Goal: Task Accomplishment & Management: Use online tool/utility

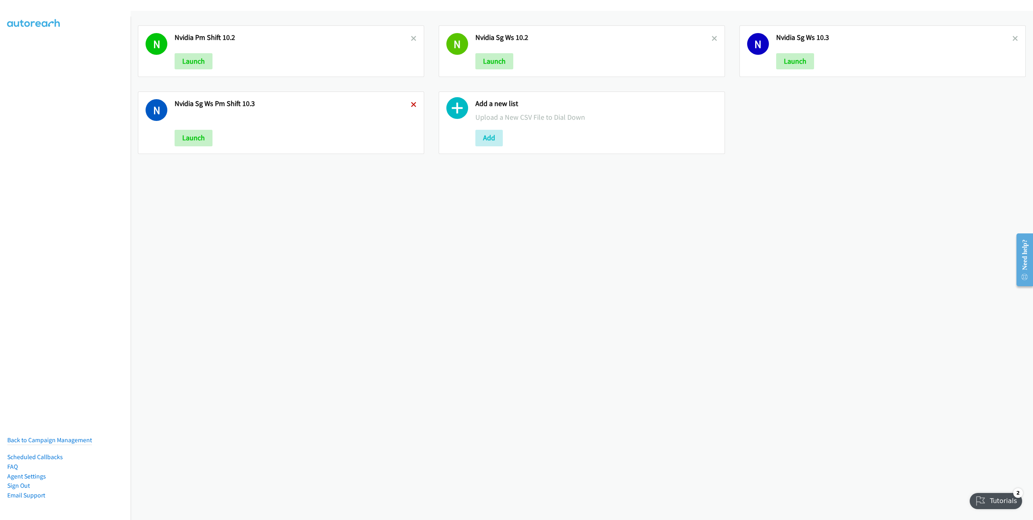
click at [411, 106] on icon at bounding box center [414, 105] width 6 height 6
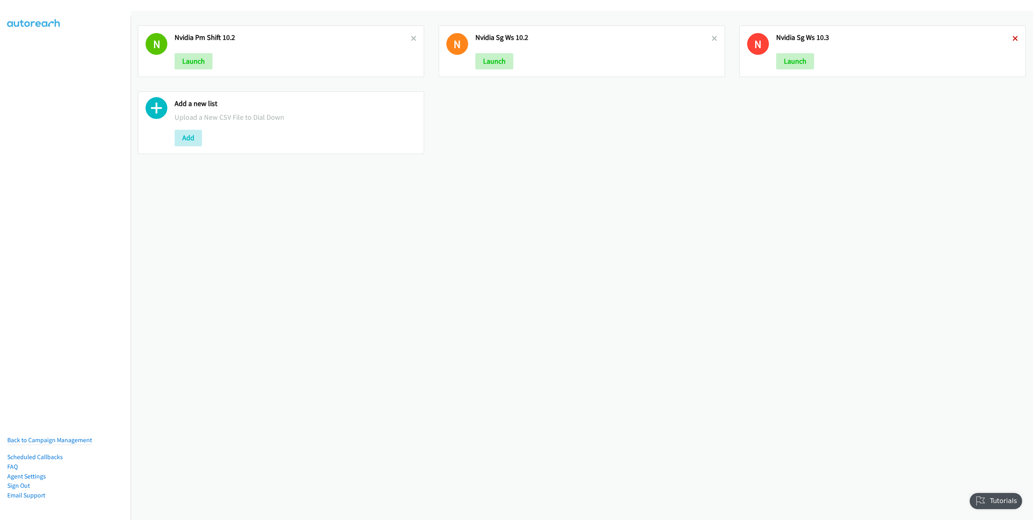
click at [1013, 39] on icon at bounding box center [1016, 39] width 6 height 6
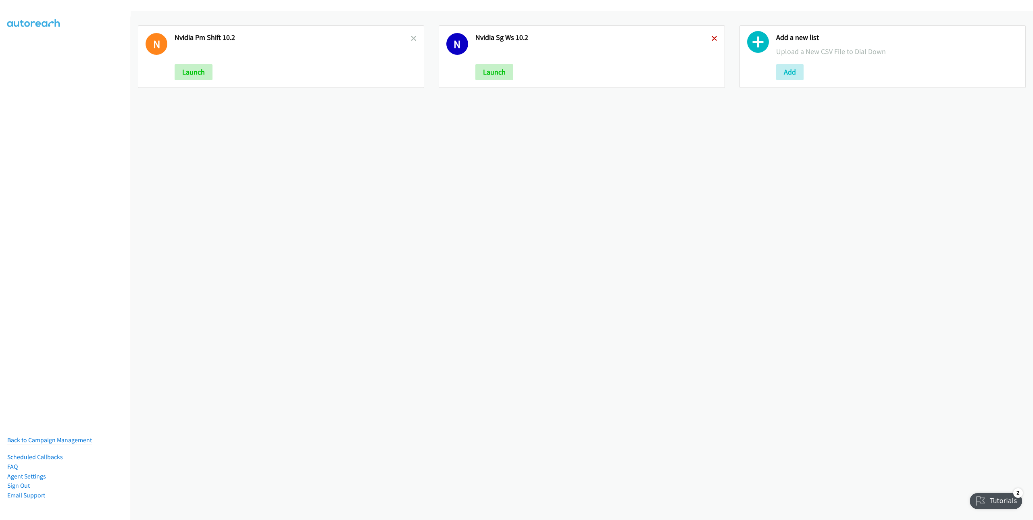
click at [712, 39] on icon at bounding box center [715, 39] width 6 height 6
drag, startPoint x: 410, startPoint y: 38, endPoint x: 400, endPoint y: 38, distance: 10.5
click at [411, 37] on icon at bounding box center [414, 39] width 6 height 6
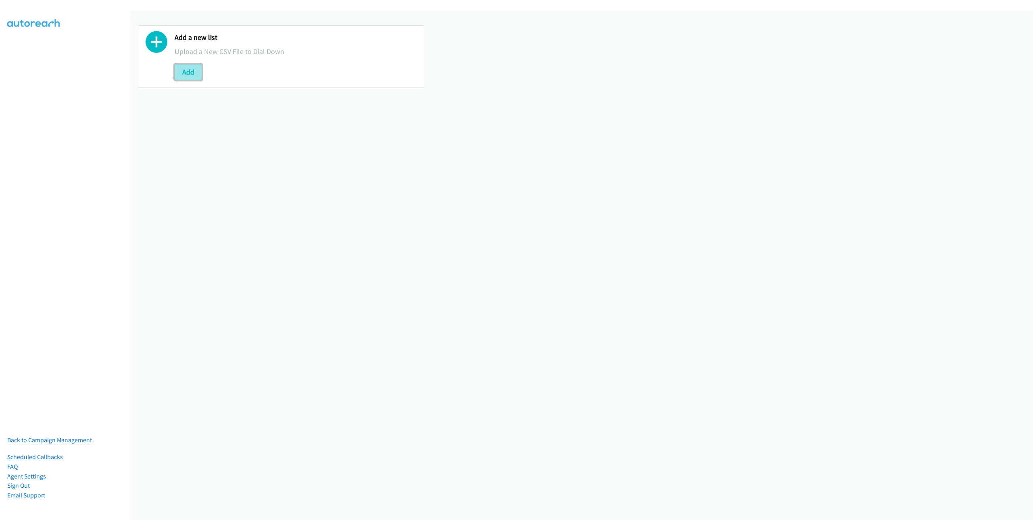
click at [175, 74] on button "Add" at bounding box center [188, 72] width 27 height 16
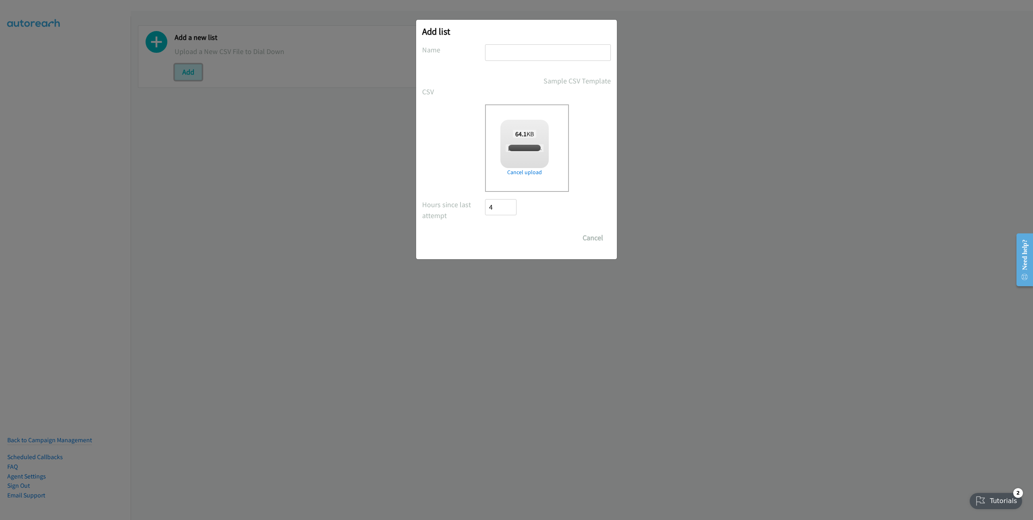
checkbox input "true"
click at [518, 50] on input "text" at bounding box center [548, 52] width 126 height 17
type input "NVidia WS SG 10.6"
click at [501, 238] on input "Save List" at bounding box center [506, 238] width 42 height 16
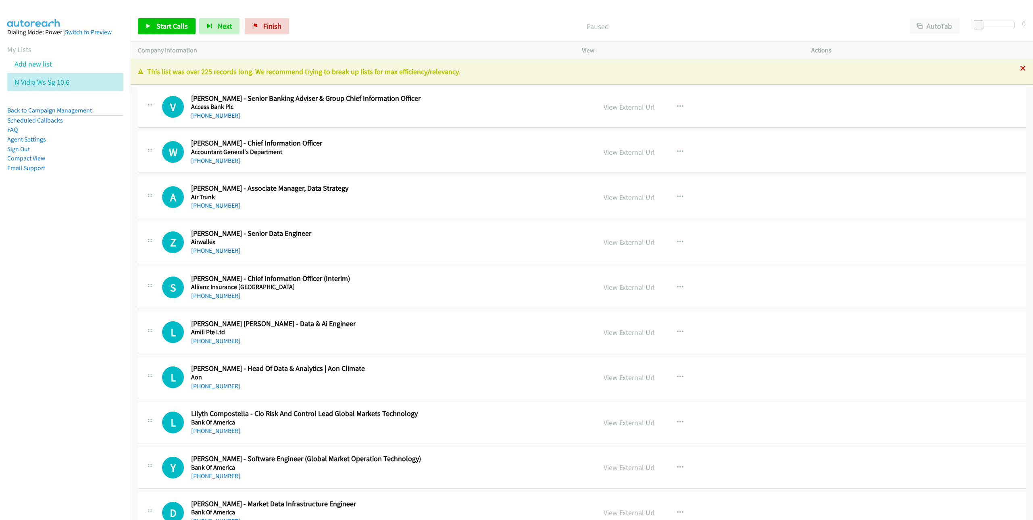
click at [1020, 69] on icon at bounding box center [1023, 69] width 6 height 6
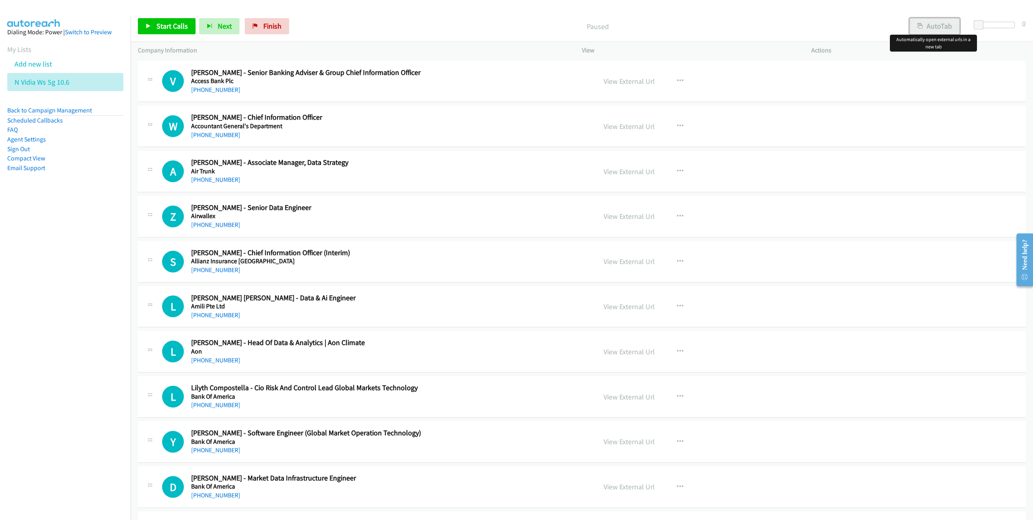
click at [943, 28] on button "AutoTab" at bounding box center [935, 26] width 50 height 16
click at [638, 84] on link "View External Url" at bounding box center [629, 81] width 51 height 9
click at [507, 131] on div "[PHONE_NUMBER]" at bounding box center [388, 135] width 394 height 10
click at [677, 126] on icon "button" at bounding box center [680, 126] width 6 height 6
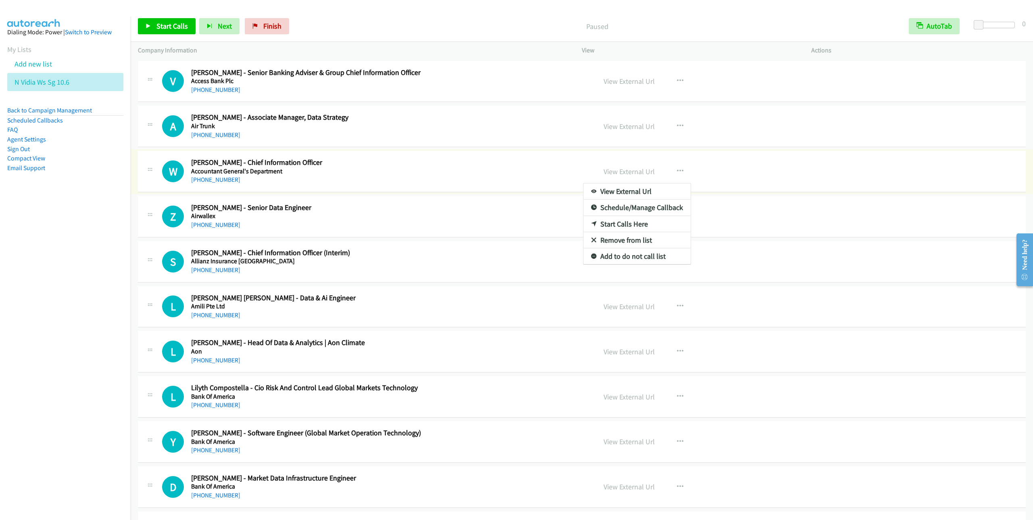
click at [676, 125] on div at bounding box center [516, 260] width 1033 height 520
click at [678, 125] on icon "button" at bounding box center [680, 126] width 6 height 6
click at [626, 178] on link "Start Calls Here" at bounding box center [637, 179] width 107 height 16
click at [164, 29] on span "Start Calls" at bounding box center [171, 25] width 31 height 9
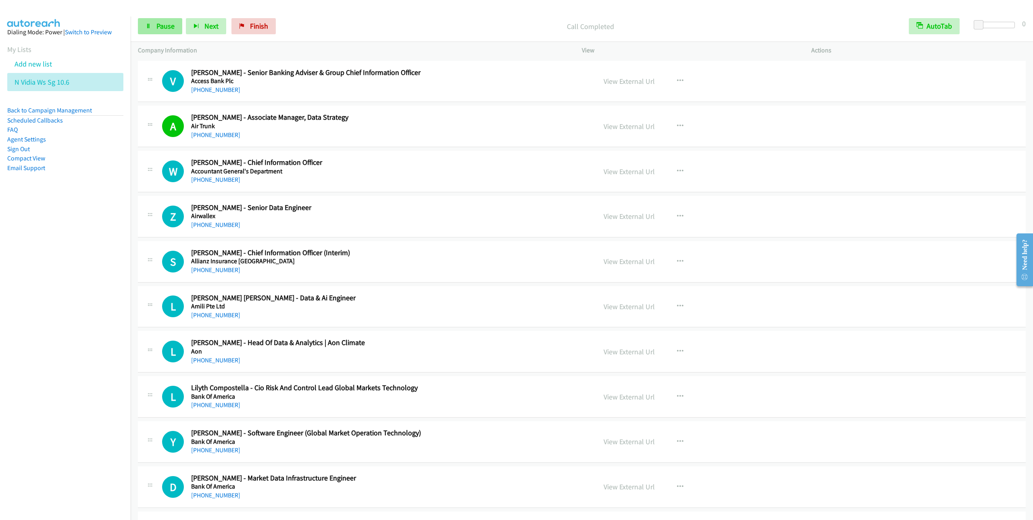
click at [151, 24] on link "Pause" at bounding box center [160, 26] width 44 height 16
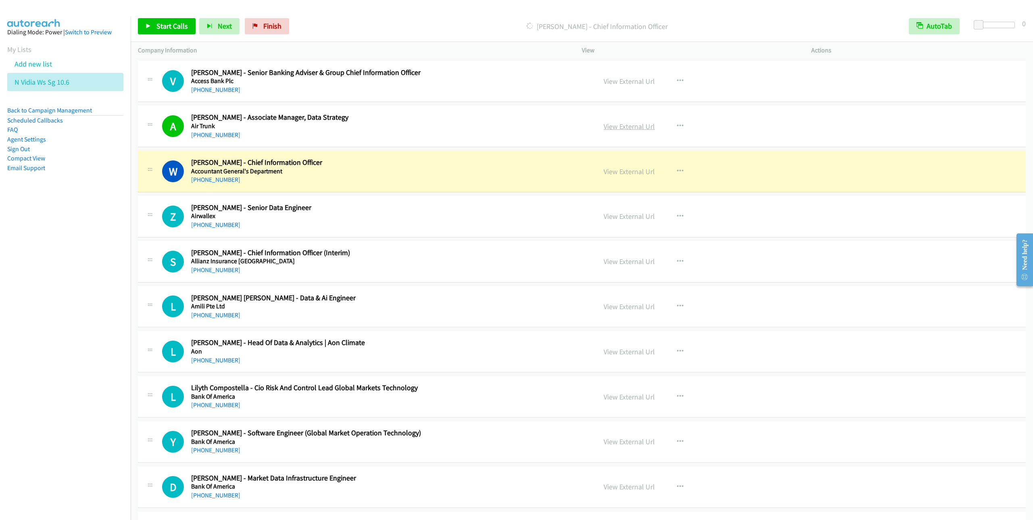
click at [622, 129] on link "View External Url" at bounding box center [629, 126] width 51 height 9
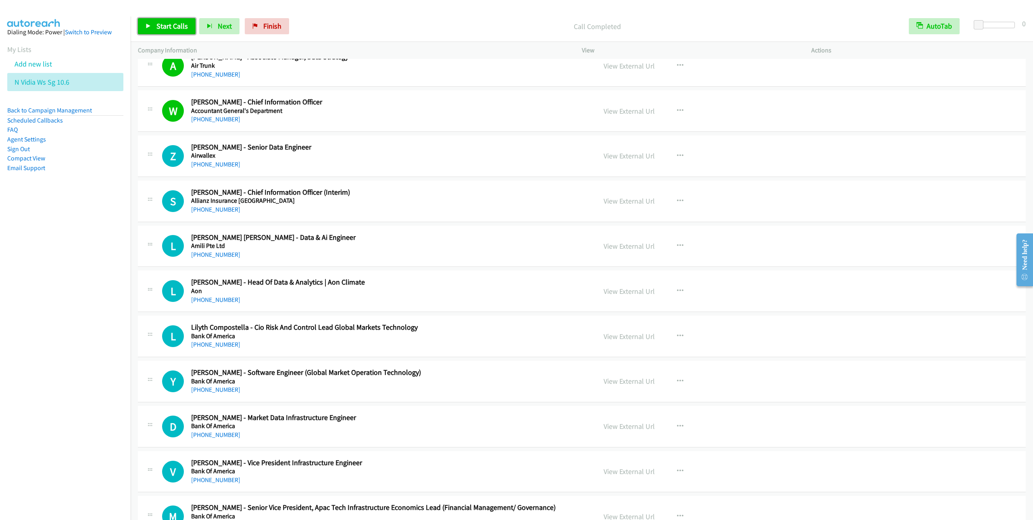
click at [158, 22] on span "Start Calls" at bounding box center [171, 25] width 31 height 9
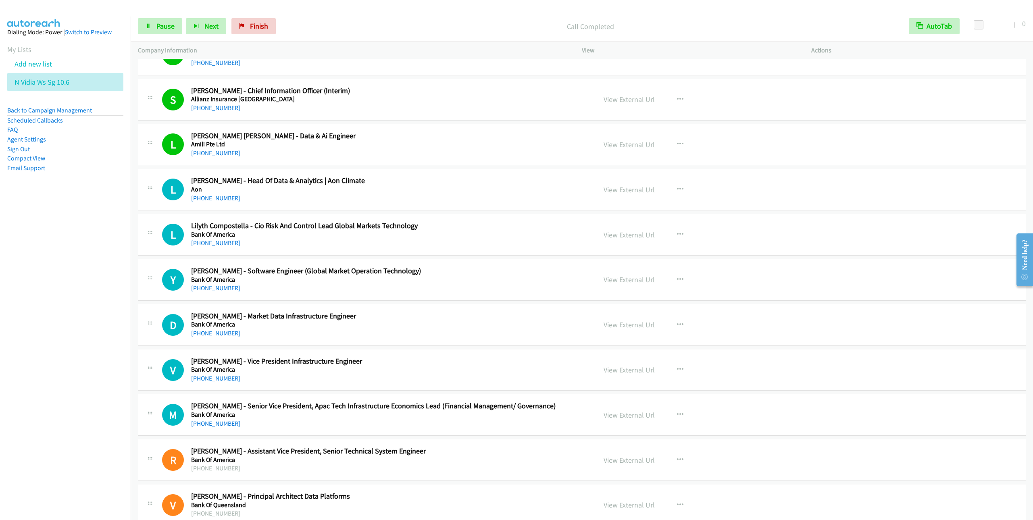
scroll to position [181, 0]
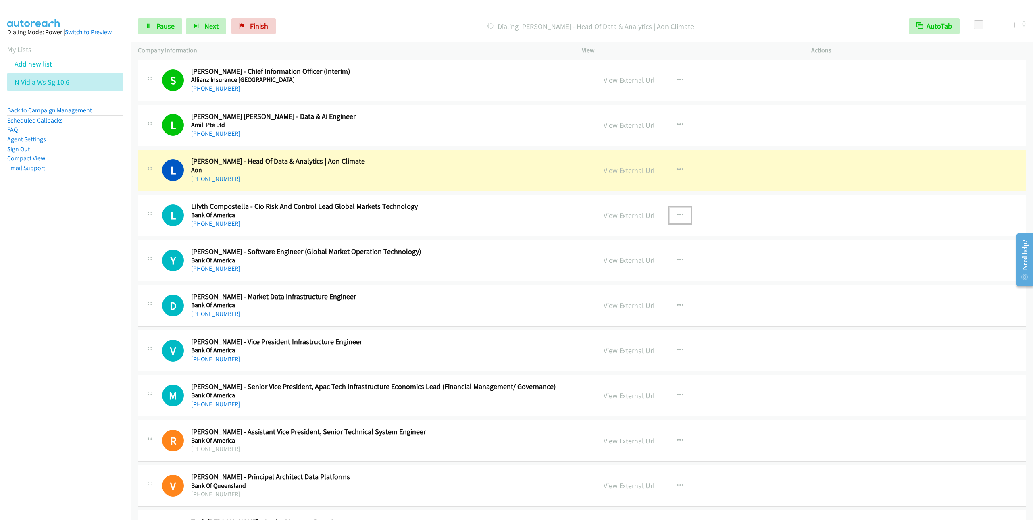
click at [677, 215] on icon "button" at bounding box center [680, 215] width 6 height 6
click at [621, 288] on link "Remove from list" at bounding box center [637, 284] width 107 height 16
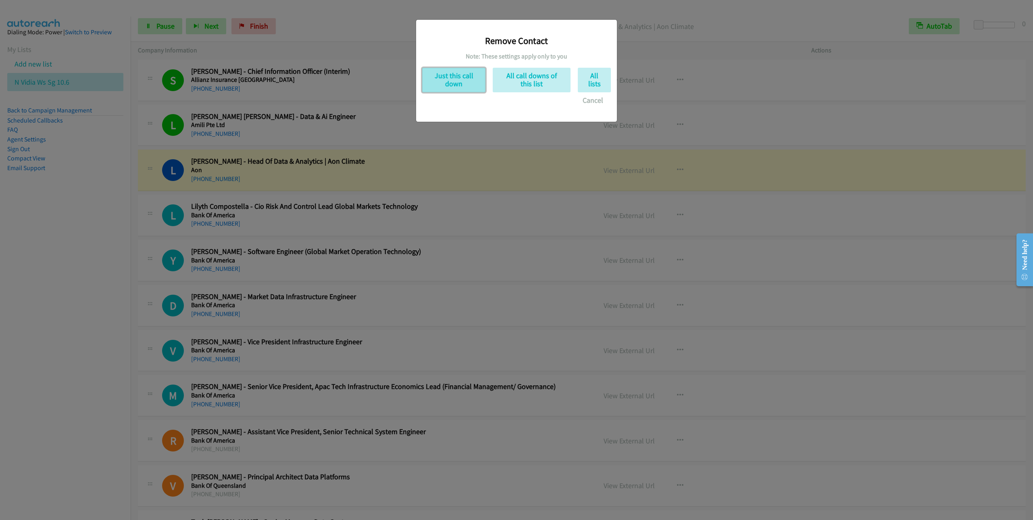
click at [466, 85] on button "Just this call down" at bounding box center [453, 80] width 63 height 25
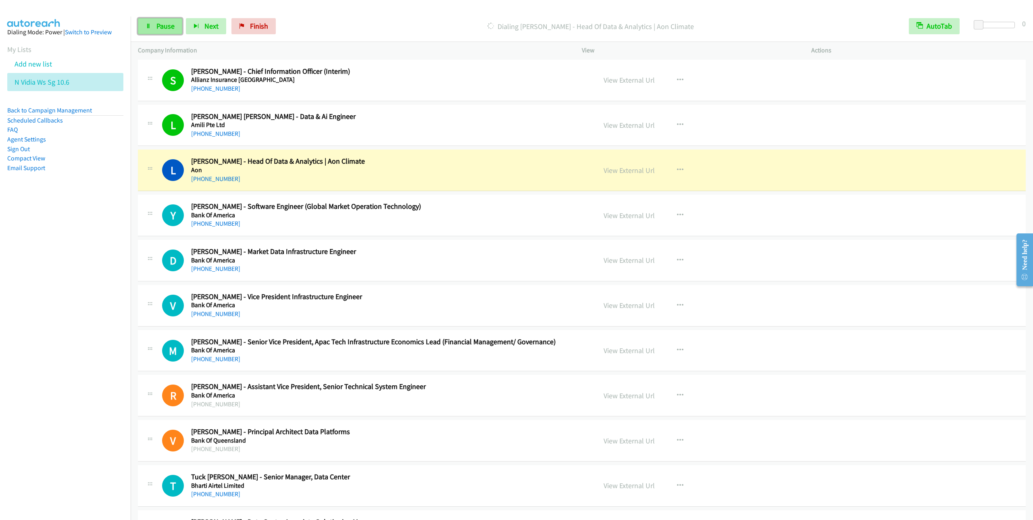
click at [152, 34] on link "Pause" at bounding box center [160, 26] width 44 height 16
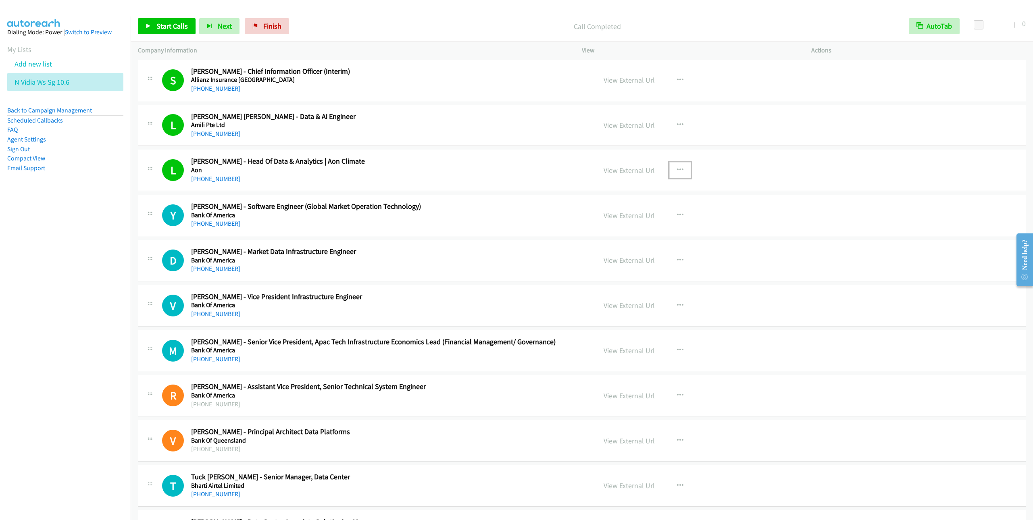
click at [681, 172] on button "button" at bounding box center [681, 170] width 22 height 16
click at [634, 242] on link "Remove from list" at bounding box center [637, 239] width 107 height 16
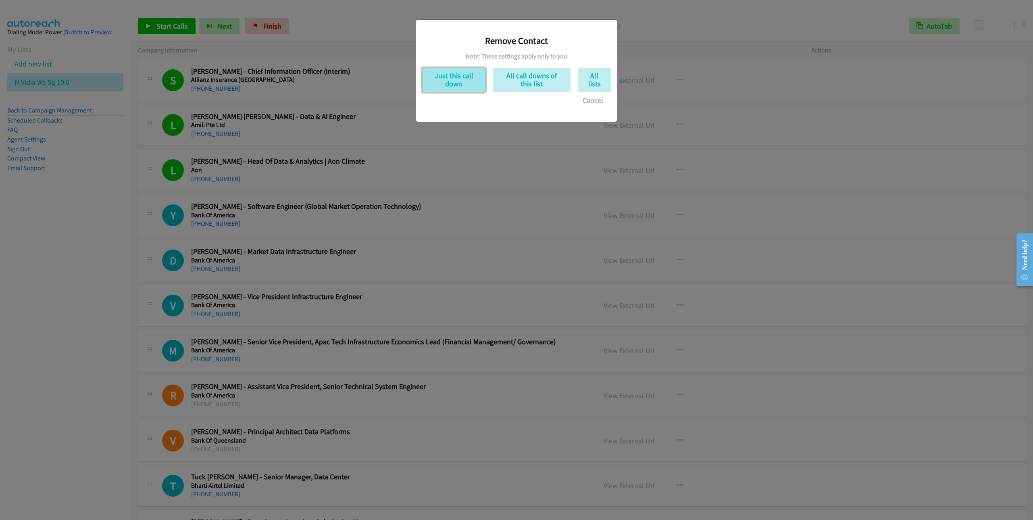
click at [446, 81] on button "Just this call down" at bounding box center [453, 80] width 63 height 25
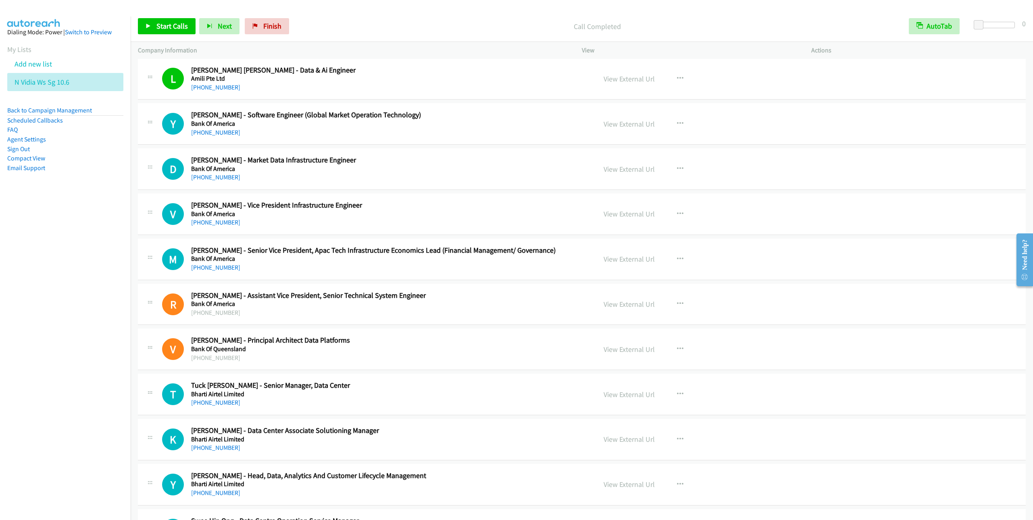
scroll to position [242, 0]
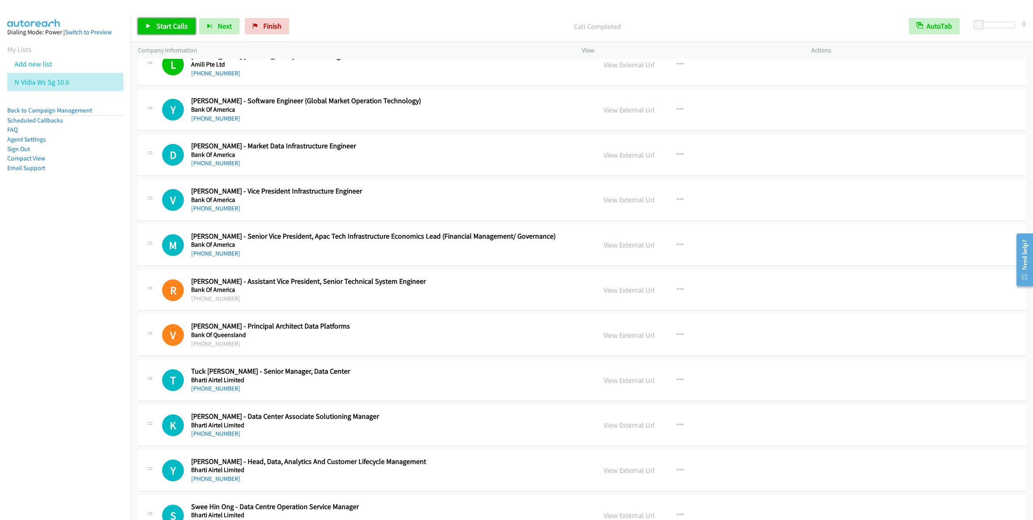
click at [166, 23] on span "Start Calls" at bounding box center [171, 25] width 31 height 9
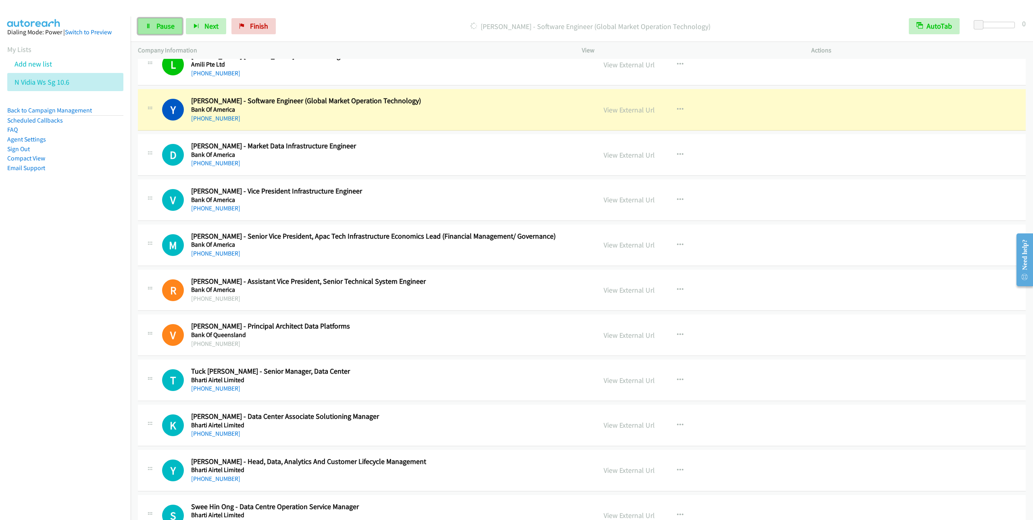
click at [150, 25] on icon at bounding box center [149, 27] width 6 height 6
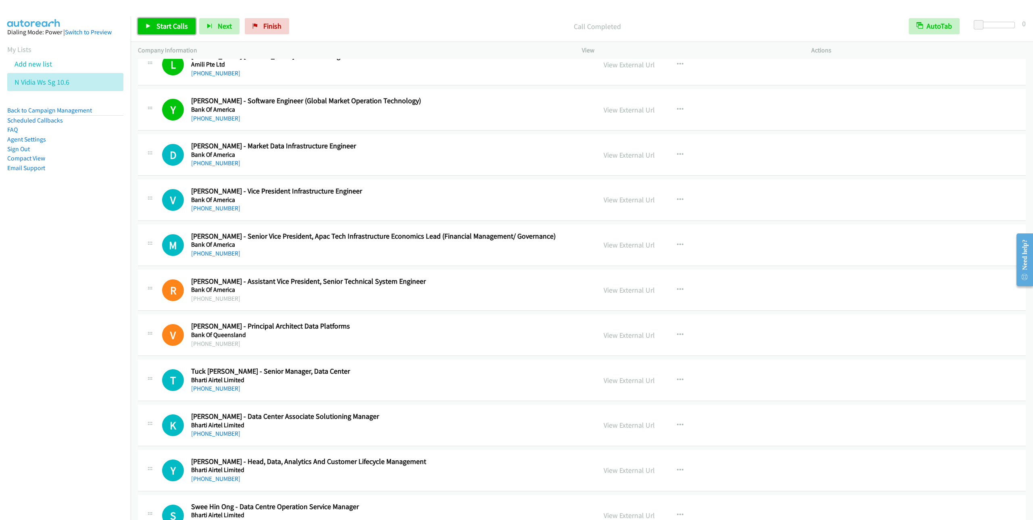
click at [171, 22] on span "Start Calls" at bounding box center [171, 25] width 31 height 9
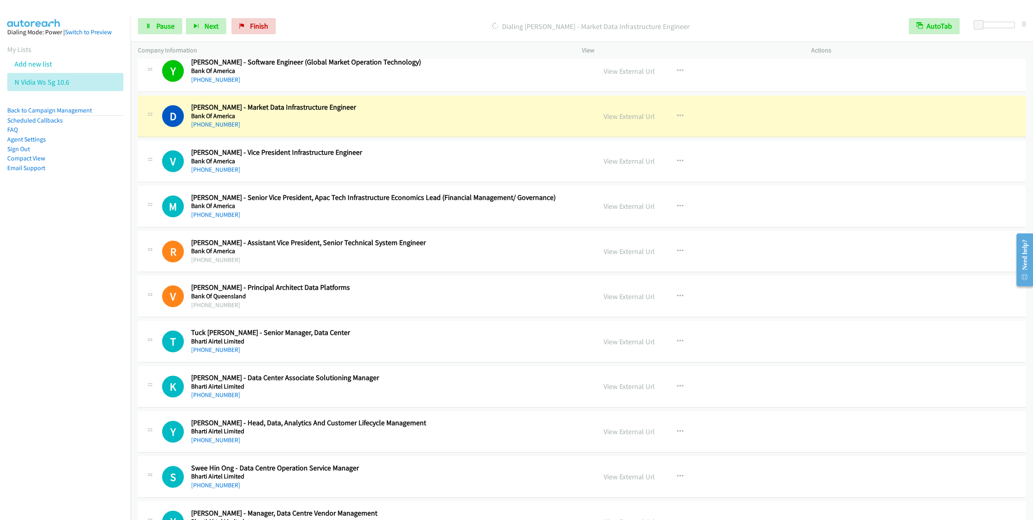
scroll to position [302, 0]
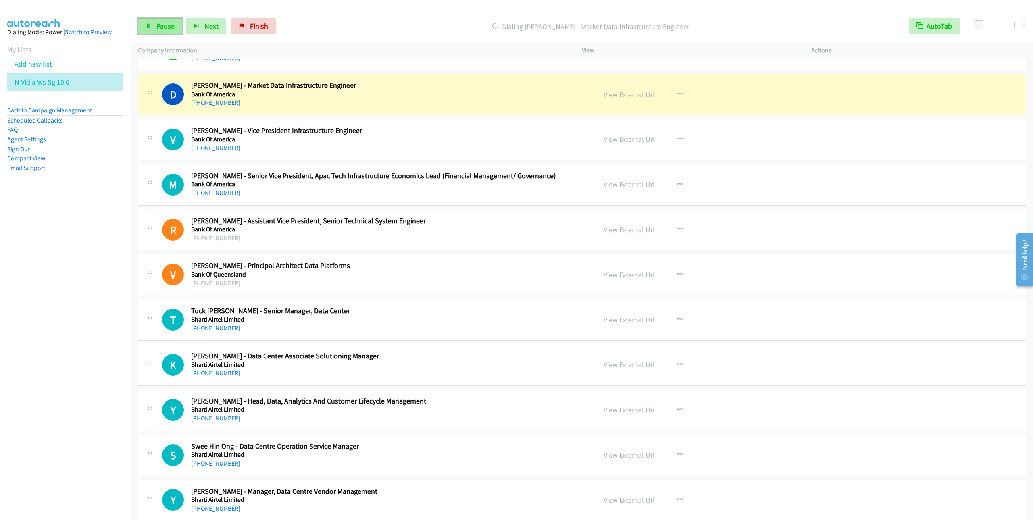
click at [161, 28] on span "Pause" at bounding box center [165, 25] width 18 height 9
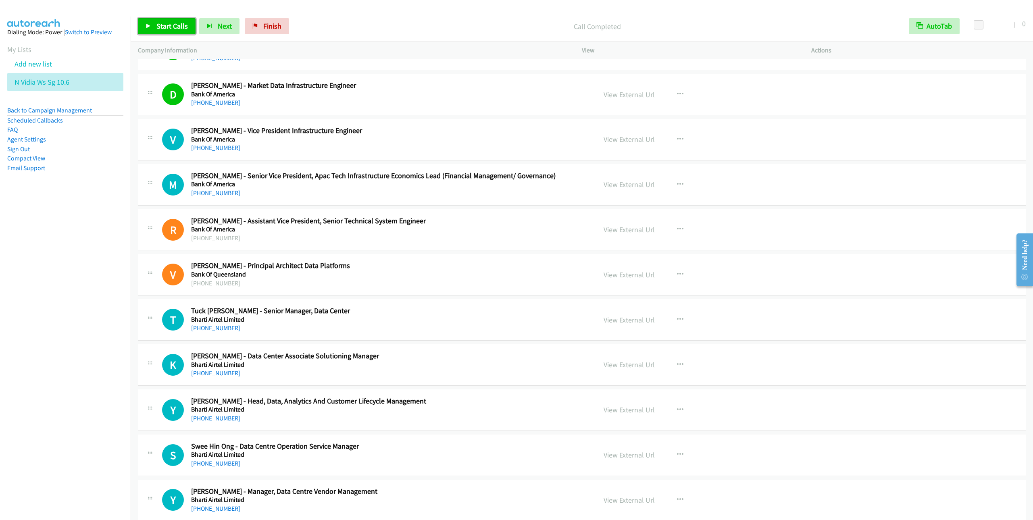
click at [164, 29] on span "Start Calls" at bounding box center [171, 25] width 31 height 9
click at [678, 95] on icon "button" at bounding box center [680, 94] width 6 height 6
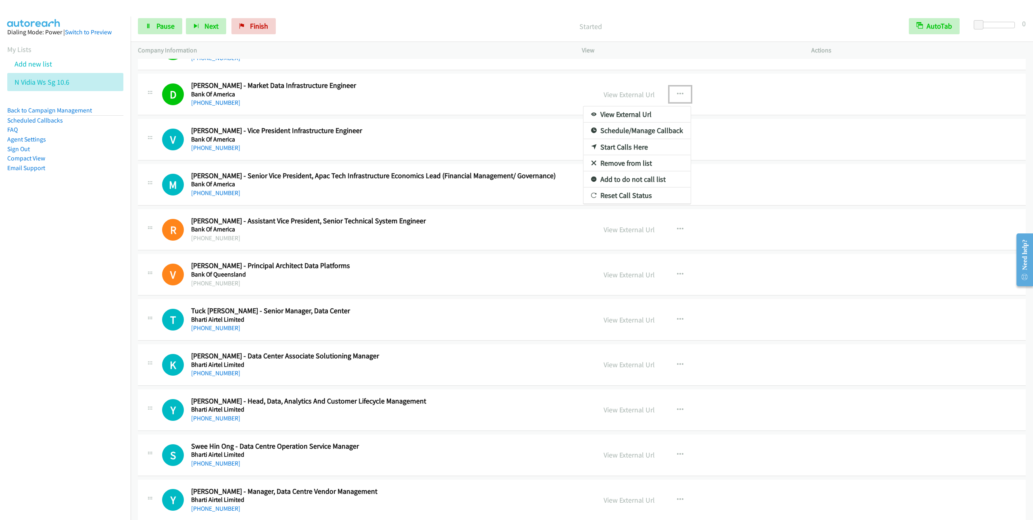
click at [620, 170] on link "Remove from list" at bounding box center [637, 163] width 107 height 16
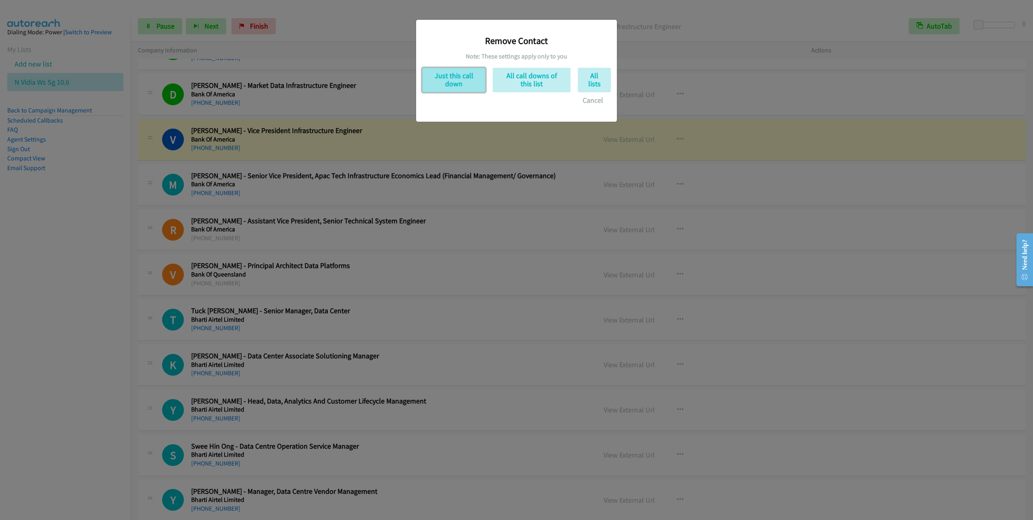
click at [466, 86] on button "Just this call down" at bounding box center [453, 80] width 63 height 25
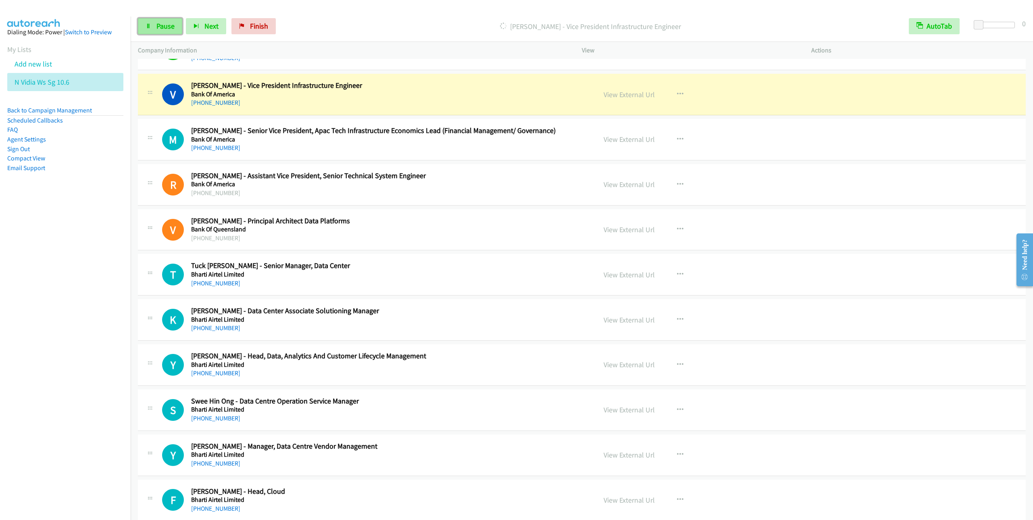
click at [149, 21] on link "Pause" at bounding box center [160, 26] width 44 height 16
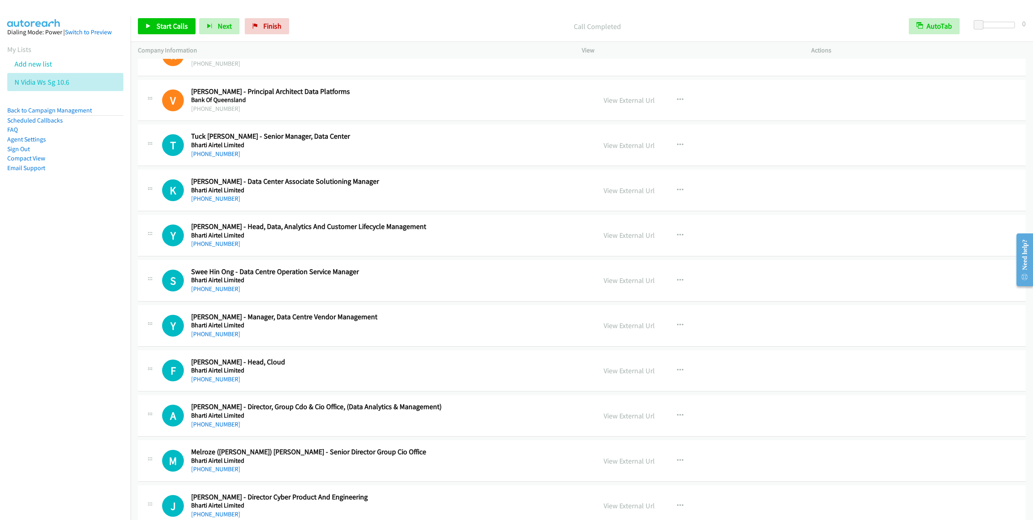
scroll to position [484, 0]
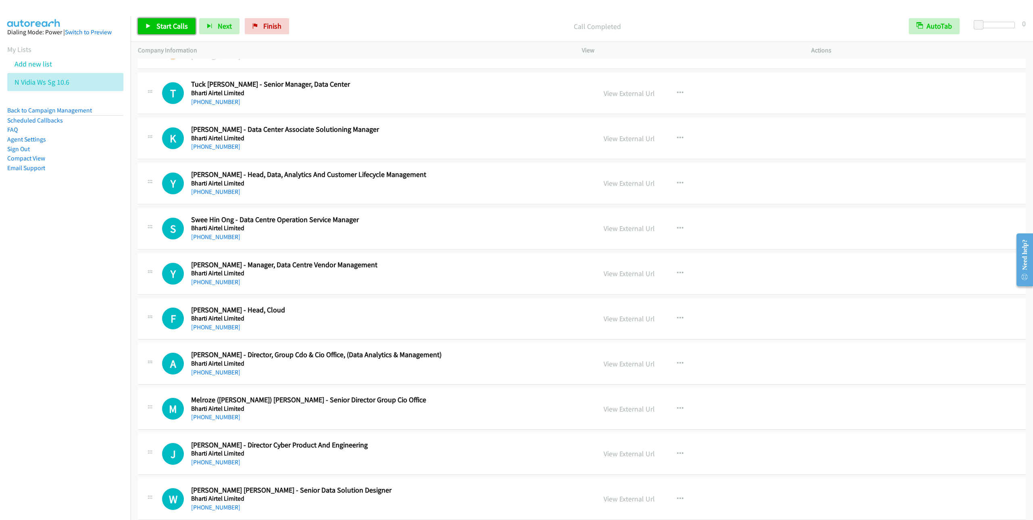
click at [166, 21] on link "Start Calls" at bounding box center [167, 26] width 58 height 16
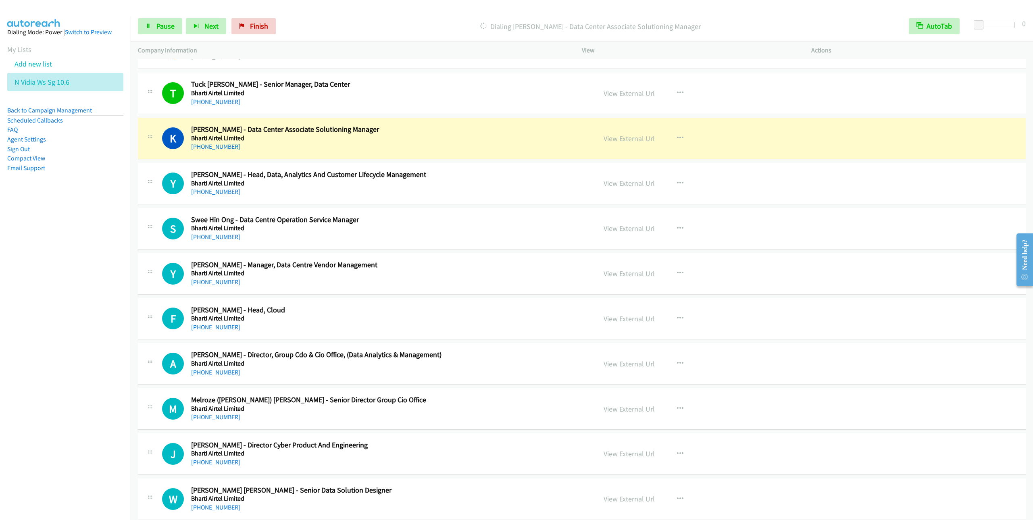
click at [335, 159] on div "K Callback Scheduled [PERSON_NAME] - Data Center Associate Solutioning Manager …" at bounding box center [582, 139] width 888 height 42
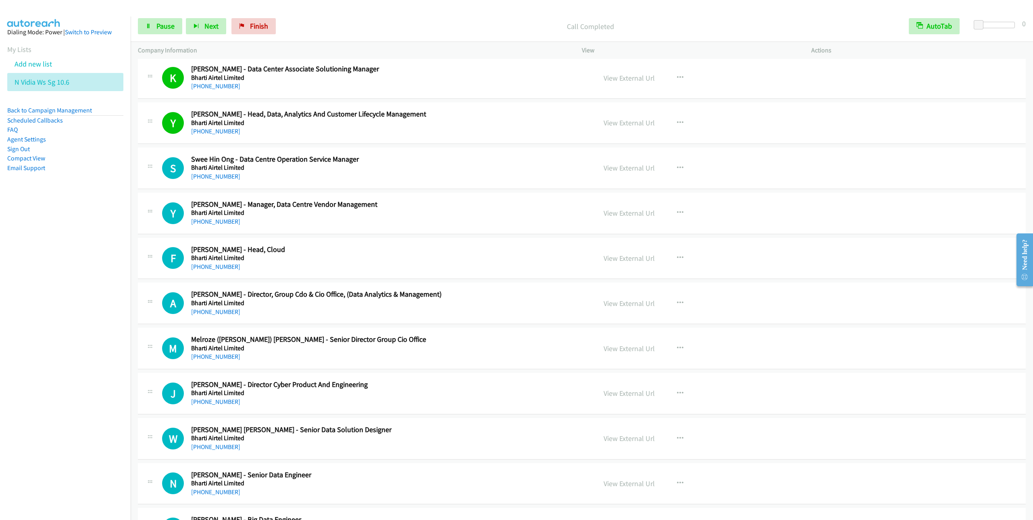
scroll to position [605, 0]
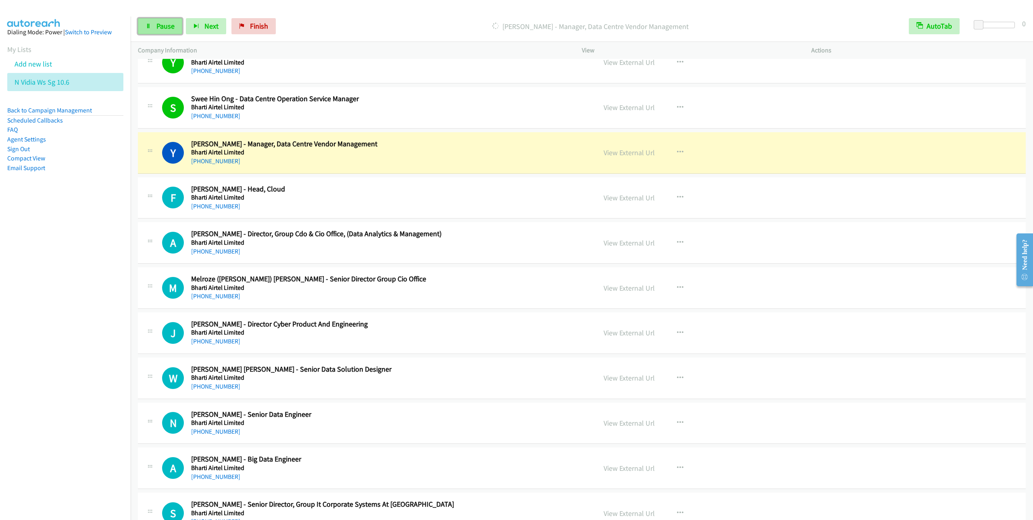
click at [167, 32] on link "Pause" at bounding box center [160, 26] width 44 height 16
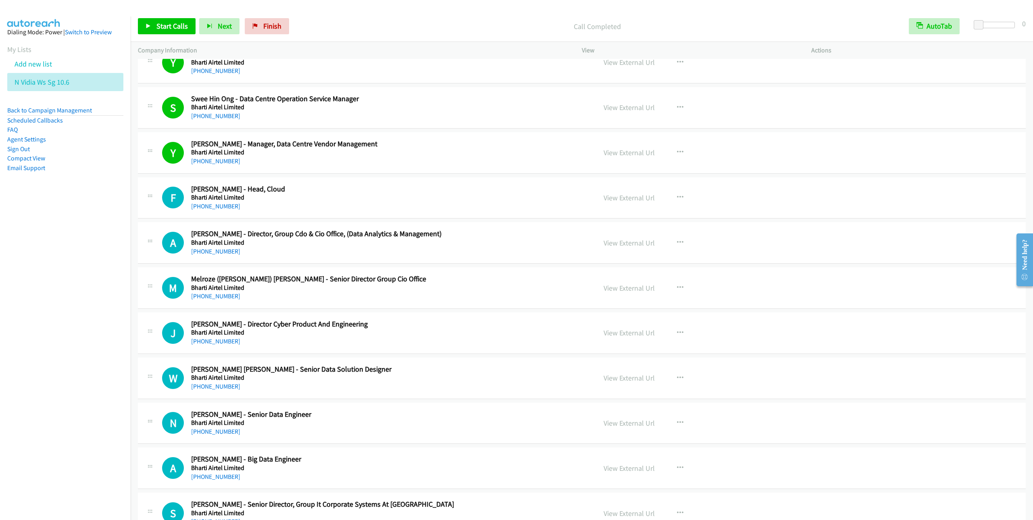
scroll to position [665, 0]
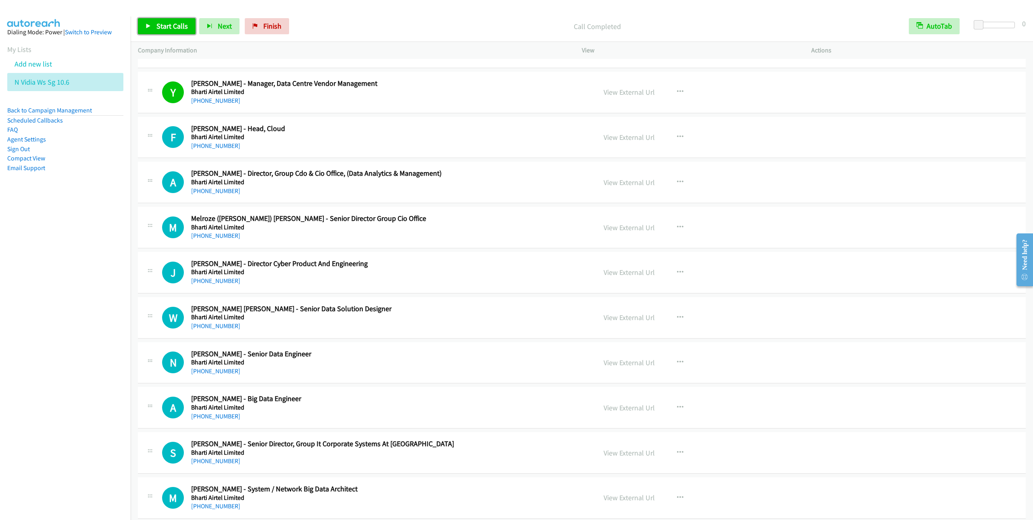
click at [173, 33] on link "Start Calls" at bounding box center [167, 26] width 58 height 16
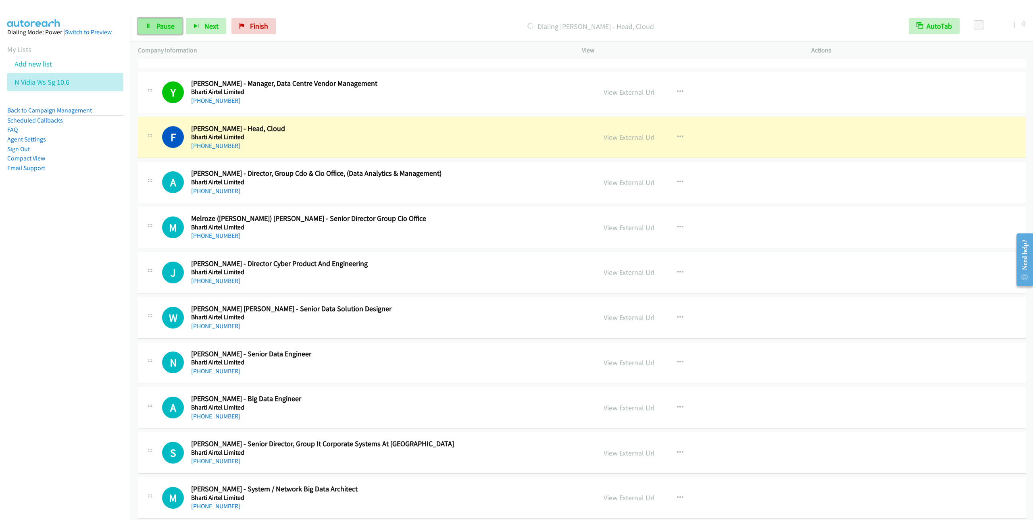
click at [168, 28] on span "Pause" at bounding box center [165, 25] width 18 height 9
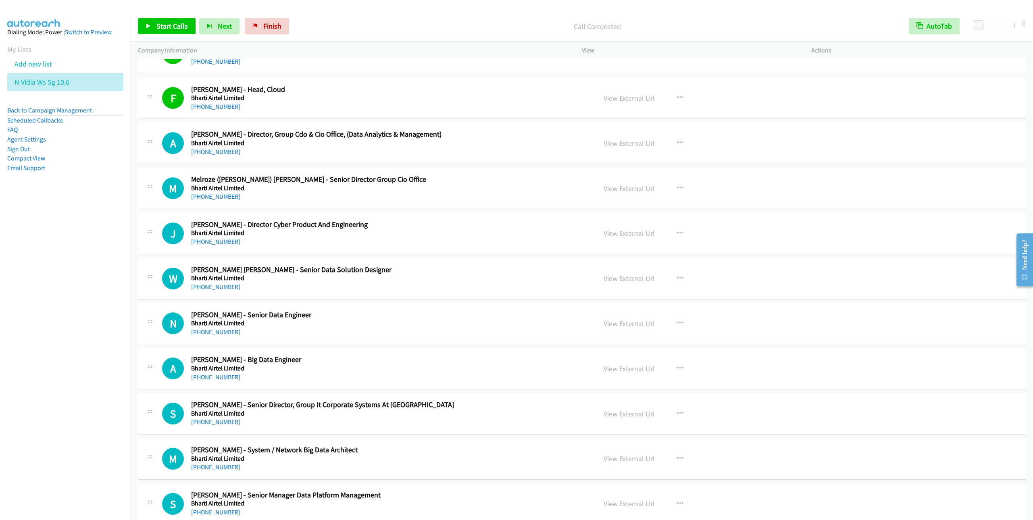
scroll to position [726, 0]
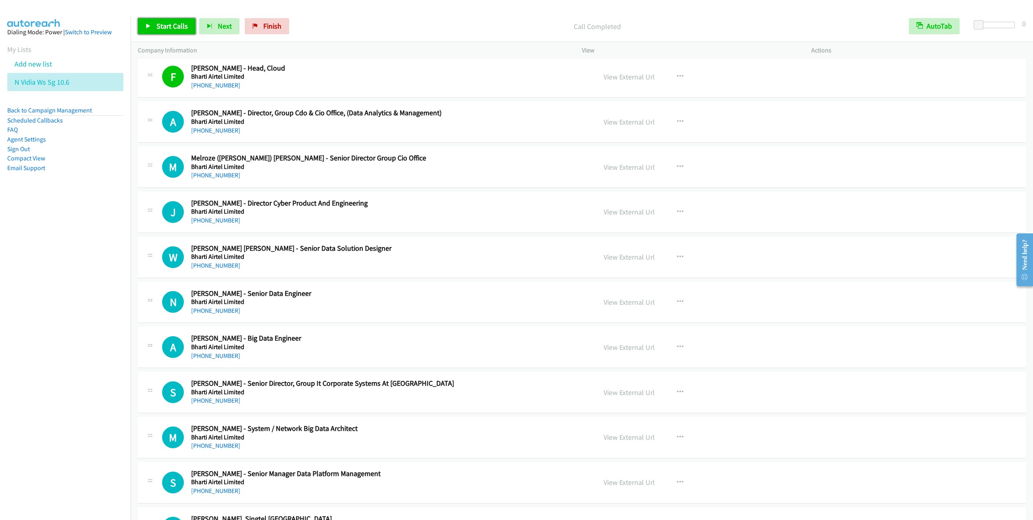
click at [179, 20] on link "Start Calls" at bounding box center [167, 26] width 58 height 16
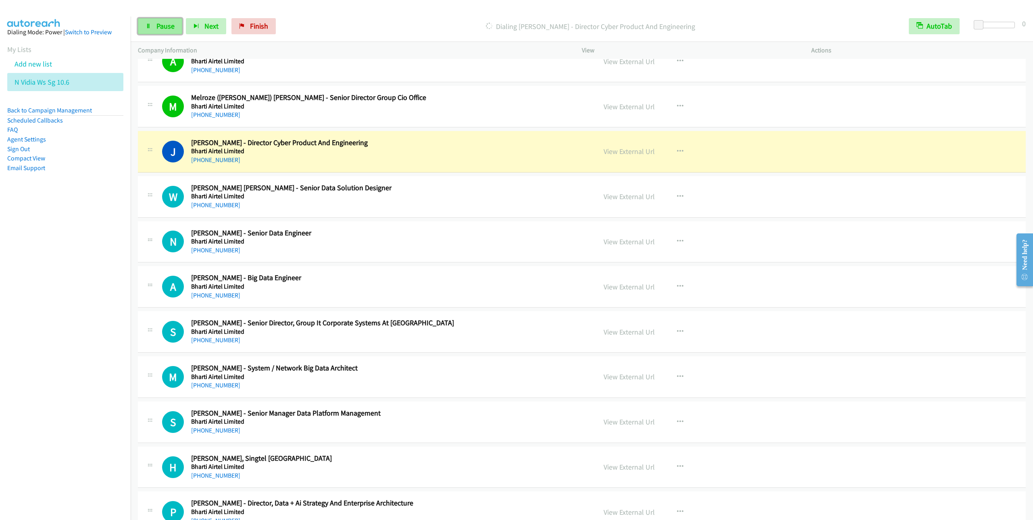
click at [155, 22] on link "Pause" at bounding box center [160, 26] width 44 height 16
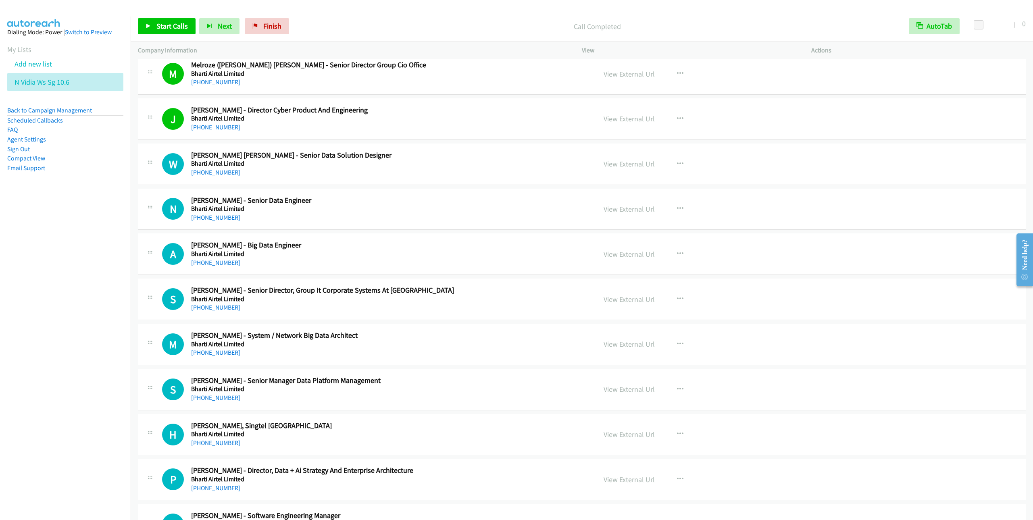
scroll to position [847, 0]
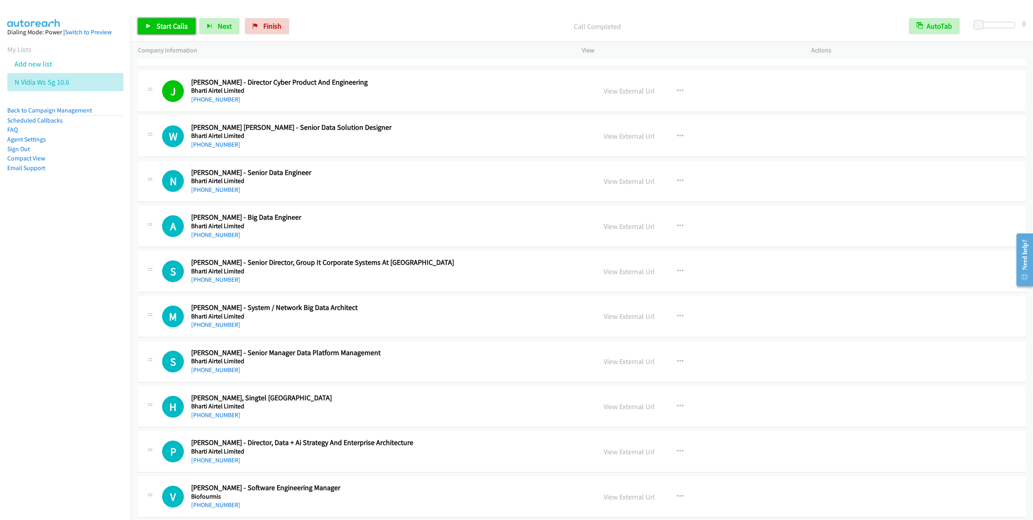
click at [152, 28] on link "Start Calls" at bounding box center [167, 26] width 58 height 16
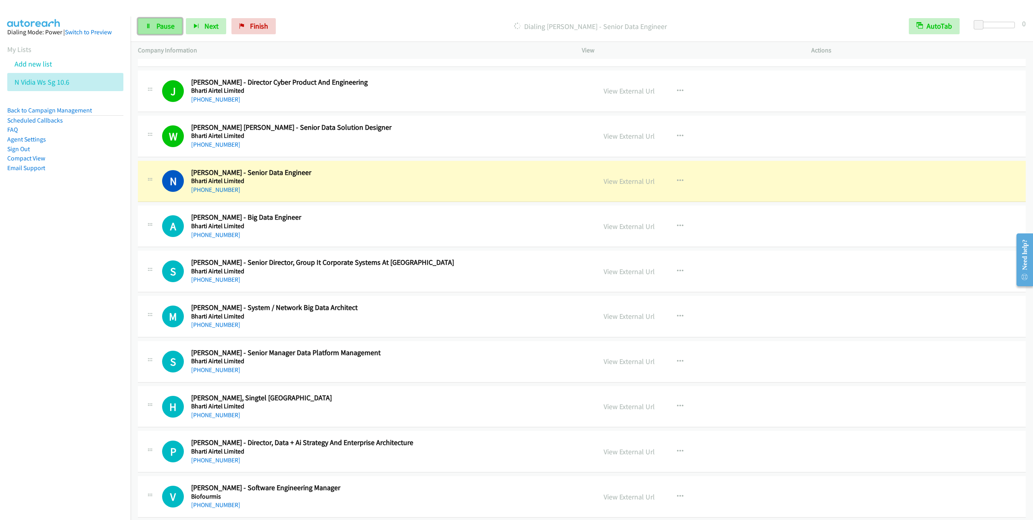
click at [155, 28] on link "Pause" at bounding box center [160, 26] width 44 height 16
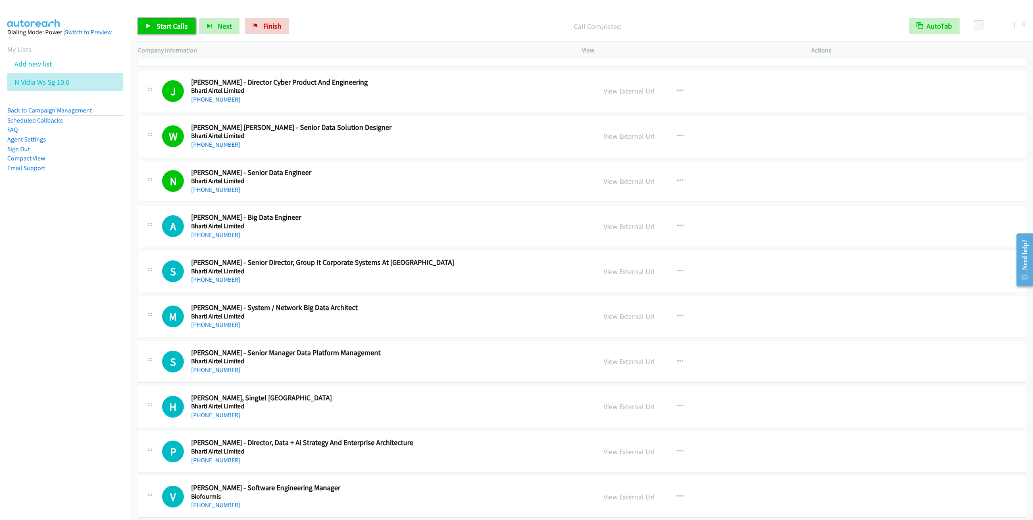
click at [158, 28] on span "Start Calls" at bounding box center [171, 25] width 31 height 9
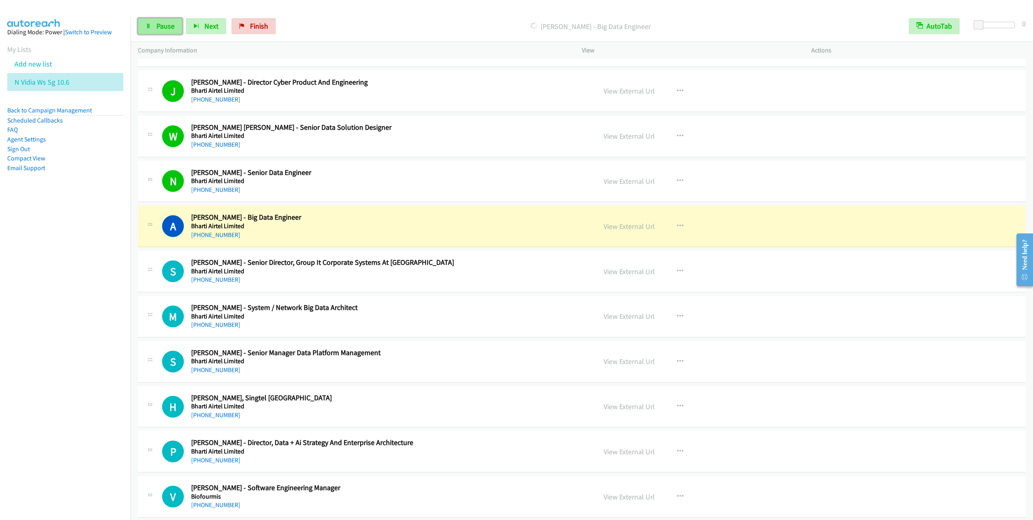
click at [151, 33] on link "Pause" at bounding box center [160, 26] width 44 height 16
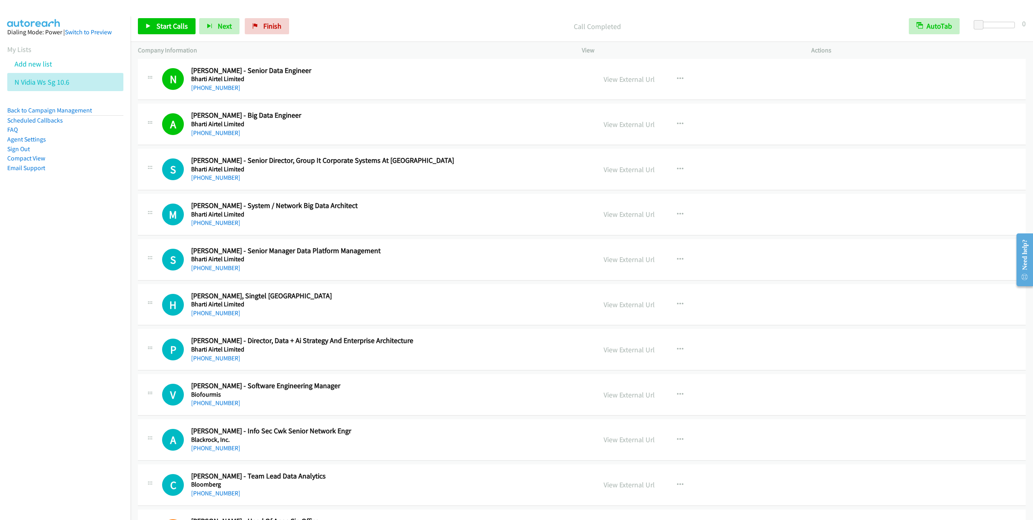
scroll to position [968, 0]
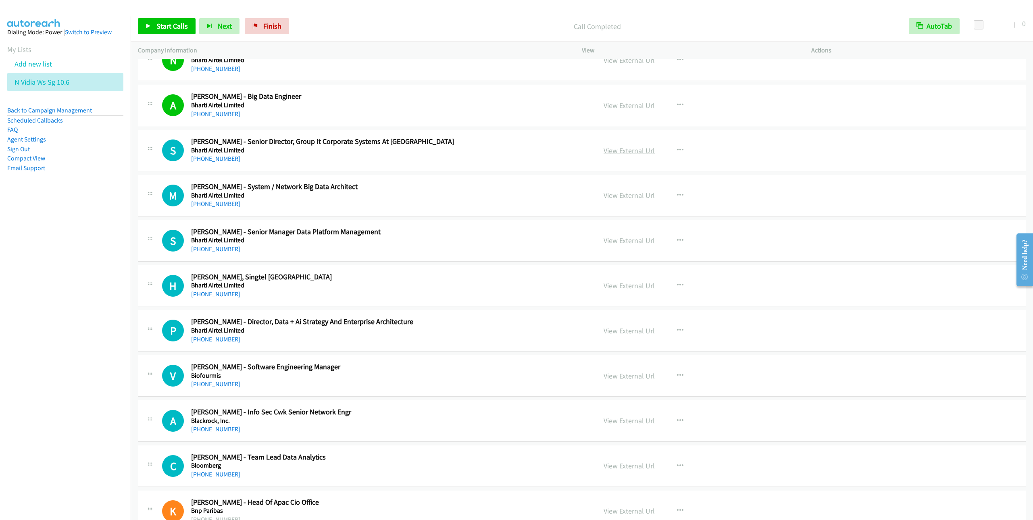
click at [638, 154] on link "View External Url" at bounding box center [629, 150] width 51 height 9
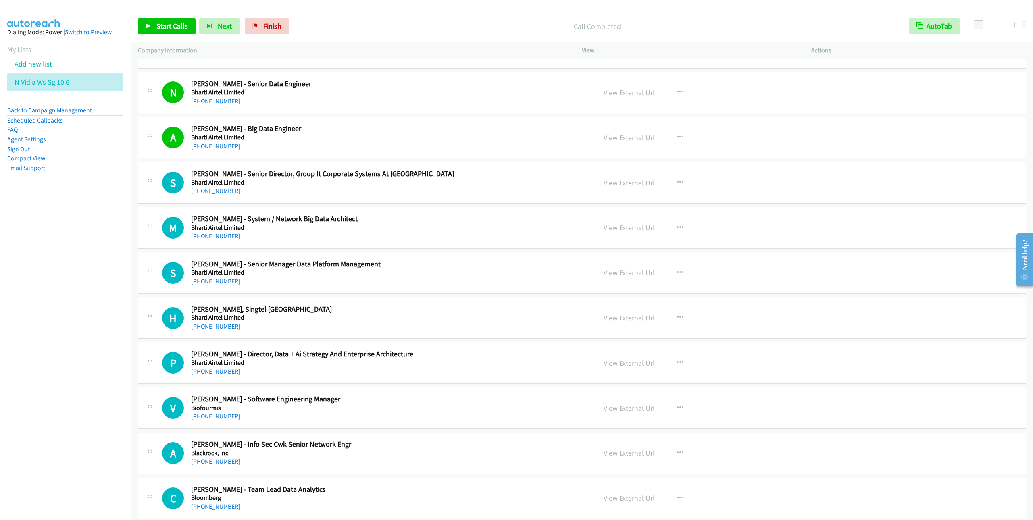
scroll to position [907, 0]
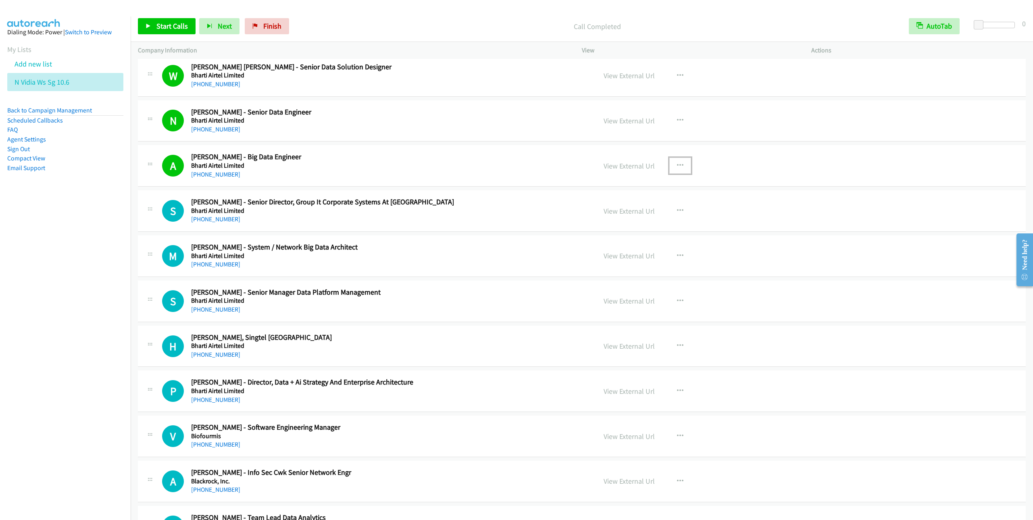
click at [678, 168] on icon "button" at bounding box center [680, 166] width 6 height 6
click at [628, 241] on link "Remove from list" at bounding box center [637, 235] width 107 height 16
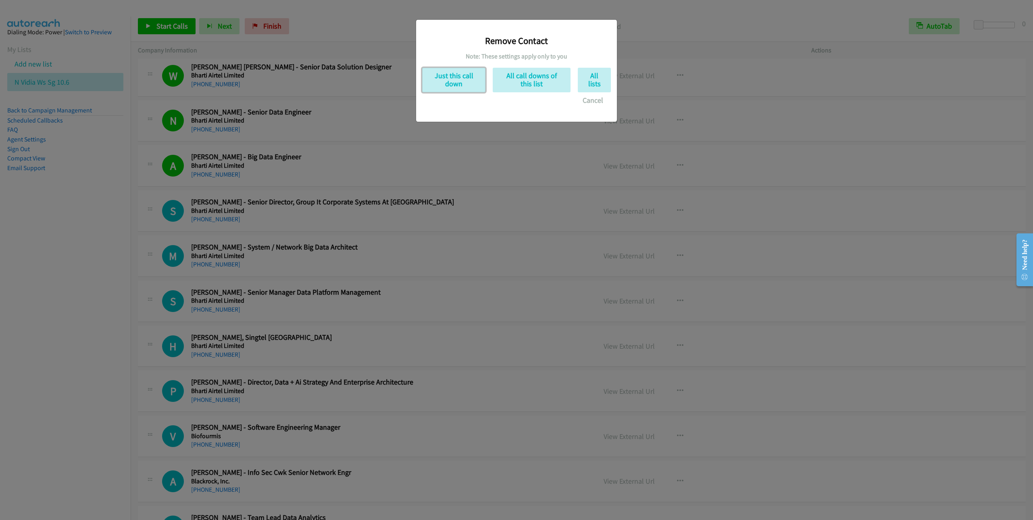
drag, startPoint x: 449, startPoint y: 82, endPoint x: 449, endPoint y: 95, distance: 12.5
click at [449, 81] on button "Just this call down" at bounding box center [453, 80] width 63 height 25
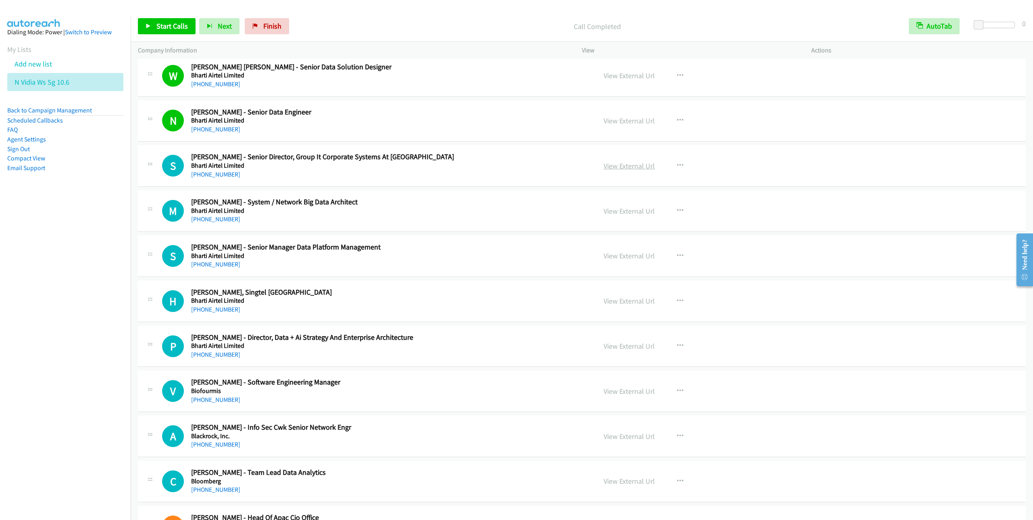
click at [621, 171] on link "View External Url" at bounding box center [629, 165] width 51 height 9
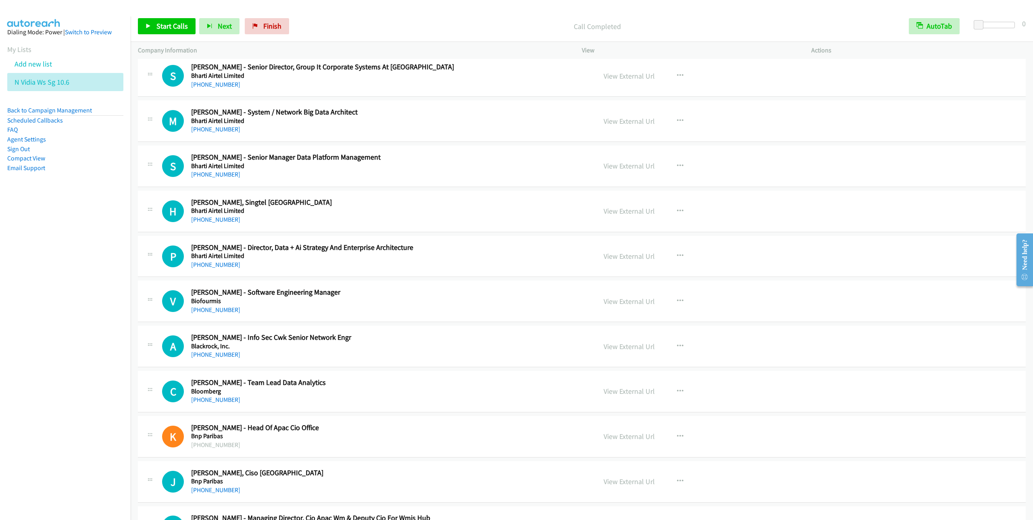
scroll to position [1028, 0]
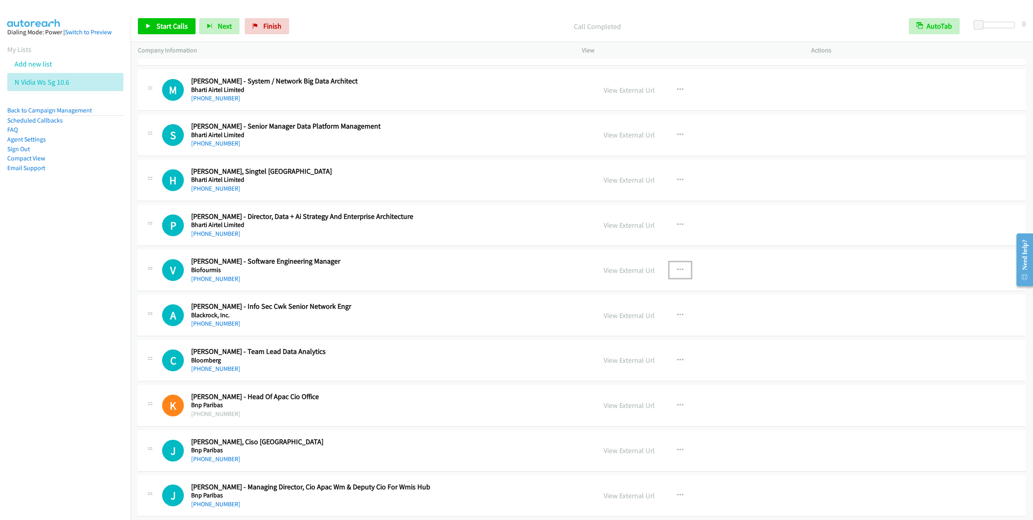
click at [677, 273] on icon "button" at bounding box center [680, 270] width 6 height 6
click at [610, 331] on link "Start Calls Here" at bounding box center [637, 323] width 107 height 16
click at [171, 25] on span "Start Calls" at bounding box center [171, 25] width 31 height 9
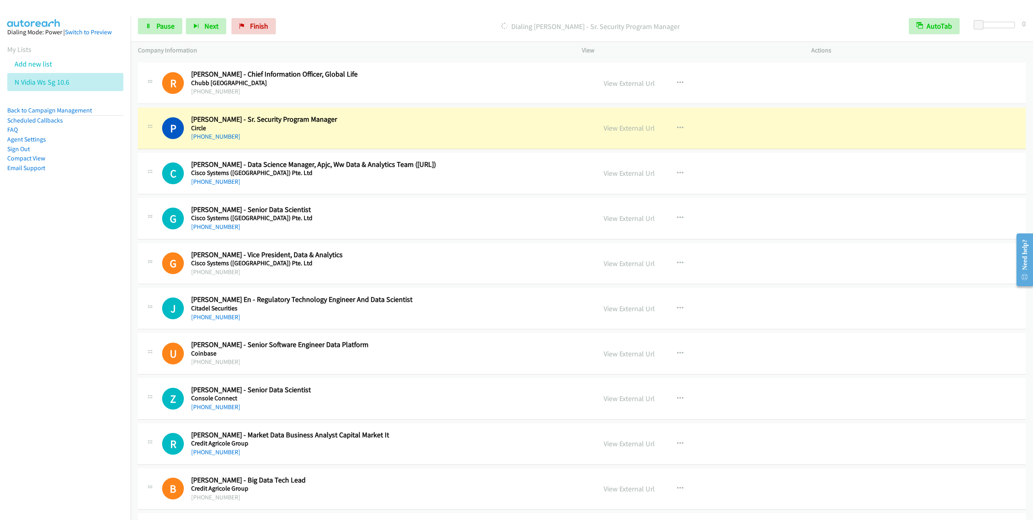
scroll to position [1996, 0]
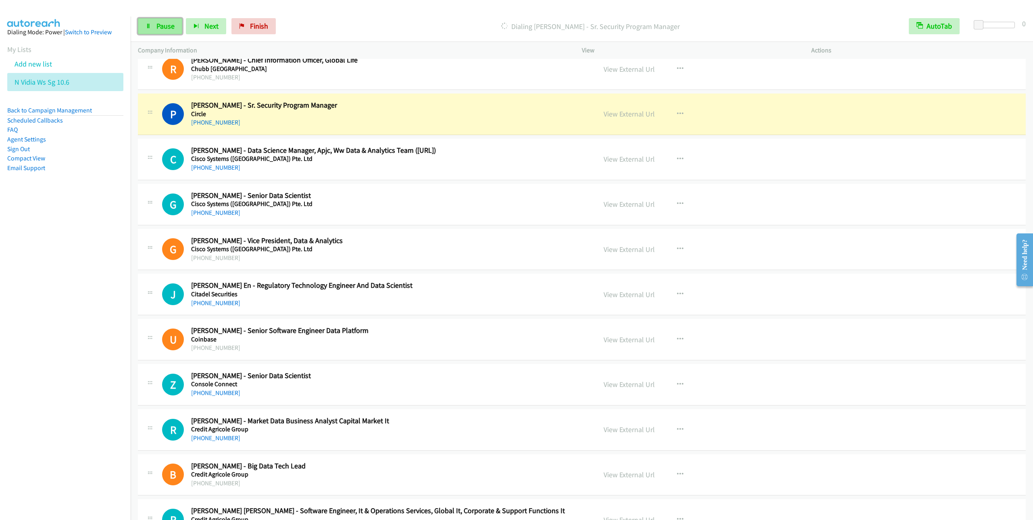
click at [162, 25] on span "Pause" at bounding box center [165, 25] width 18 height 9
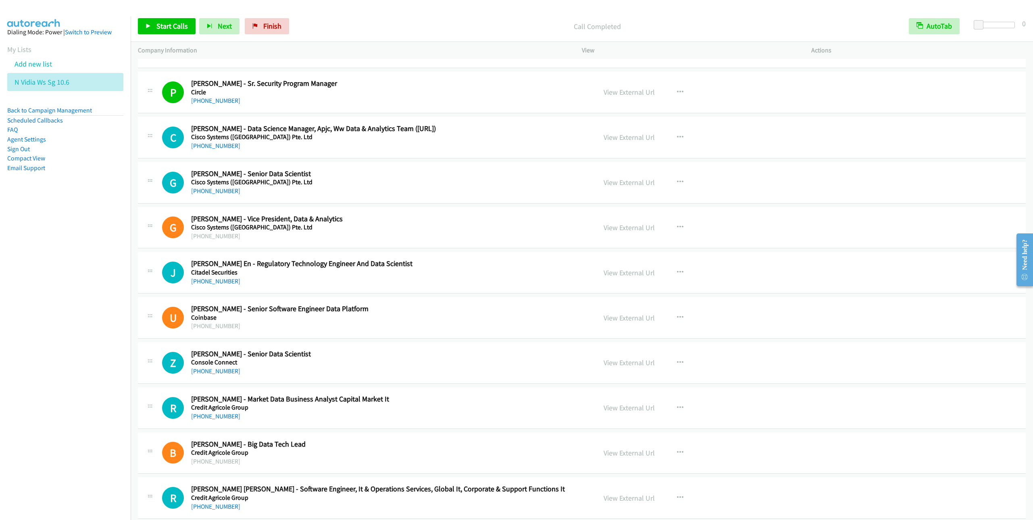
scroll to position [2057, 0]
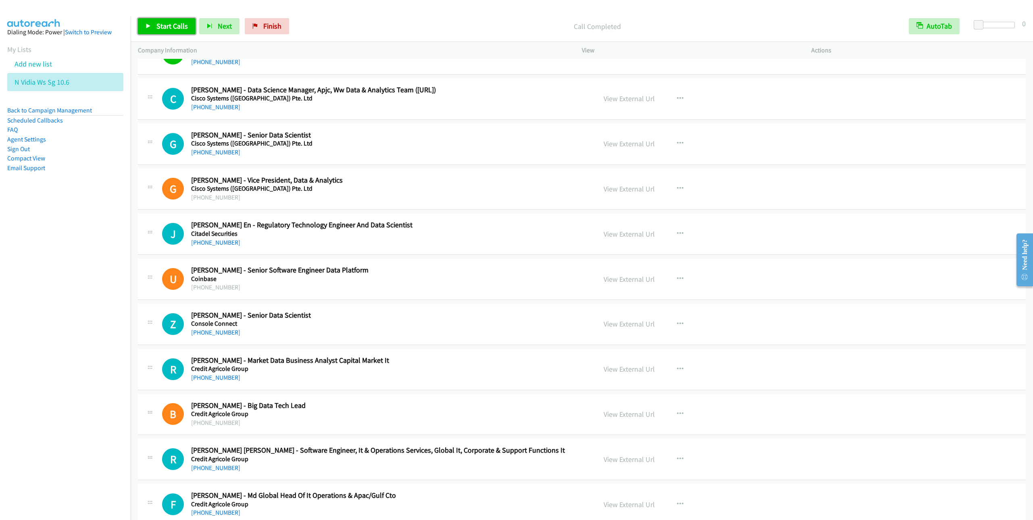
click at [171, 23] on span "Start Calls" at bounding box center [171, 25] width 31 height 9
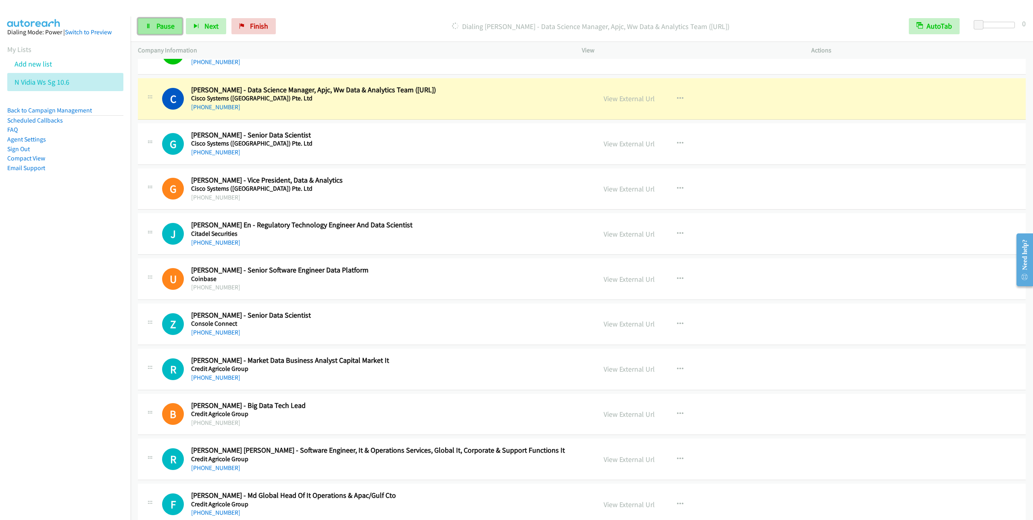
click at [159, 31] on link "Pause" at bounding box center [160, 26] width 44 height 16
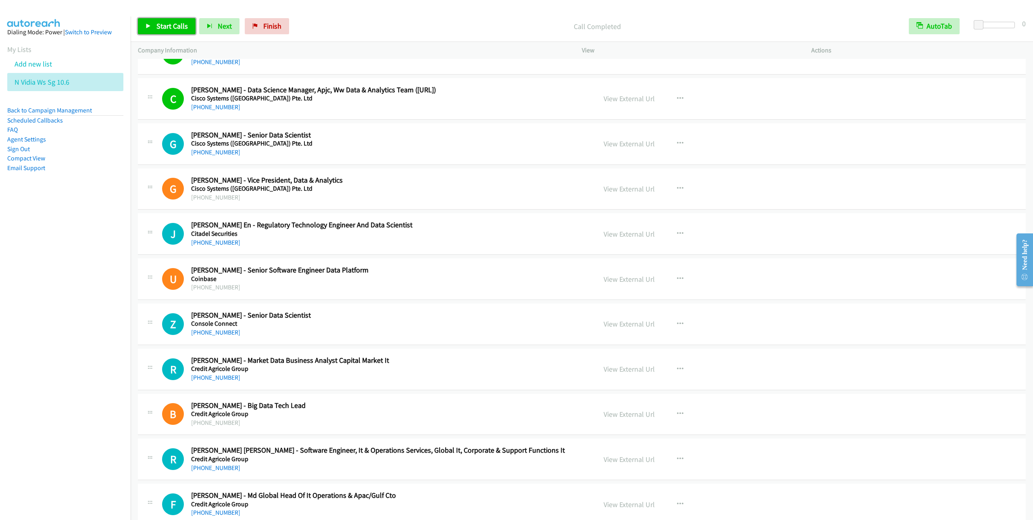
click at [169, 29] on span "Start Calls" at bounding box center [171, 25] width 31 height 9
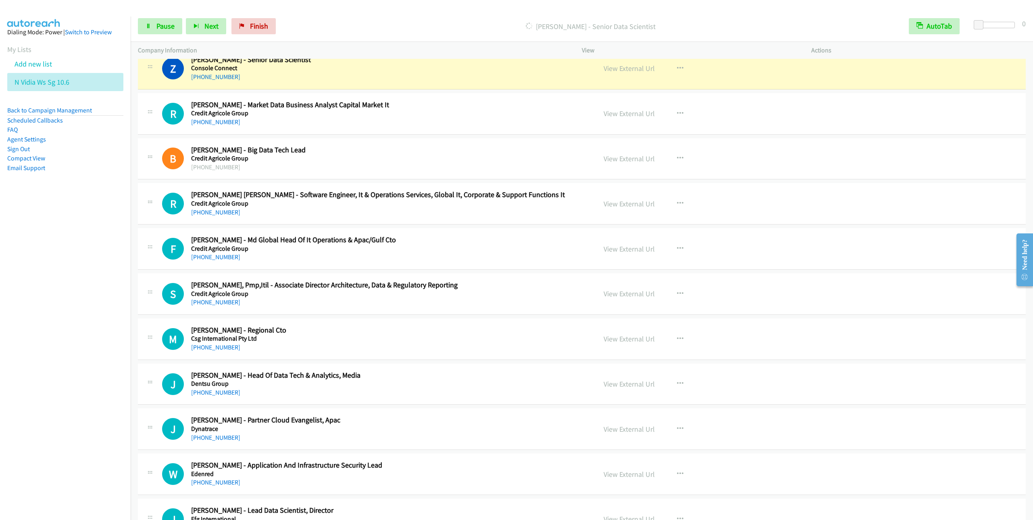
scroll to position [2299, 0]
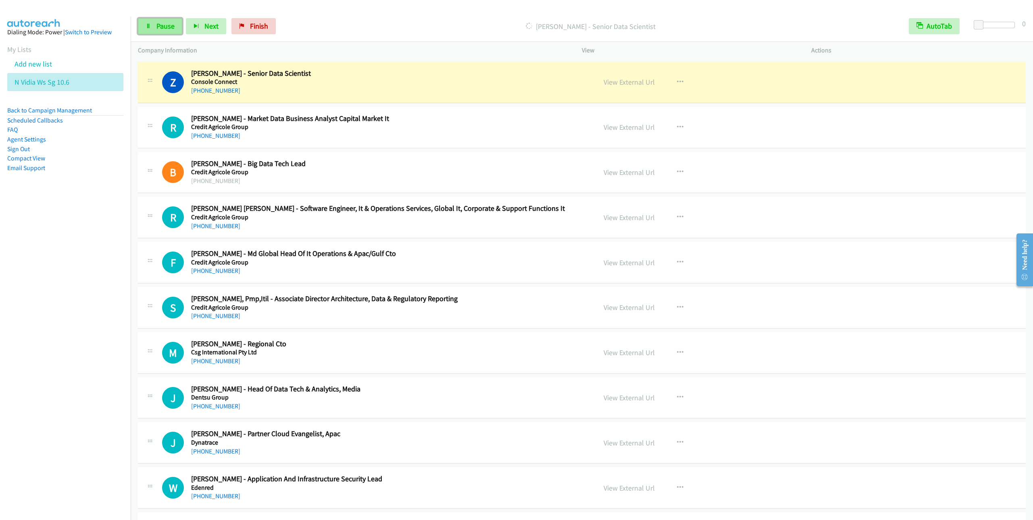
click at [155, 28] on link "Pause" at bounding box center [160, 26] width 44 height 16
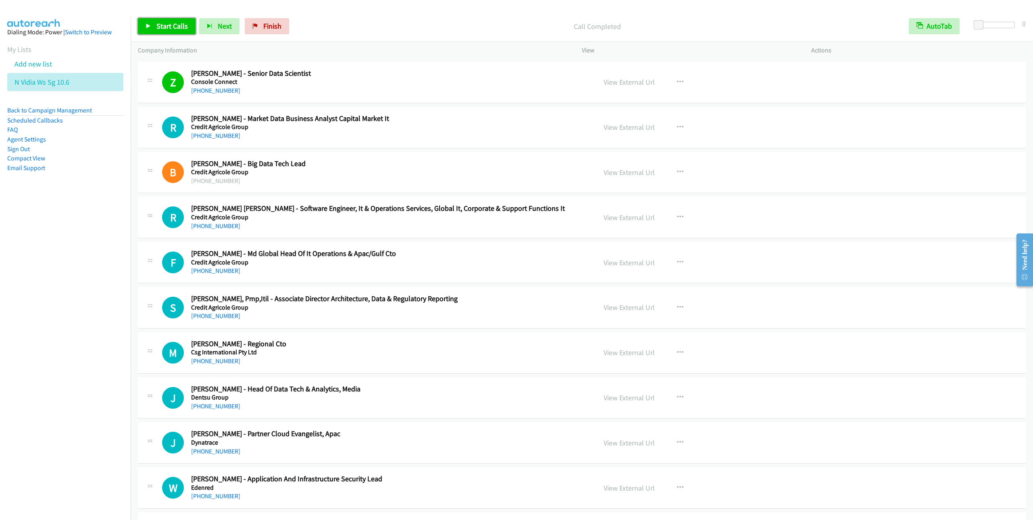
click at [161, 29] on span "Start Calls" at bounding box center [171, 25] width 31 height 9
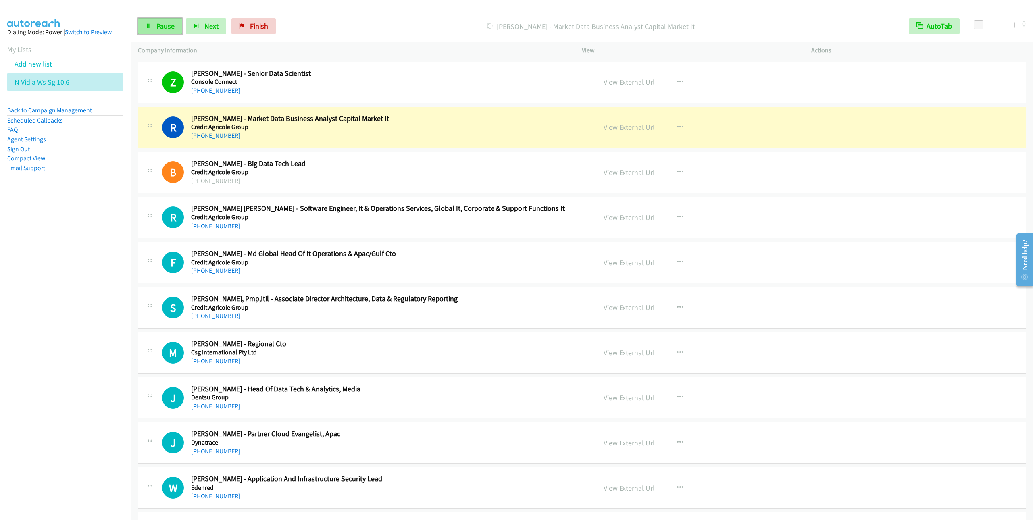
drag, startPoint x: 154, startPoint y: 27, endPoint x: 153, endPoint y: 34, distance: 7.0
click at [154, 27] on link "Pause" at bounding box center [160, 26] width 44 height 16
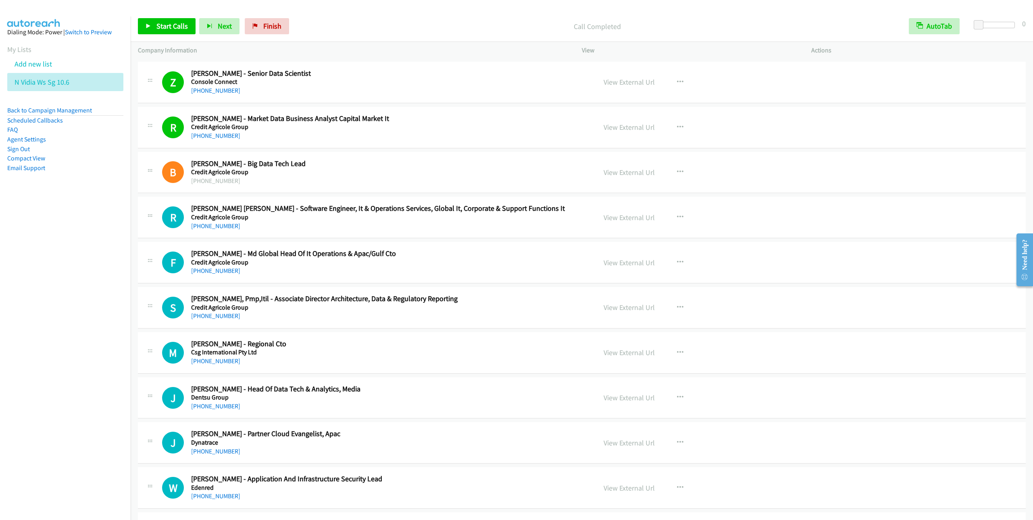
scroll to position [2359, 0]
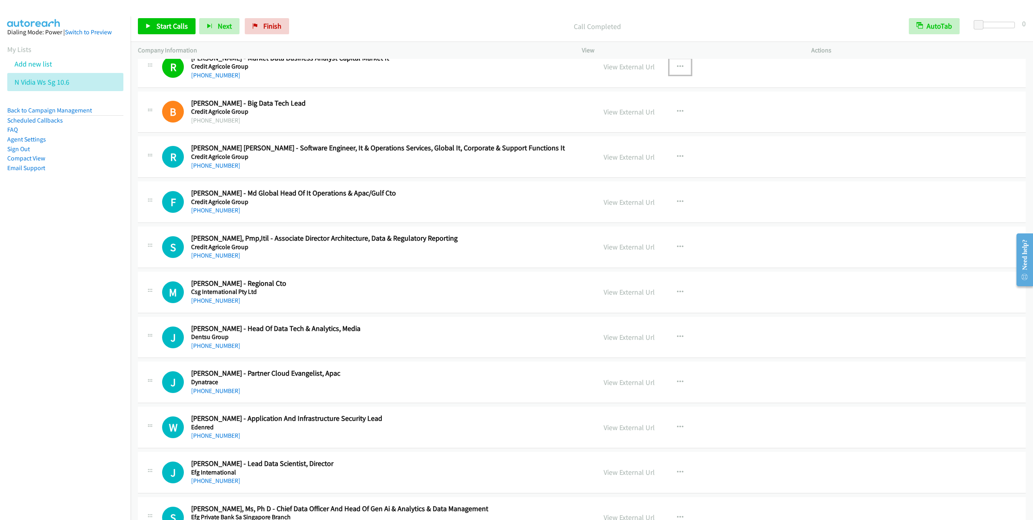
click at [677, 70] on icon "button" at bounding box center [680, 67] width 6 height 6
click at [617, 144] on link "Remove from list" at bounding box center [637, 136] width 107 height 16
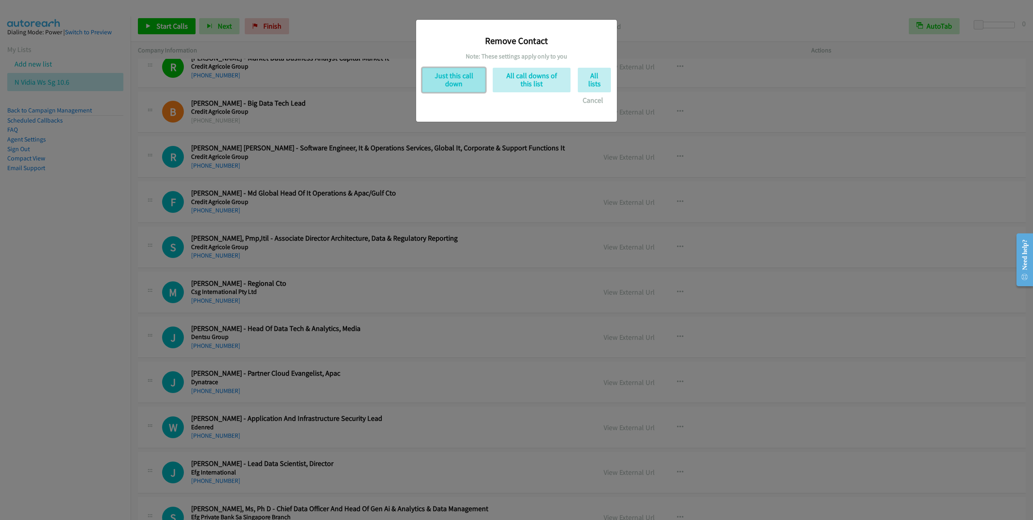
click at [463, 83] on button "Just this call down" at bounding box center [453, 80] width 63 height 25
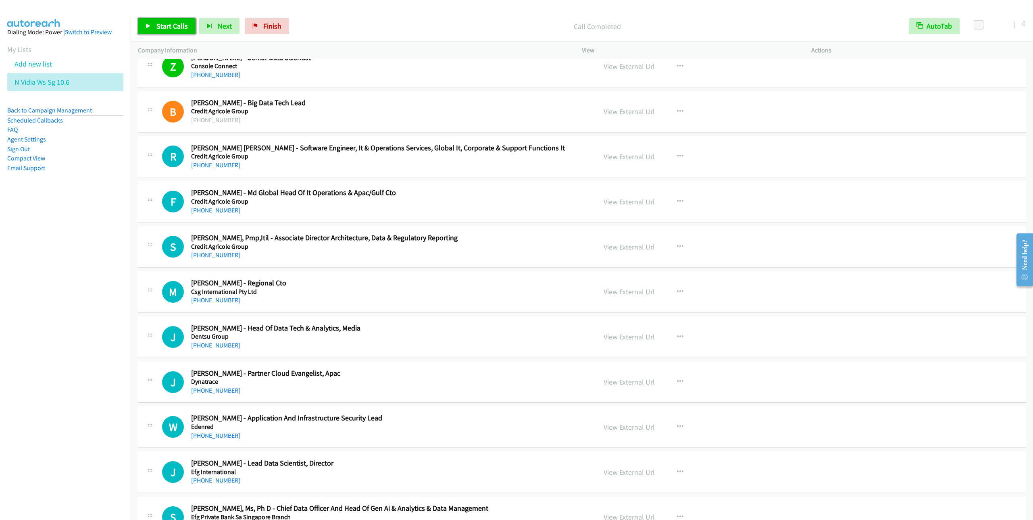
click at [178, 21] on link "Start Calls" at bounding box center [167, 26] width 58 height 16
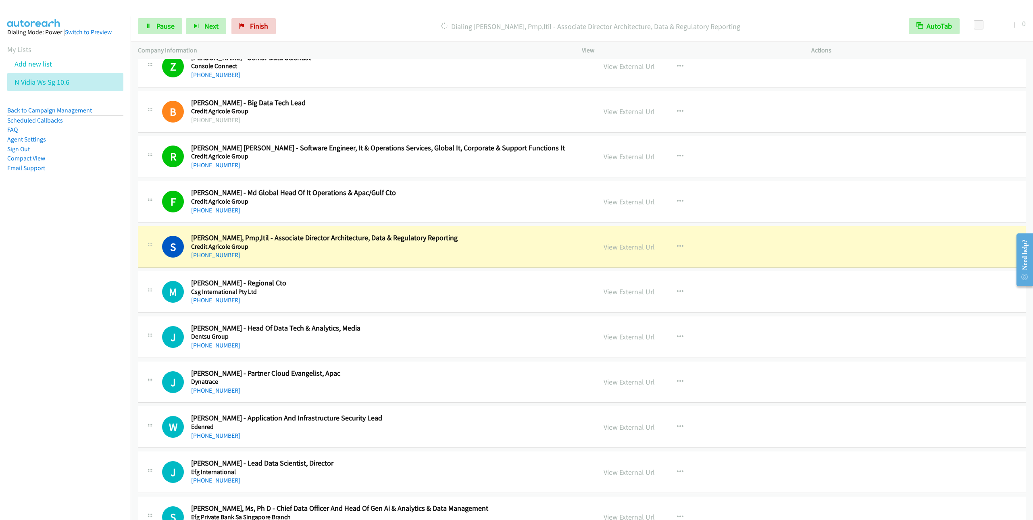
scroll to position [2375, 0]
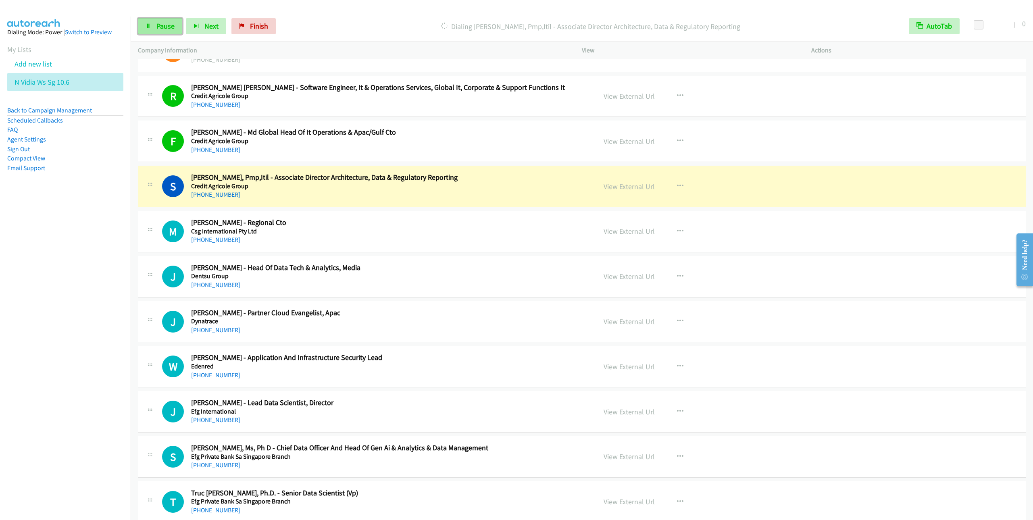
click at [156, 30] on span "Pause" at bounding box center [165, 25] width 18 height 9
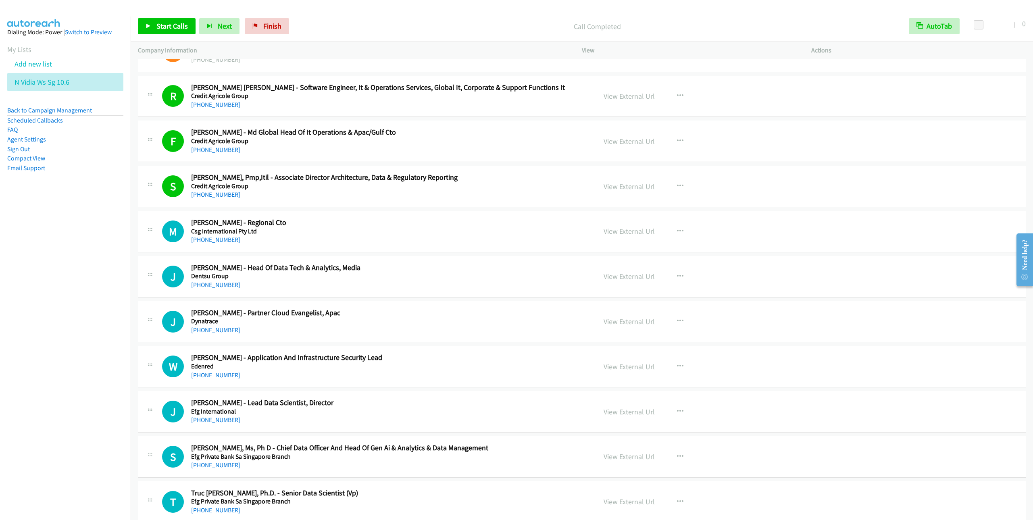
click at [158, 36] on div "Start Calls Pause Next Finish Call Completed AutoTab AutoTab 0" at bounding box center [582, 26] width 903 height 31
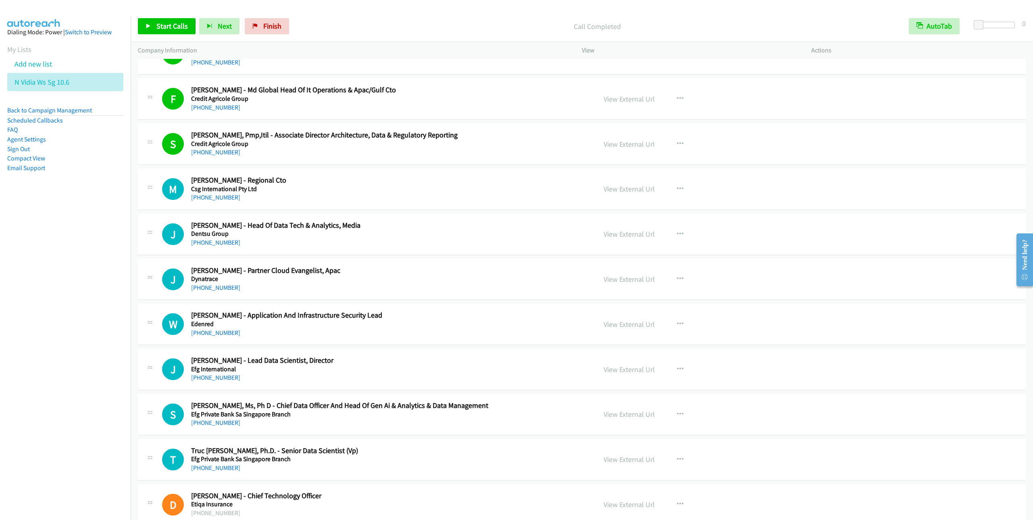
scroll to position [2436, 0]
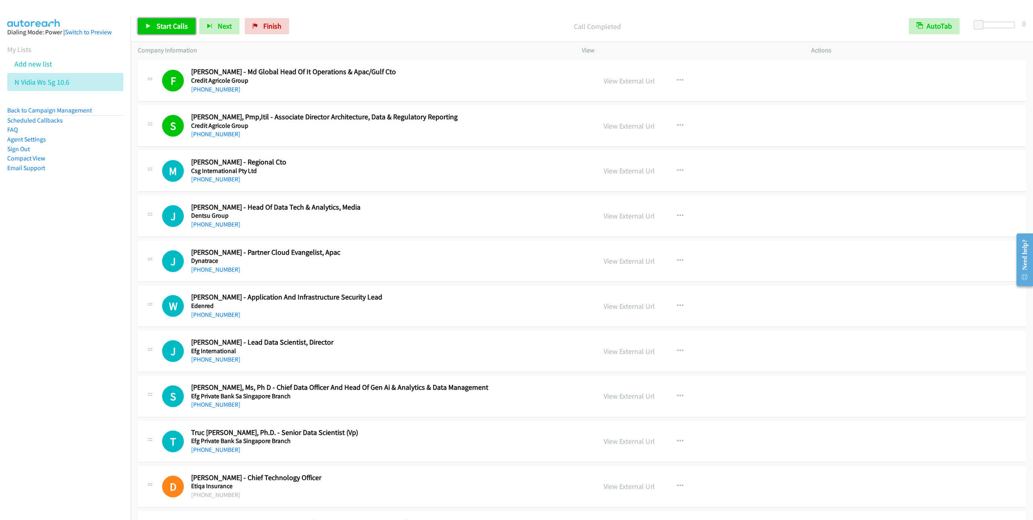
click at [161, 34] on link "Start Calls" at bounding box center [167, 26] width 58 height 16
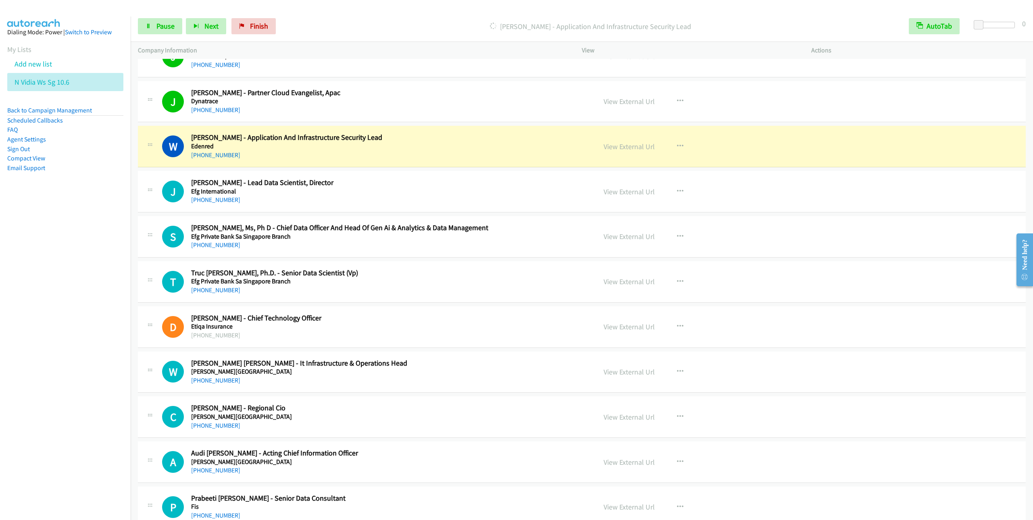
scroll to position [2617, 0]
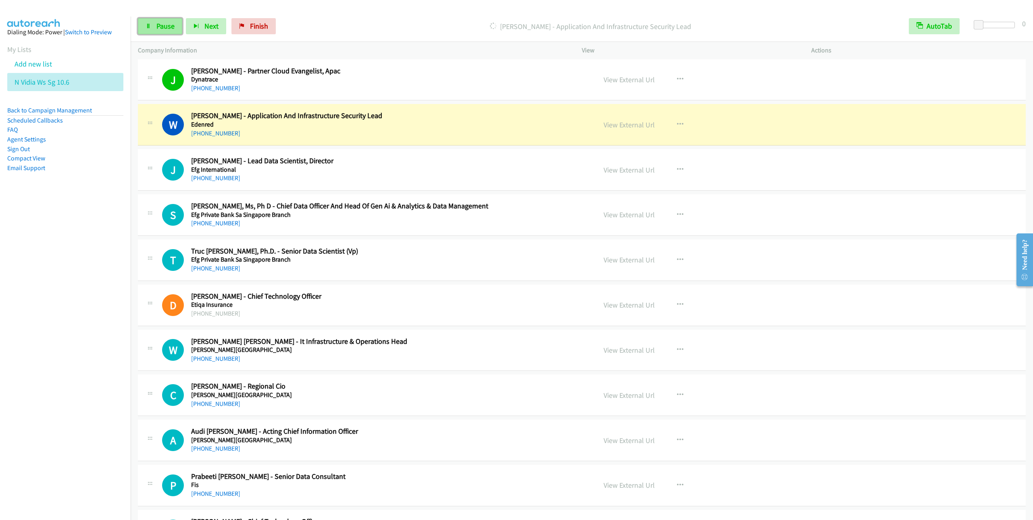
click at [167, 31] on link "Pause" at bounding box center [160, 26] width 44 height 16
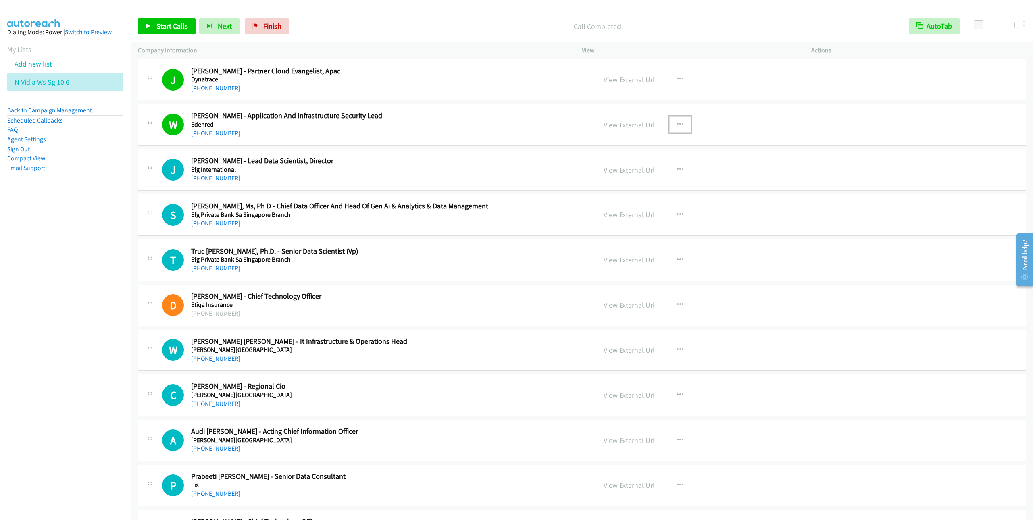
click at [673, 131] on button "button" at bounding box center [681, 125] width 22 height 16
click at [634, 202] on link "Remove from list" at bounding box center [637, 194] width 107 height 16
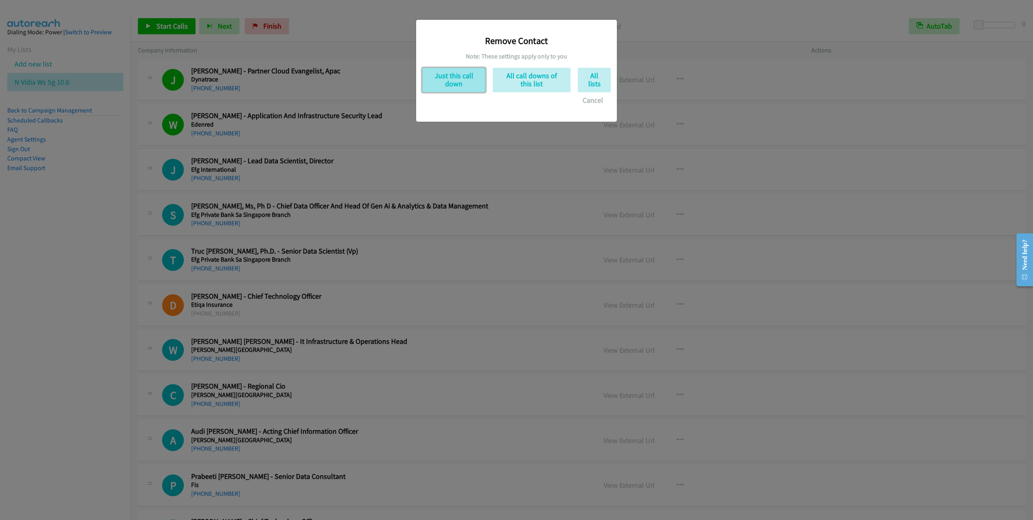
click at [458, 85] on button "Just this call down" at bounding box center [453, 80] width 63 height 25
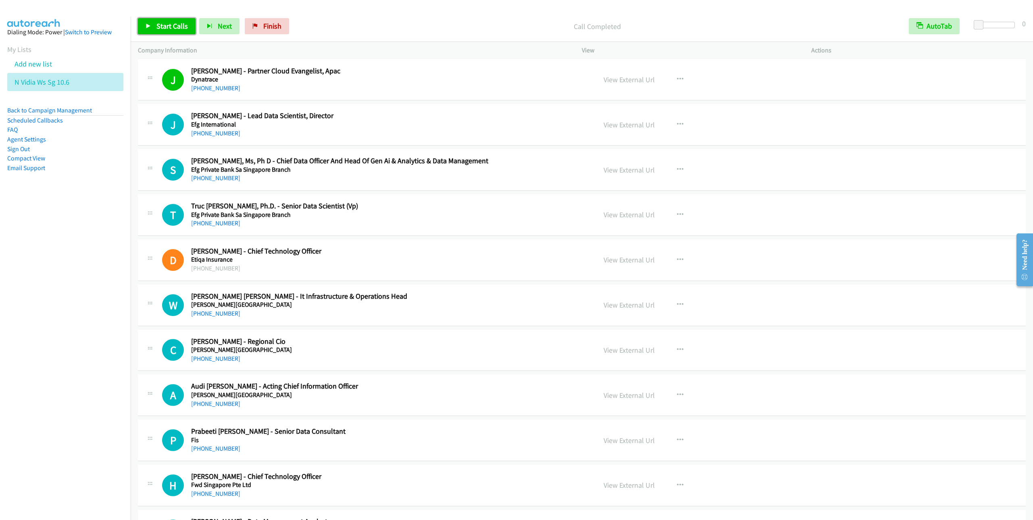
click at [164, 33] on link "Start Calls" at bounding box center [167, 26] width 58 height 16
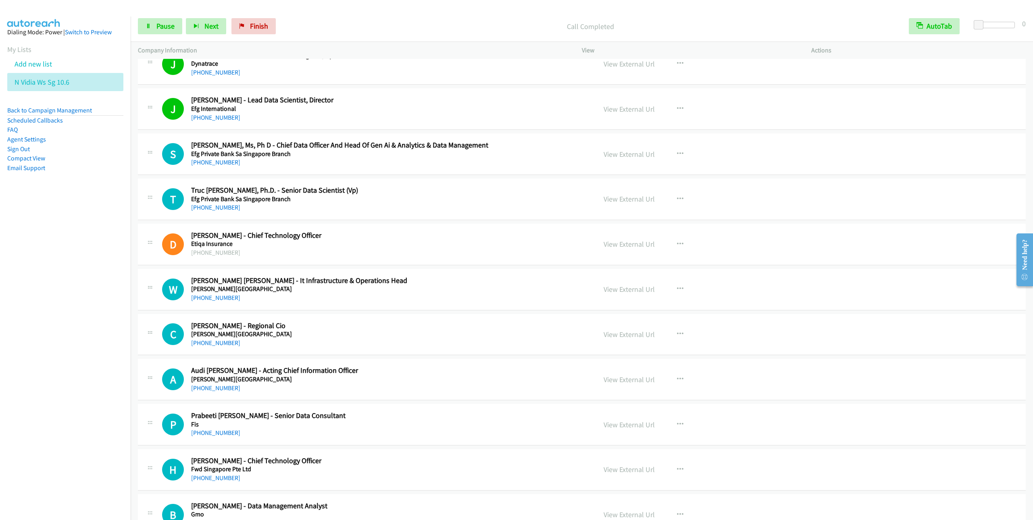
scroll to position [2678, 0]
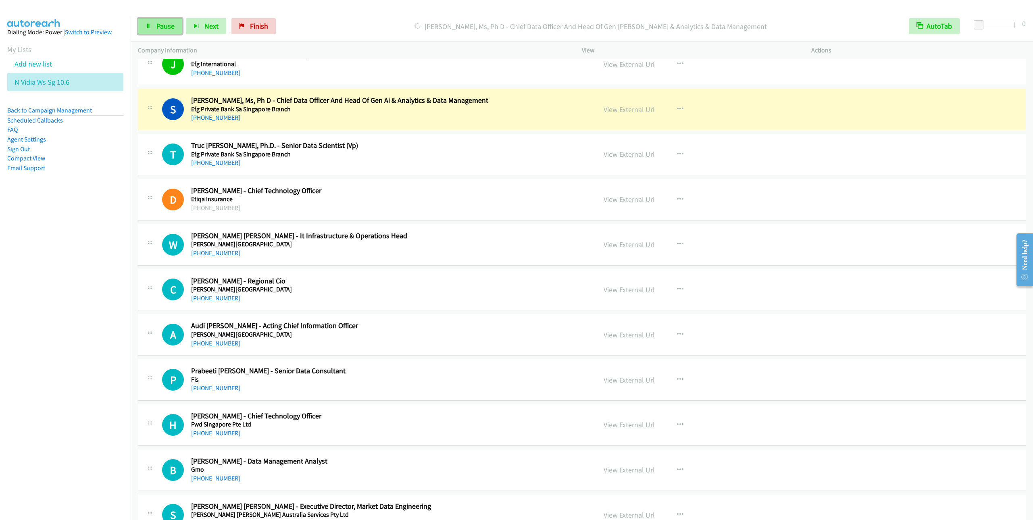
click at [165, 23] on span "Pause" at bounding box center [165, 25] width 18 height 9
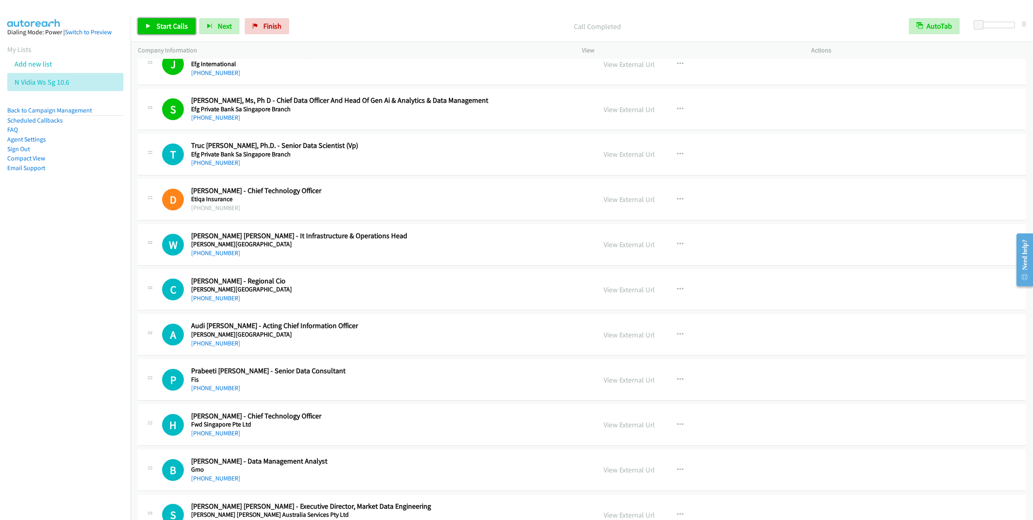
click at [168, 25] on span "Start Calls" at bounding box center [171, 25] width 31 height 9
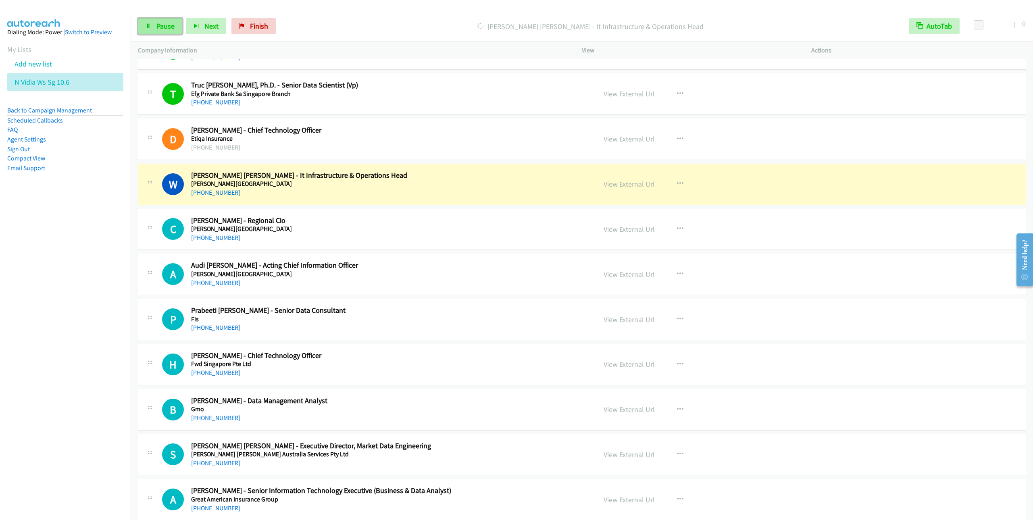
click at [154, 25] on link "Pause" at bounding box center [160, 26] width 44 height 16
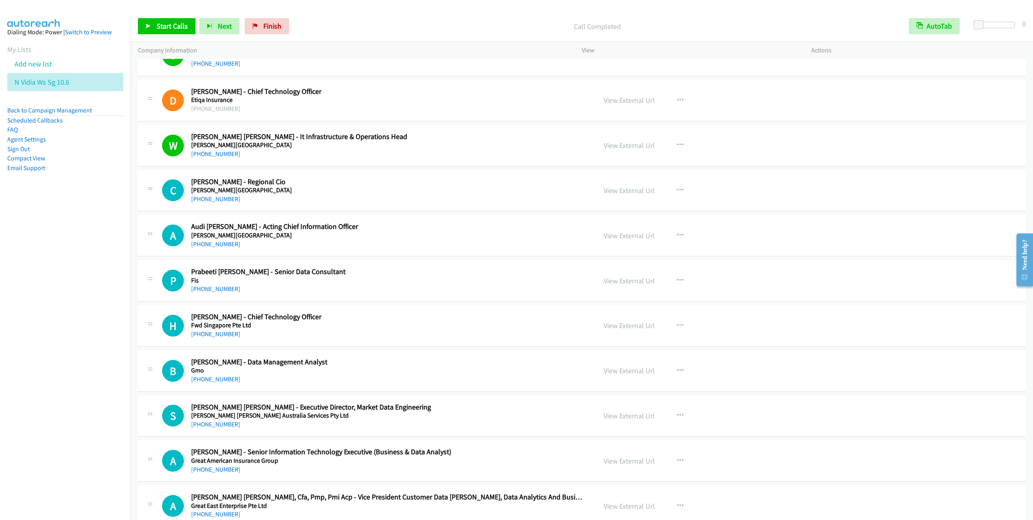
scroll to position [2799, 0]
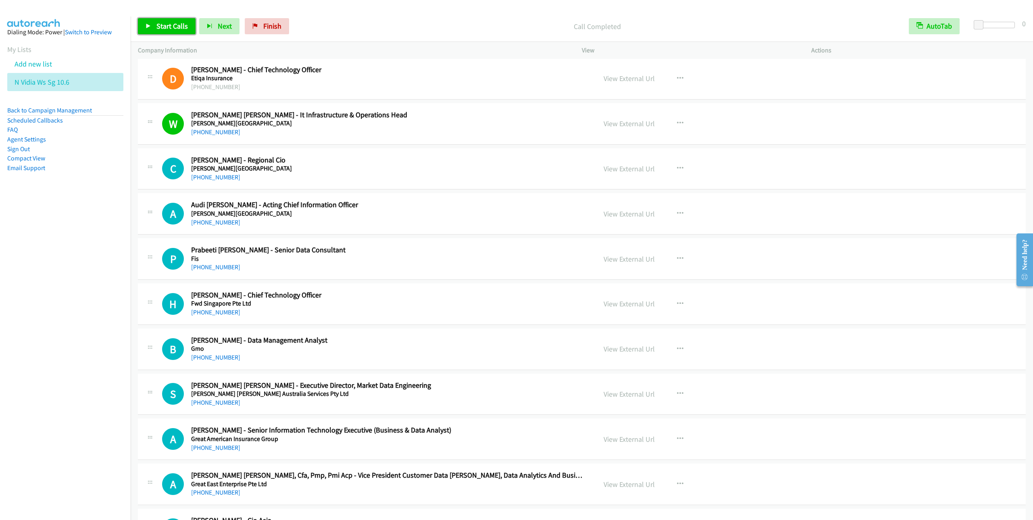
click at [162, 26] on span "Start Calls" at bounding box center [171, 25] width 31 height 9
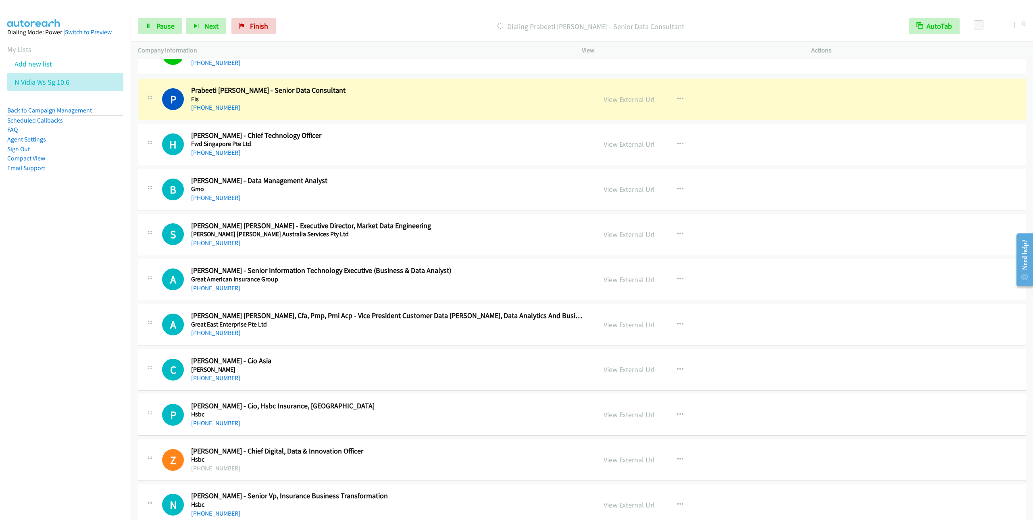
scroll to position [2980, 0]
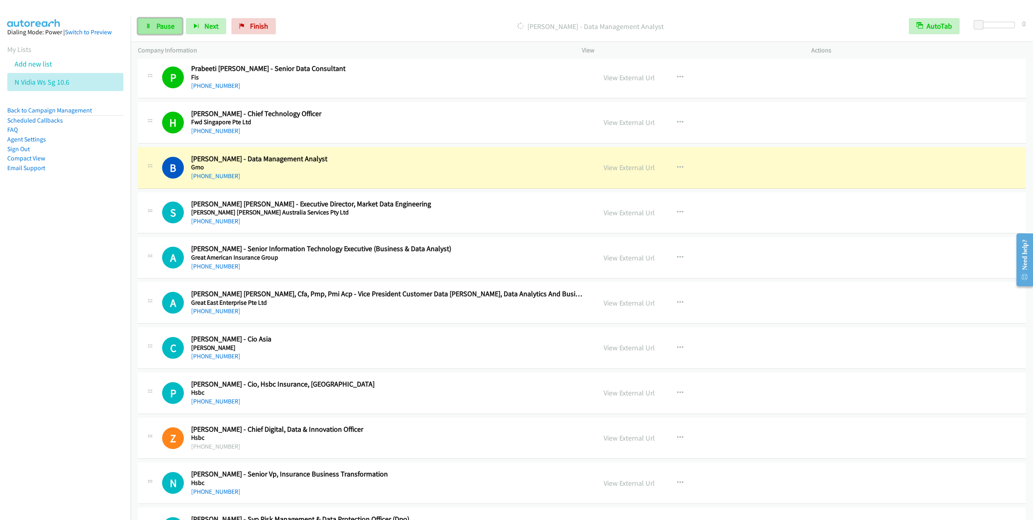
click at [141, 25] on link "Pause" at bounding box center [160, 26] width 44 height 16
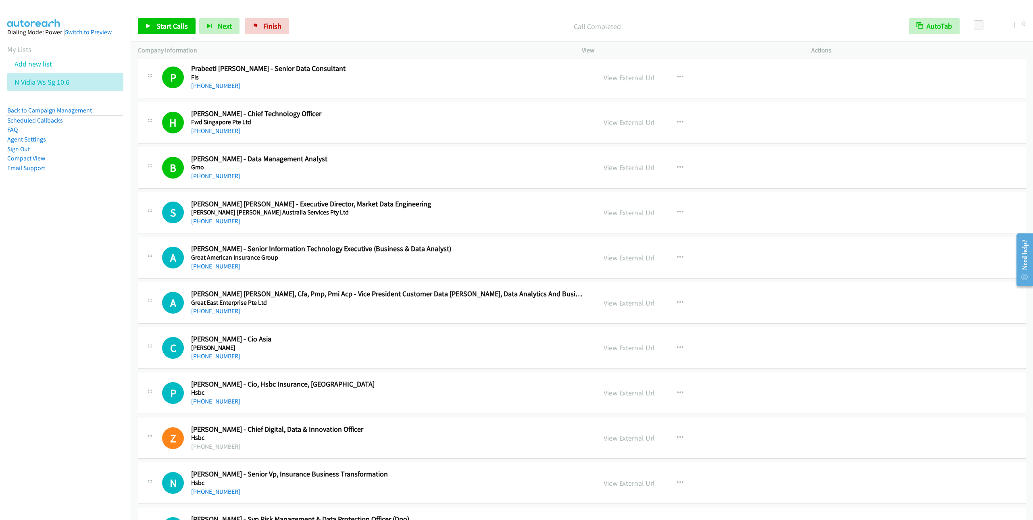
click at [86, 292] on nav "Dialing Mode: Power | Switch to Preview My Lists Add new list N Vidia Ws Sg 10.…" at bounding box center [65, 277] width 131 height 520
click at [170, 30] on span "Start Calls" at bounding box center [171, 25] width 31 height 9
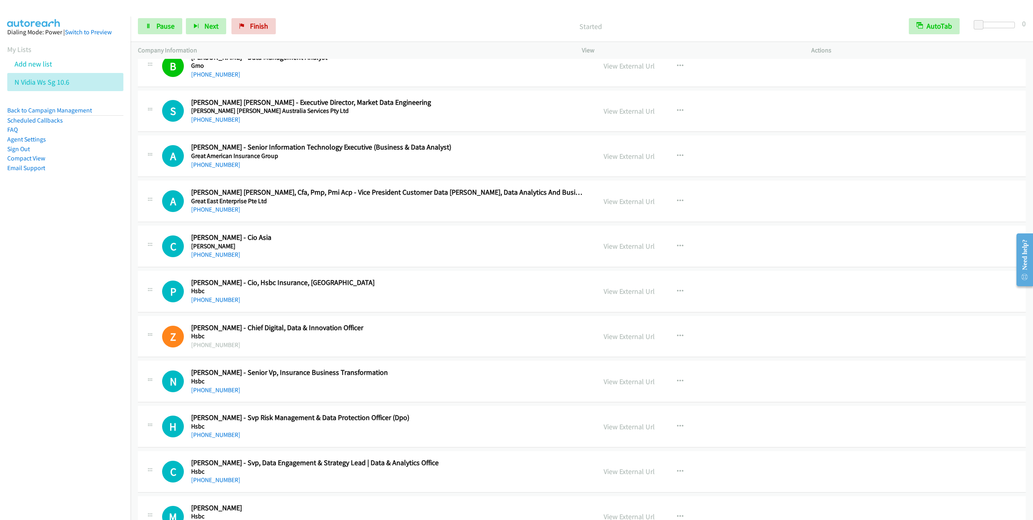
scroll to position [3101, 0]
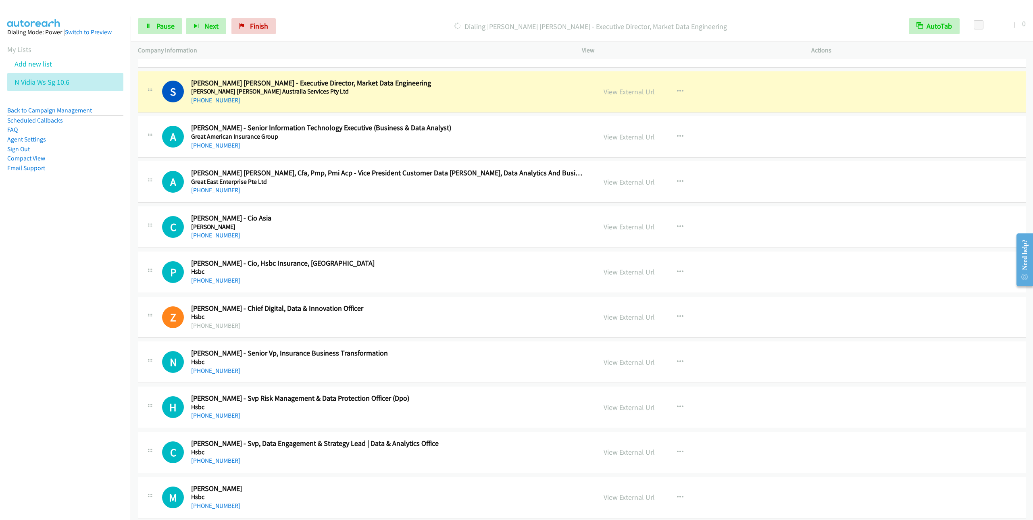
click at [47, 313] on nav "Dialing Mode: Power | Switch to Preview My Lists Add new list N Vidia Ws Sg 10.…" at bounding box center [65, 277] width 131 height 520
click at [156, 30] on span "Pause" at bounding box center [165, 25] width 18 height 9
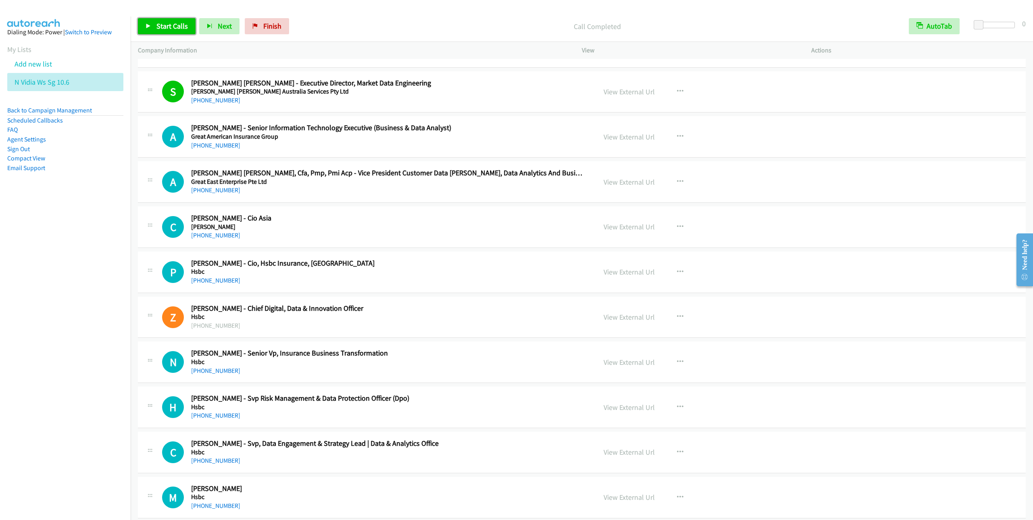
click at [148, 27] on icon at bounding box center [149, 27] width 6 height 6
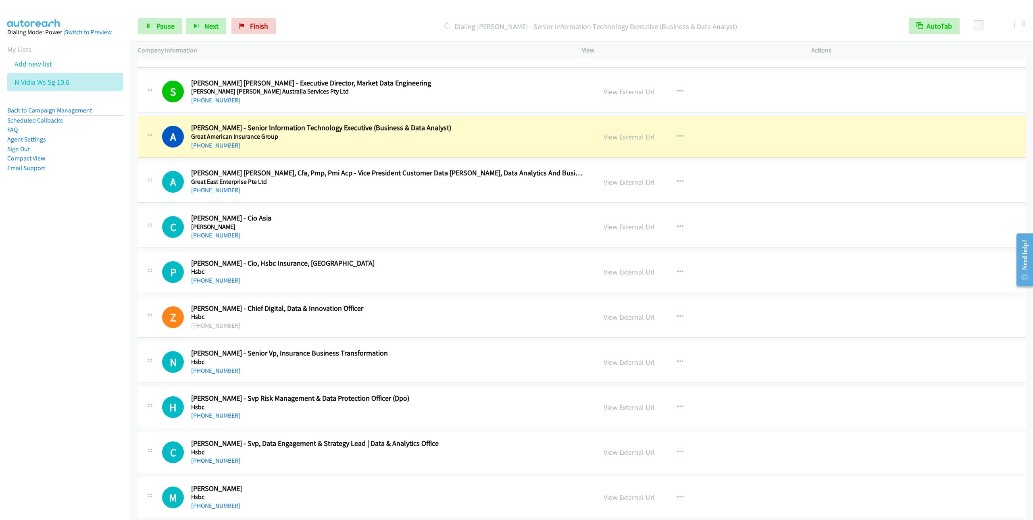
scroll to position [3162, 0]
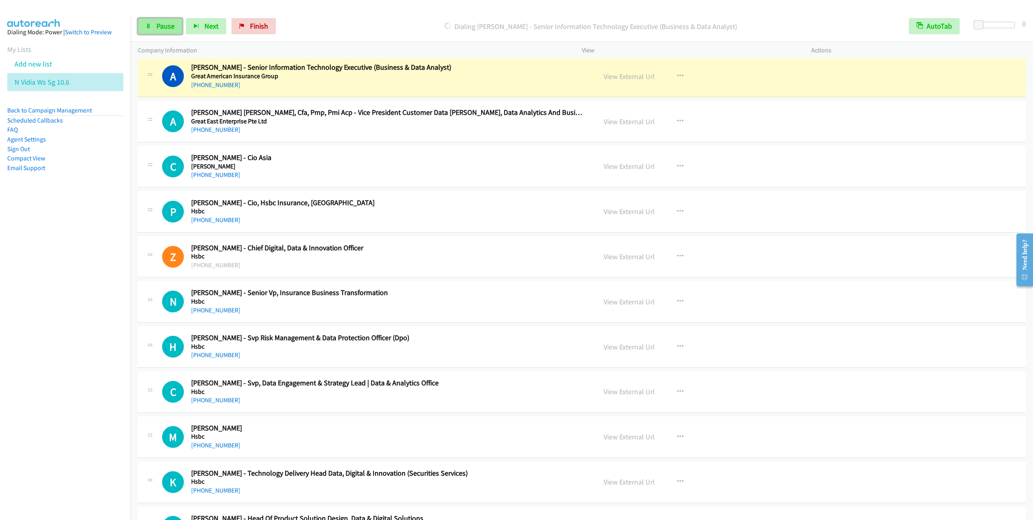
click at [167, 24] on span "Pause" at bounding box center [165, 25] width 18 height 9
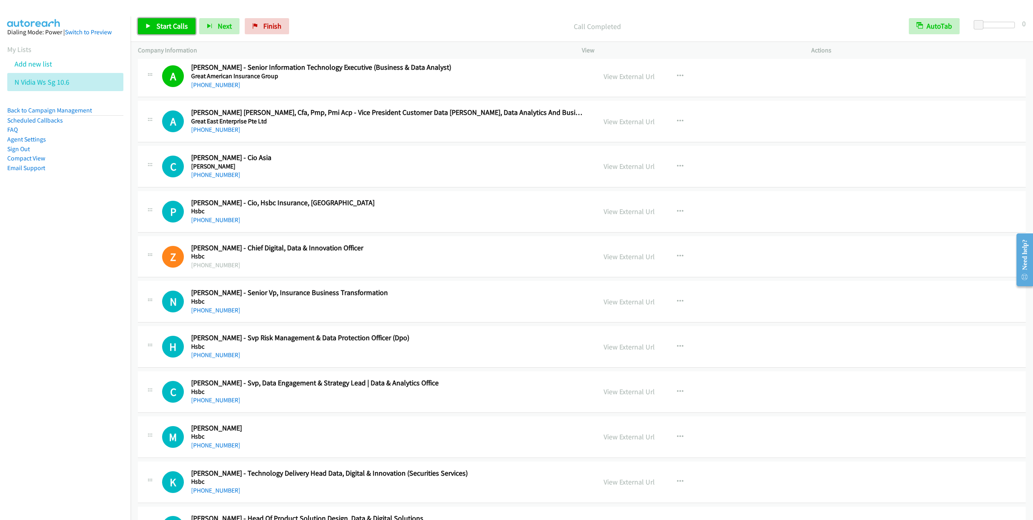
click at [166, 26] on span "Start Calls" at bounding box center [171, 25] width 31 height 9
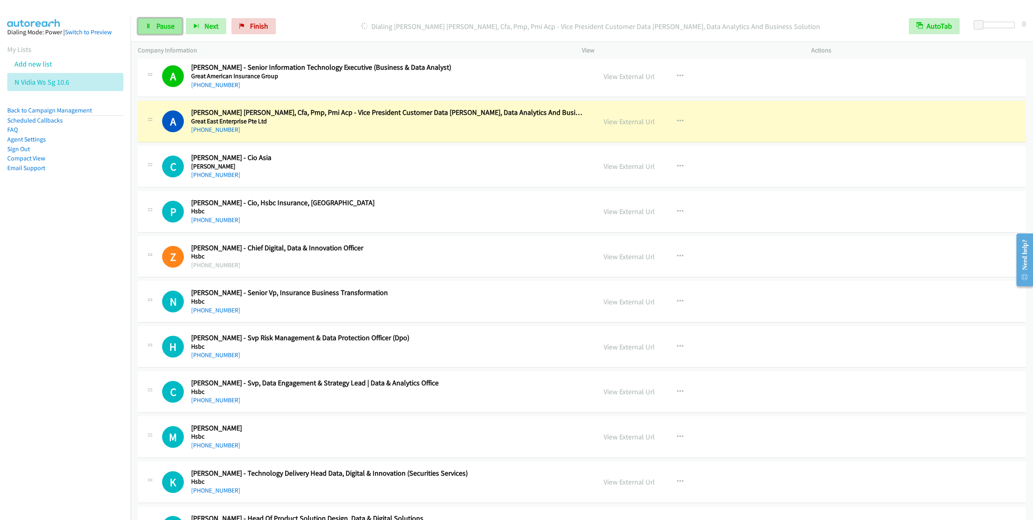
click at [165, 29] on span "Pause" at bounding box center [165, 25] width 18 height 9
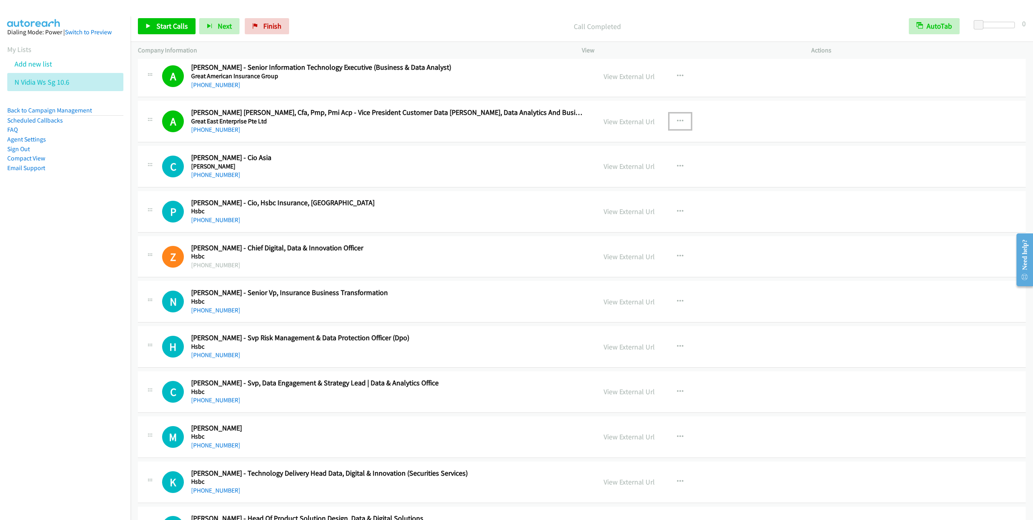
click at [679, 125] on icon "button" at bounding box center [680, 121] width 6 height 6
click at [630, 198] on link "Remove from list" at bounding box center [637, 190] width 107 height 16
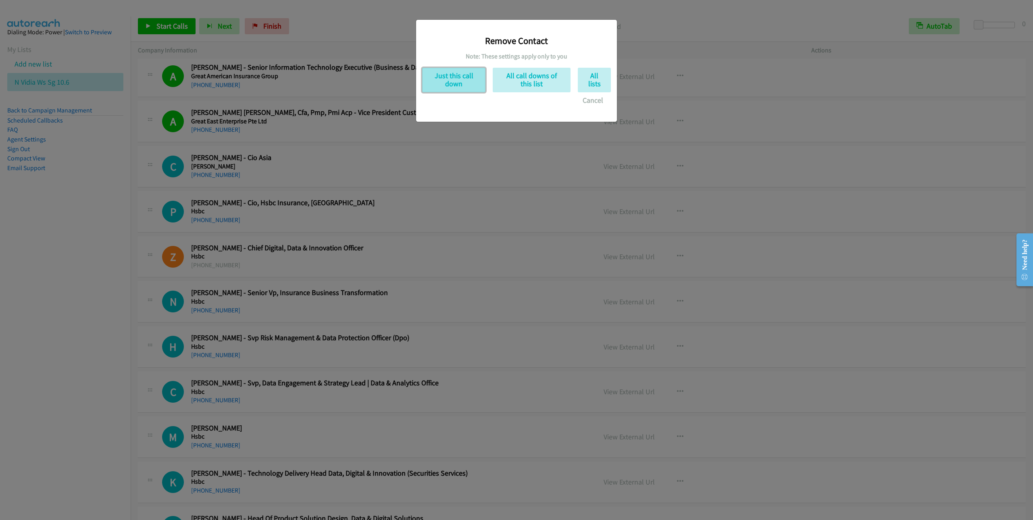
click at [453, 80] on button "Just this call down" at bounding box center [453, 80] width 63 height 25
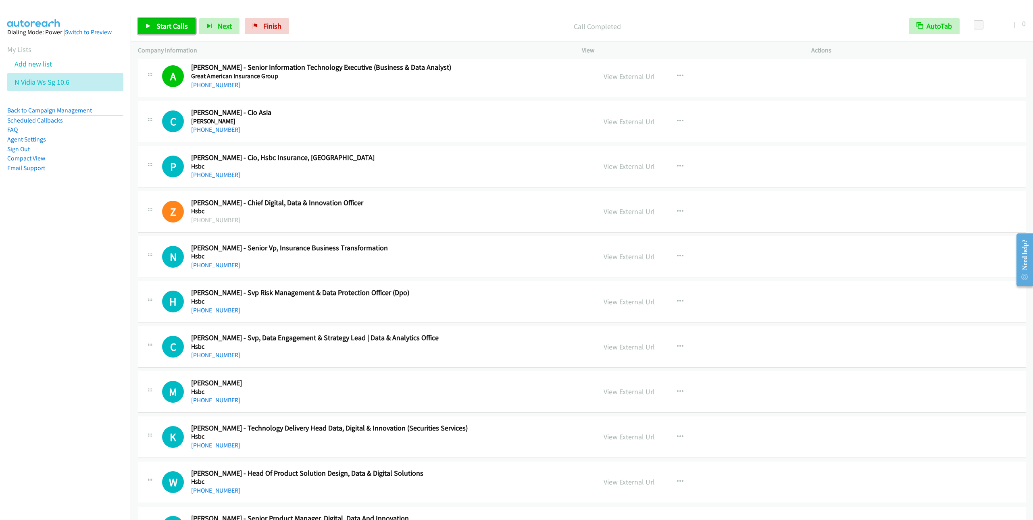
click at [160, 25] on span "Start Calls" at bounding box center [171, 25] width 31 height 9
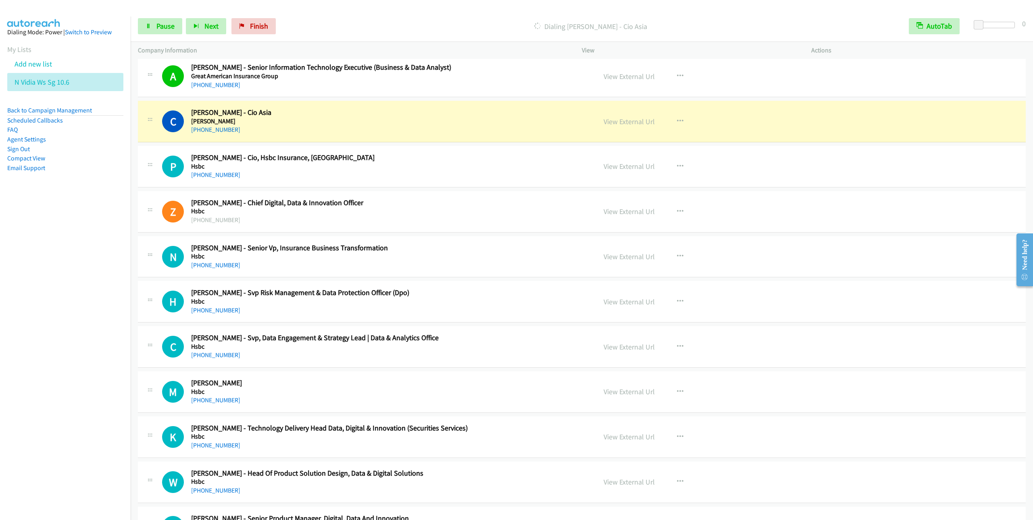
scroll to position [3222, 0]
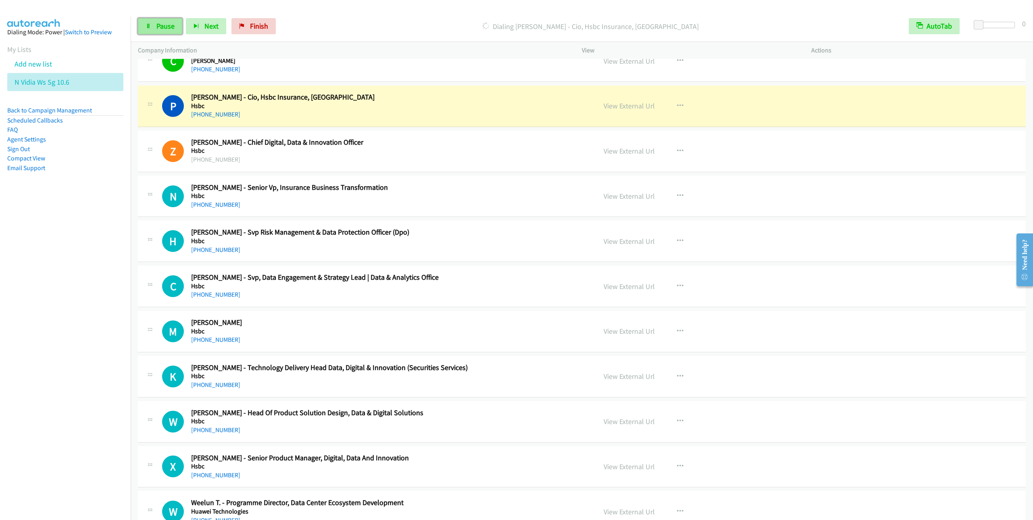
click at [164, 25] on span "Pause" at bounding box center [165, 25] width 18 height 9
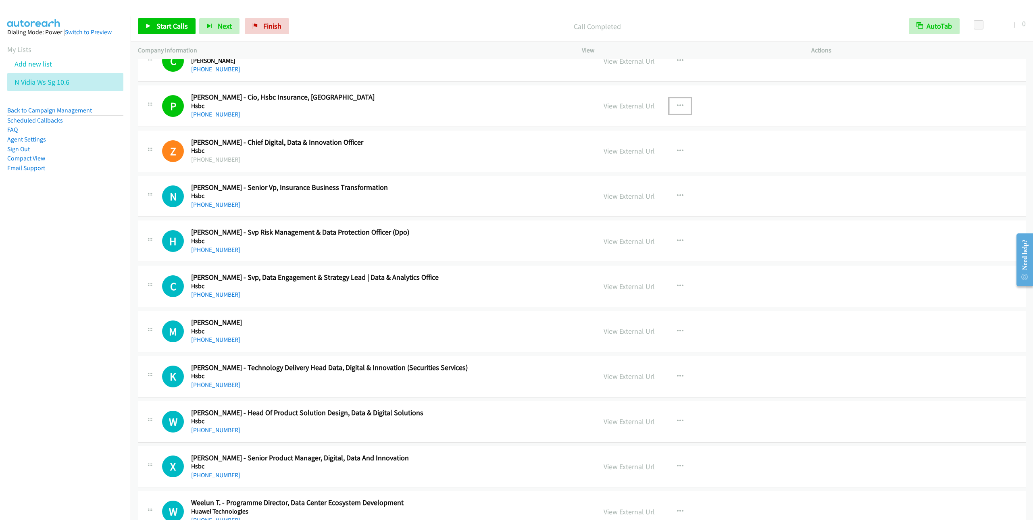
click at [677, 109] on icon "button" at bounding box center [680, 106] width 6 height 6
click at [611, 183] on link "Remove from list" at bounding box center [637, 175] width 107 height 16
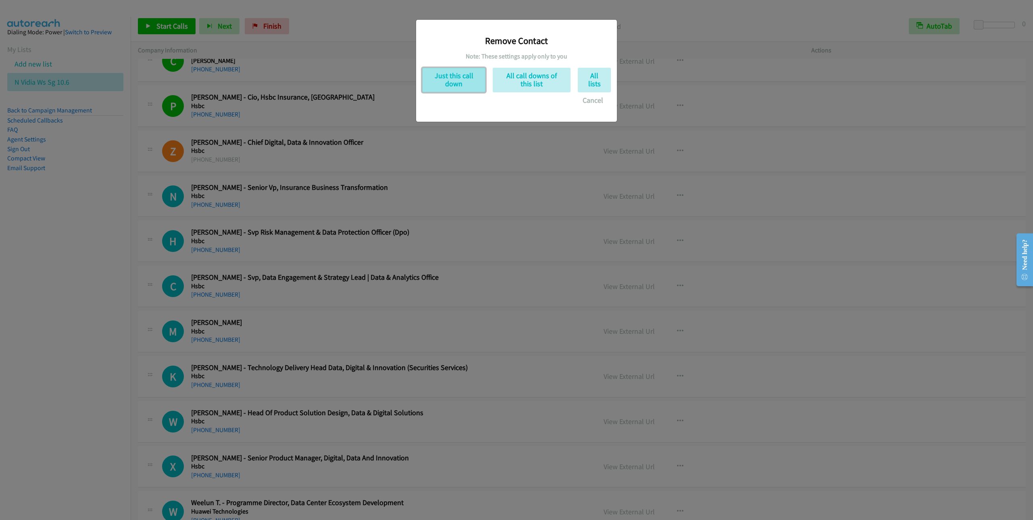
click at [451, 84] on button "Just this call down" at bounding box center [453, 80] width 63 height 25
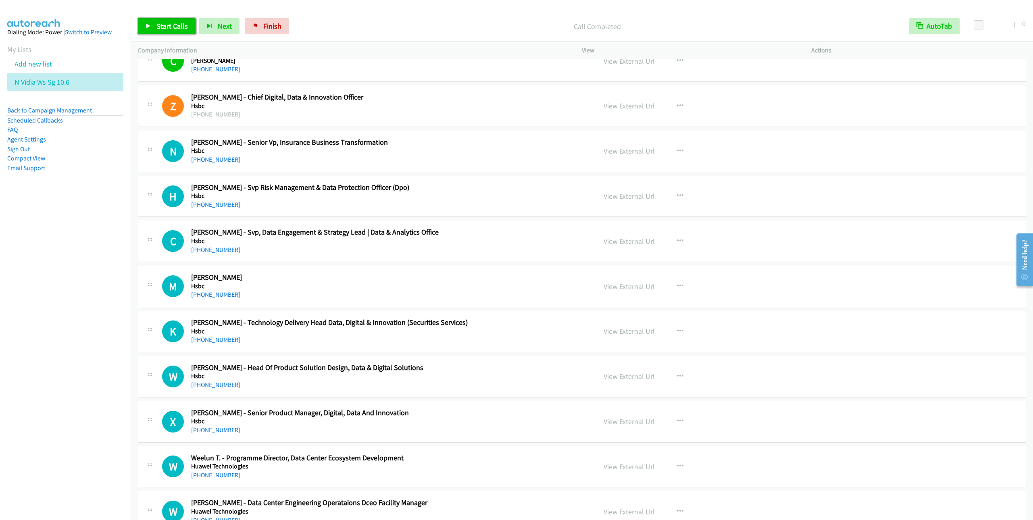
click at [168, 27] on span "Start Calls" at bounding box center [171, 25] width 31 height 9
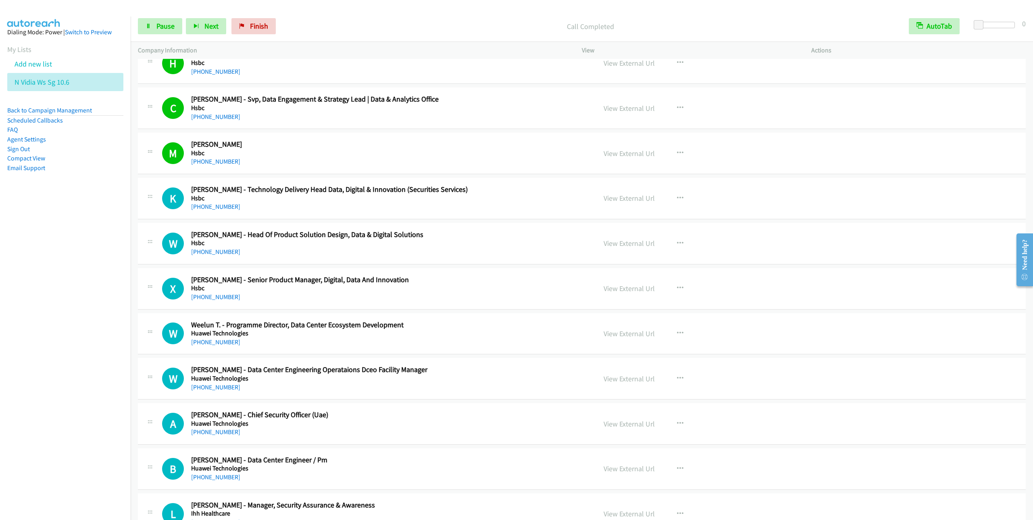
scroll to position [3464, 0]
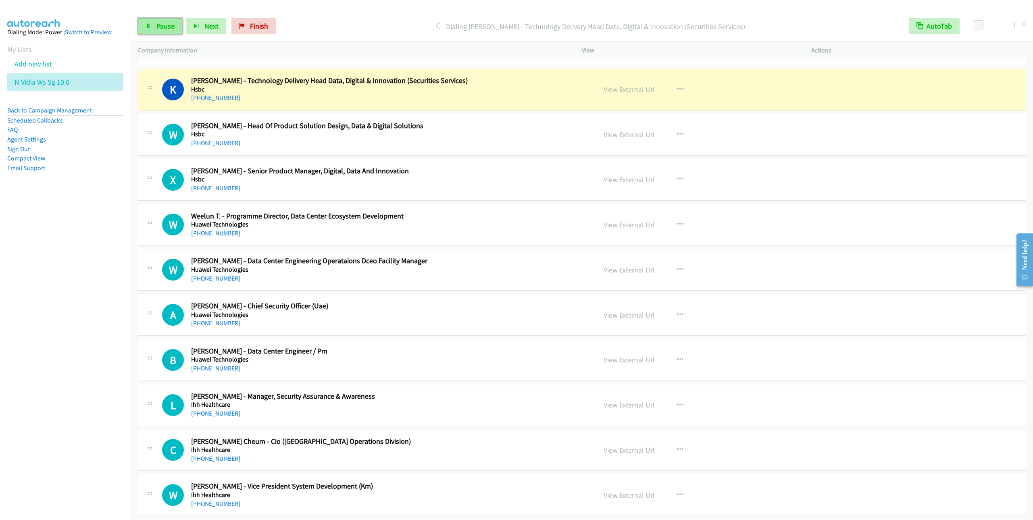
click at [156, 29] on span "Pause" at bounding box center [165, 25] width 18 height 9
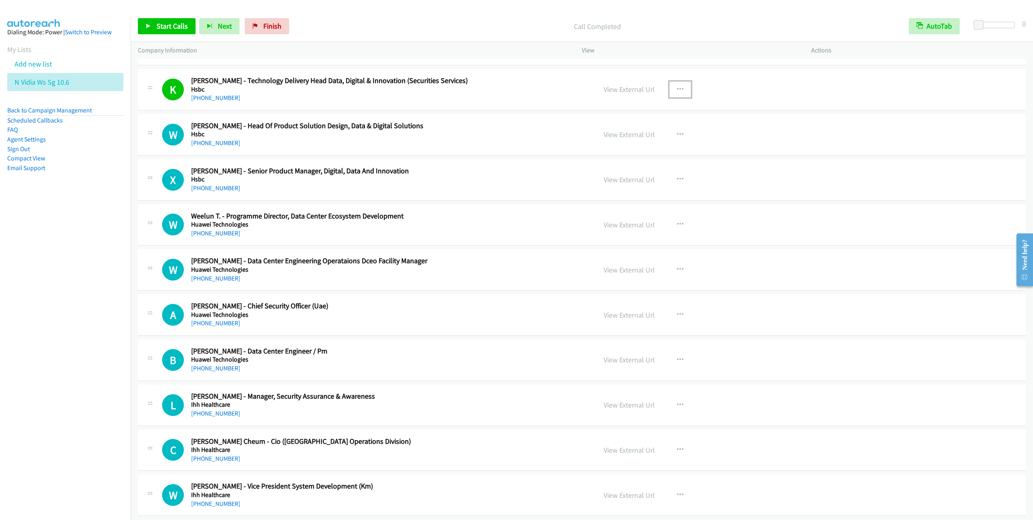
click at [670, 98] on button "button" at bounding box center [681, 89] width 22 height 16
click at [622, 167] on link "Remove from list" at bounding box center [637, 158] width 107 height 16
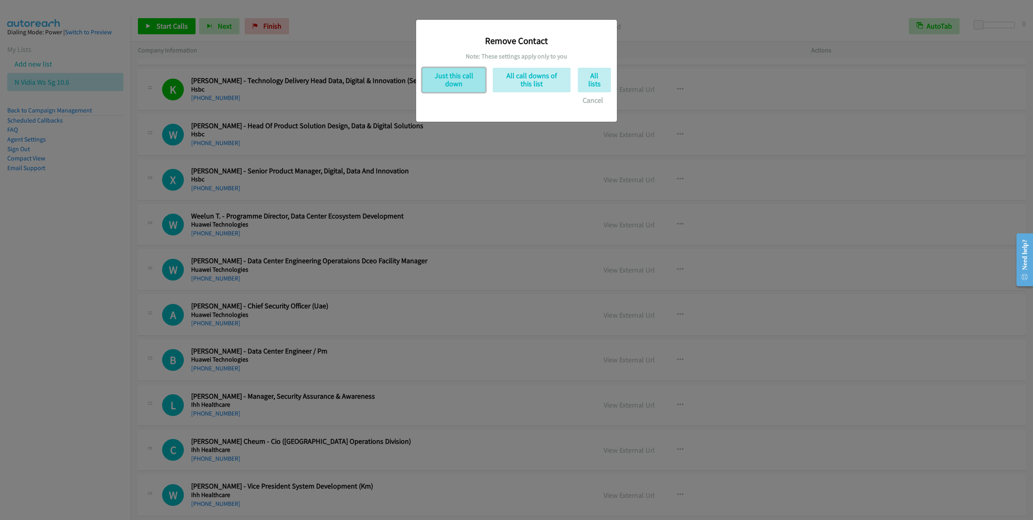
click at [451, 73] on button "Just this call down" at bounding box center [453, 80] width 63 height 25
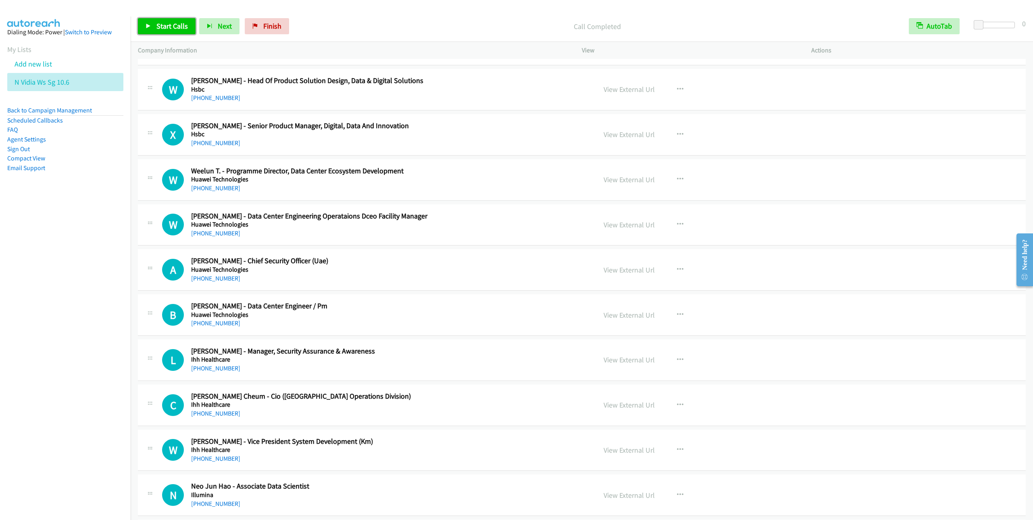
click at [166, 23] on span "Start Calls" at bounding box center [171, 25] width 31 height 9
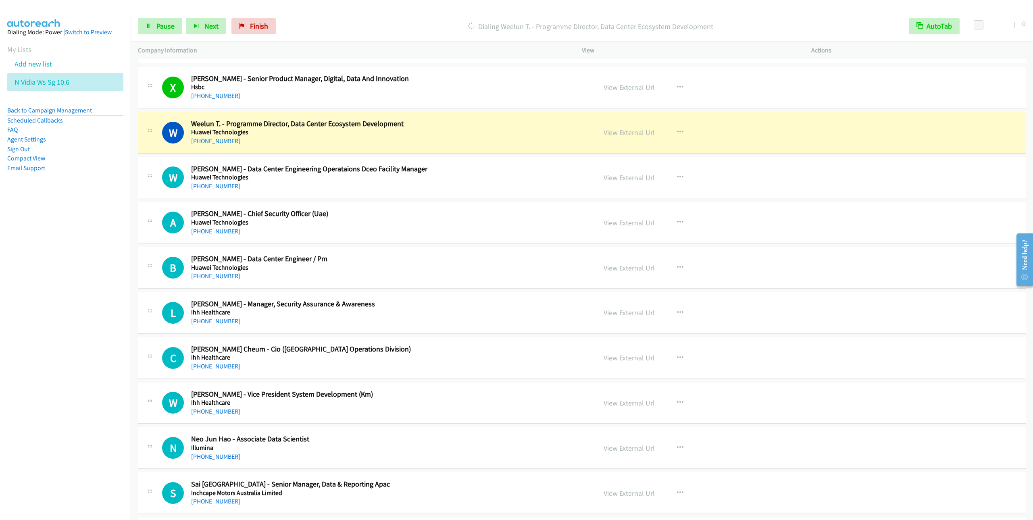
scroll to position [3525, 0]
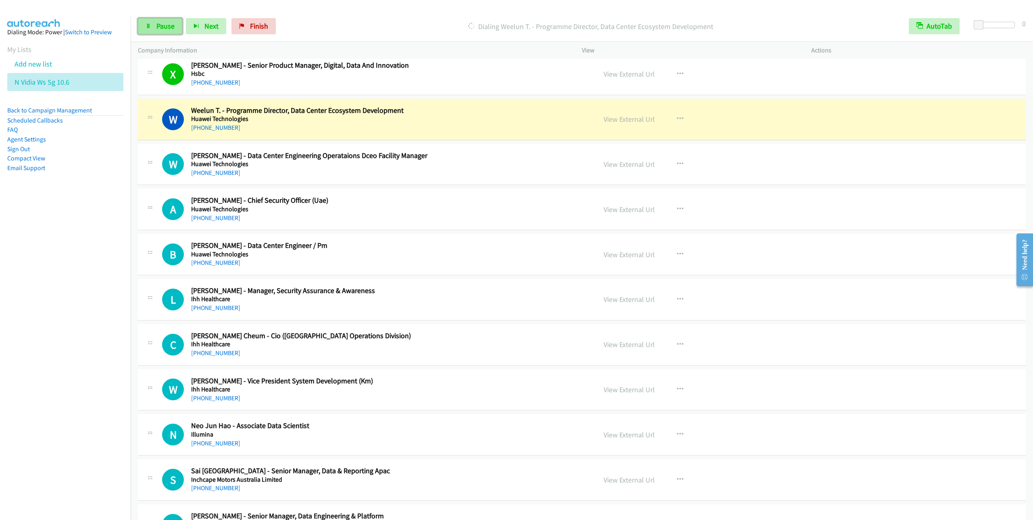
click at [161, 26] on span "Pause" at bounding box center [165, 25] width 18 height 9
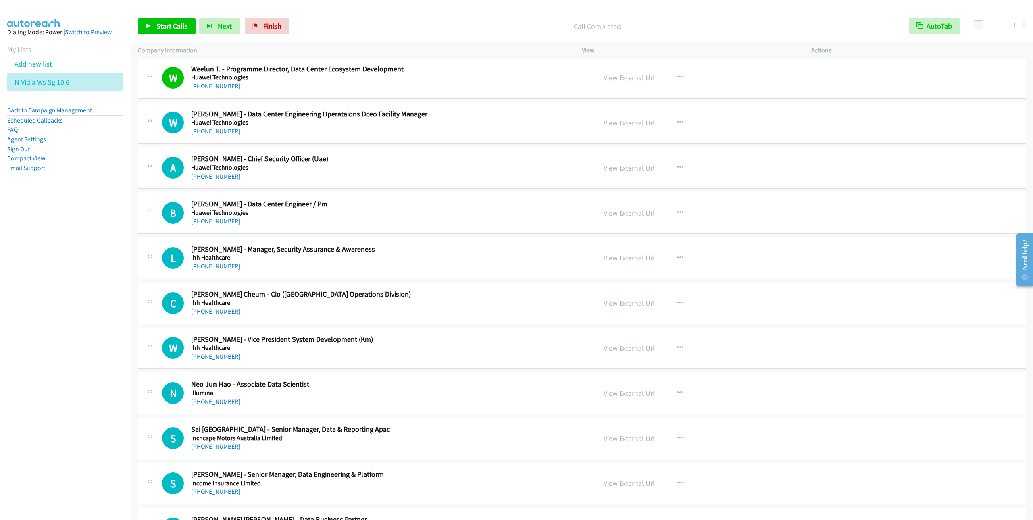
scroll to position [3585, 0]
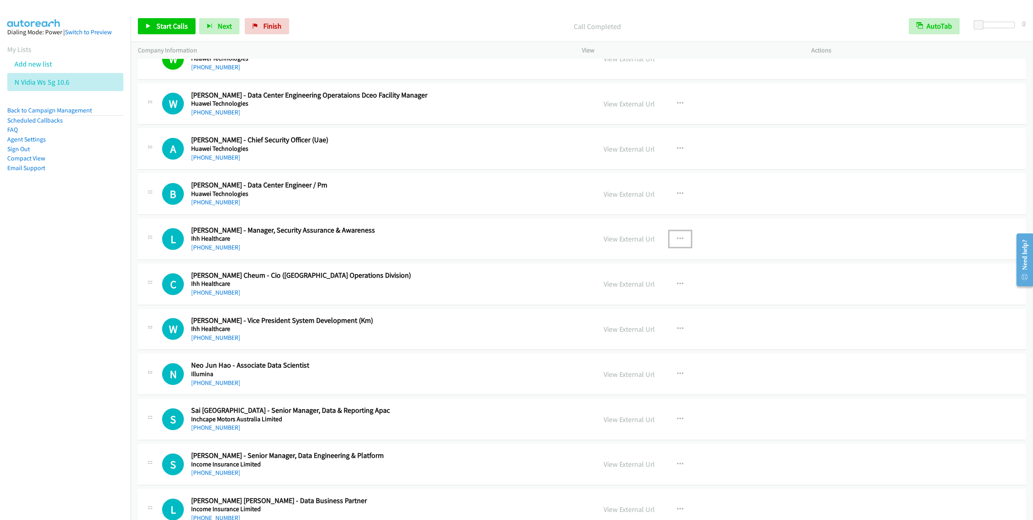
click at [678, 242] on icon "button" at bounding box center [680, 239] width 6 height 6
drag, startPoint x: 620, startPoint y: 310, endPoint x: 589, endPoint y: 297, distance: 33.3
click at [675, 253] on div at bounding box center [516, 260] width 1033 height 520
click at [677, 242] on icon "button" at bounding box center [680, 239] width 6 height 6
click at [607, 300] on link "Start Calls Here" at bounding box center [637, 292] width 107 height 16
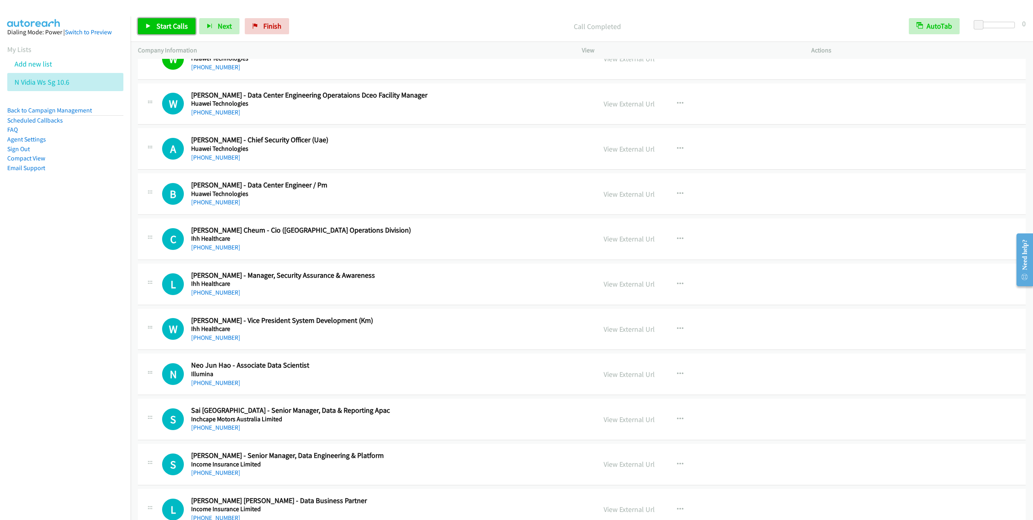
click at [154, 30] on link "Start Calls" at bounding box center [167, 26] width 58 height 16
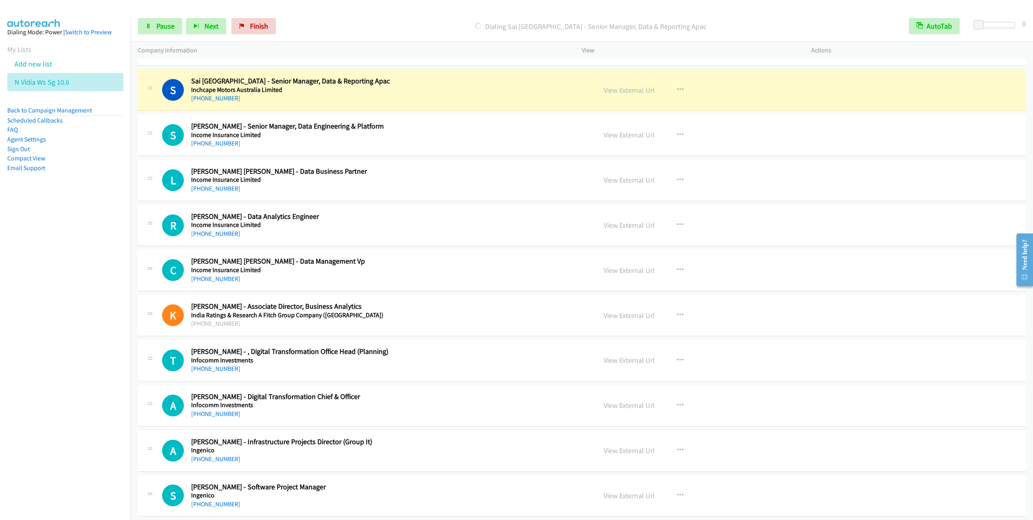
scroll to position [3888, 0]
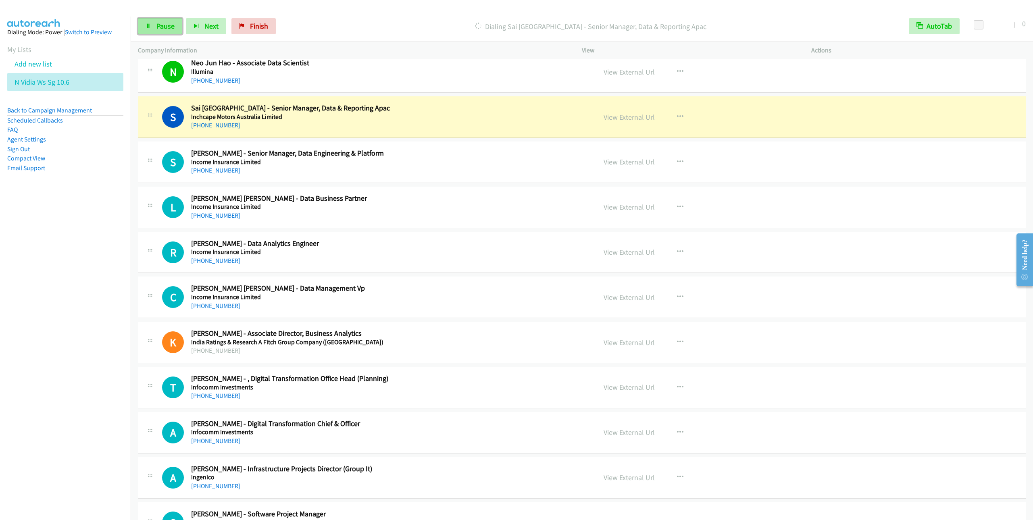
click at [156, 26] on span "Pause" at bounding box center [165, 25] width 18 height 9
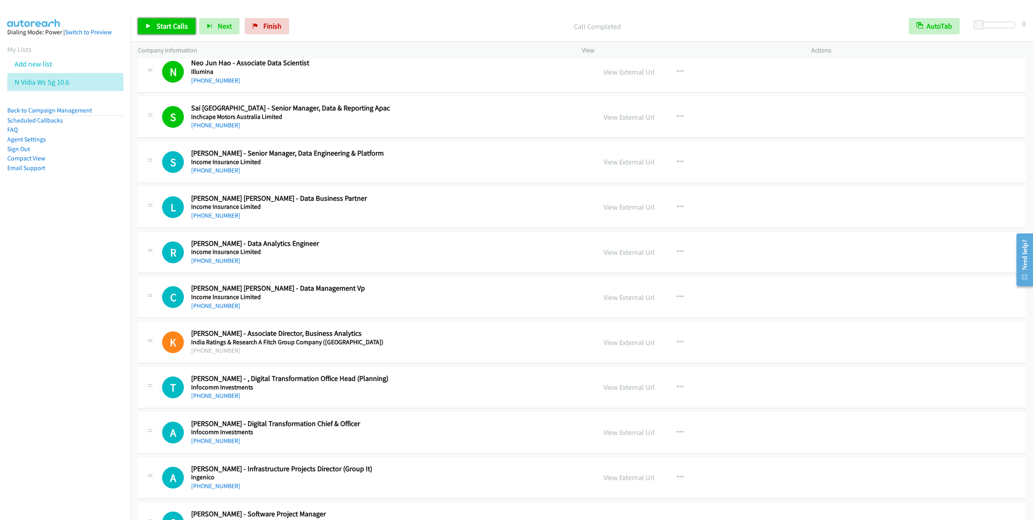
click at [152, 29] on link "Start Calls" at bounding box center [167, 26] width 58 height 16
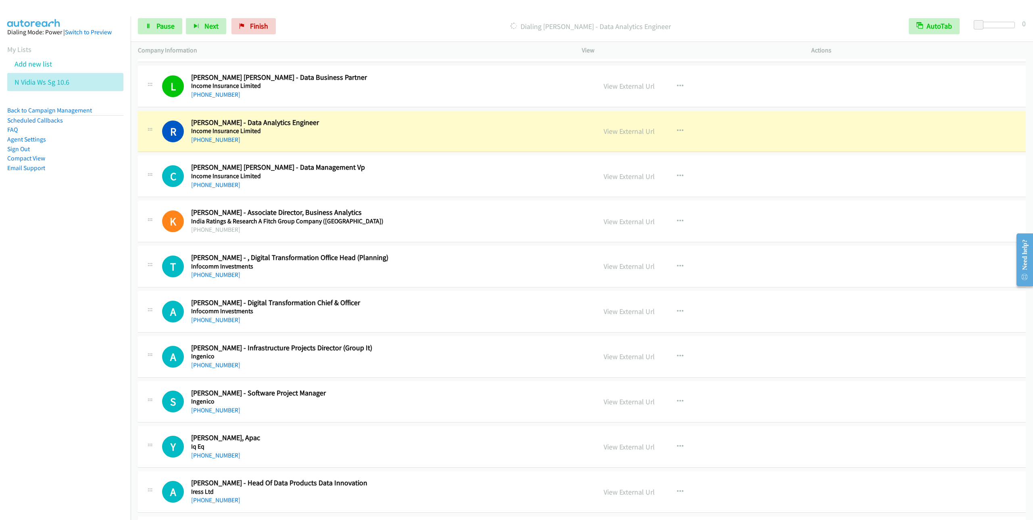
scroll to position [4069, 0]
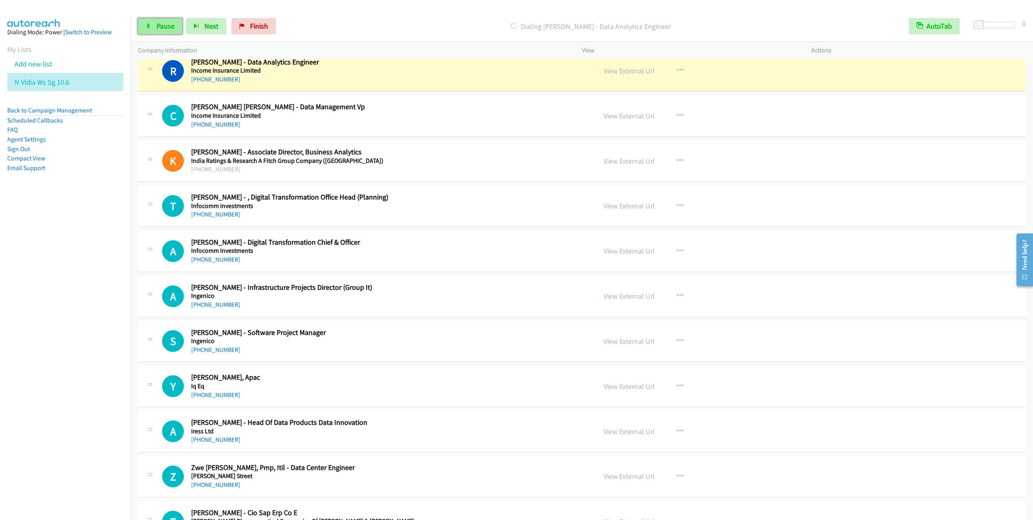
click at [149, 31] on link "Pause" at bounding box center [160, 26] width 44 height 16
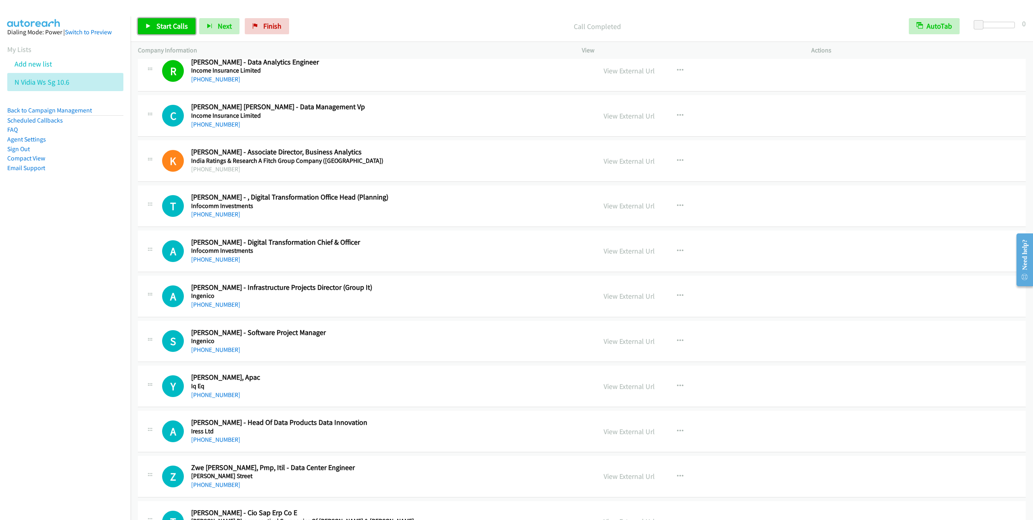
click at [157, 29] on span "Start Calls" at bounding box center [171, 25] width 31 height 9
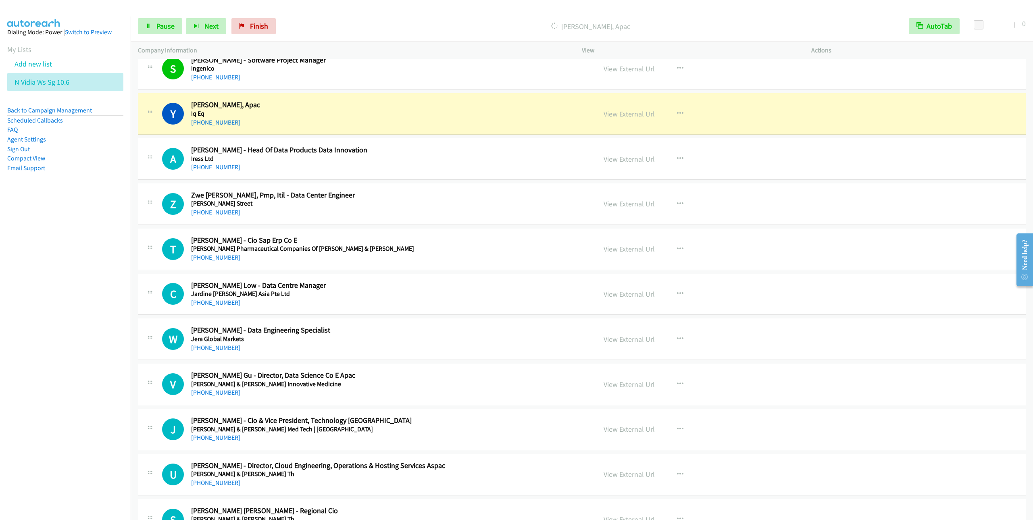
scroll to position [4372, 0]
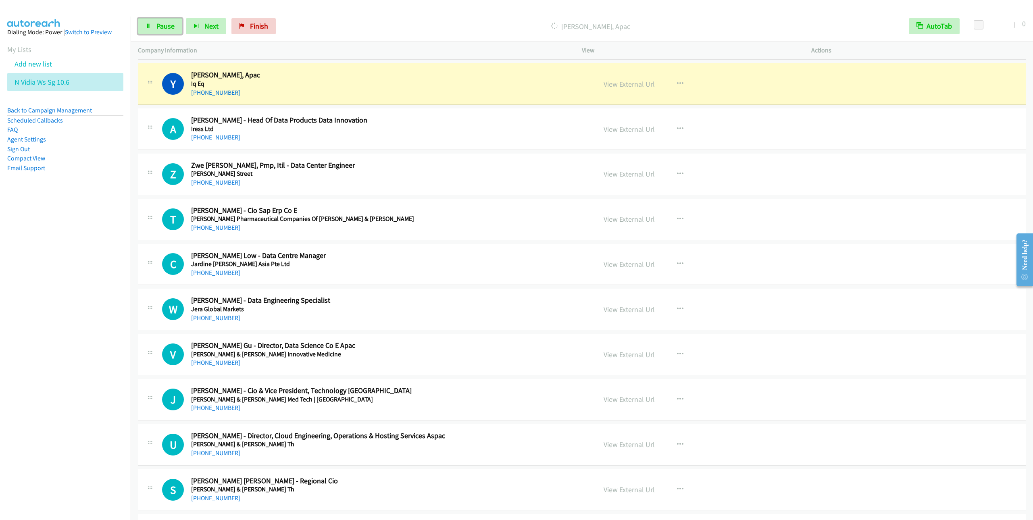
drag, startPoint x: 163, startPoint y: 32, endPoint x: 161, endPoint y: 10, distance: 21.9
click at [163, 31] on link "Pause" at bounding box center [160, 26] width 44 height 16
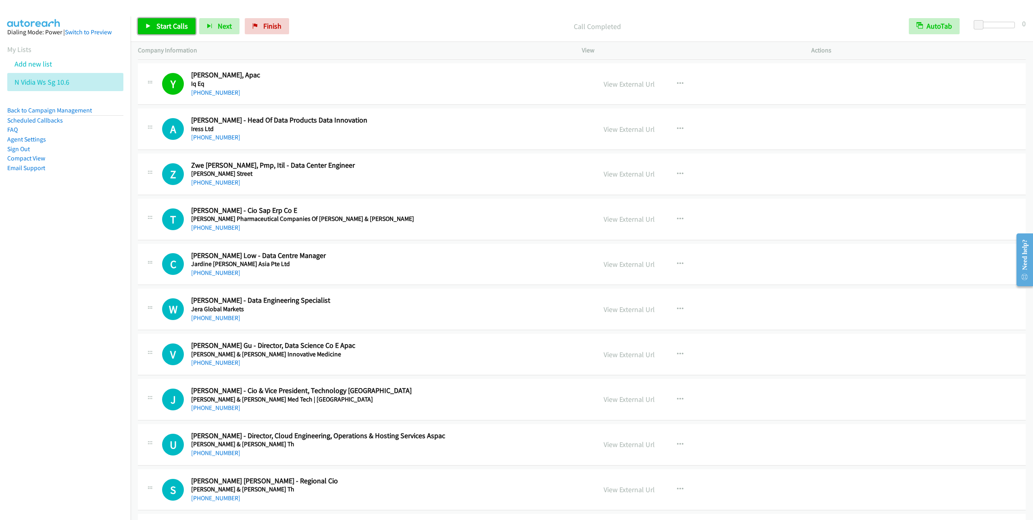
click at [177, 31] on link "Start Calls" at bounding box center [167, 26] width 58 height 16
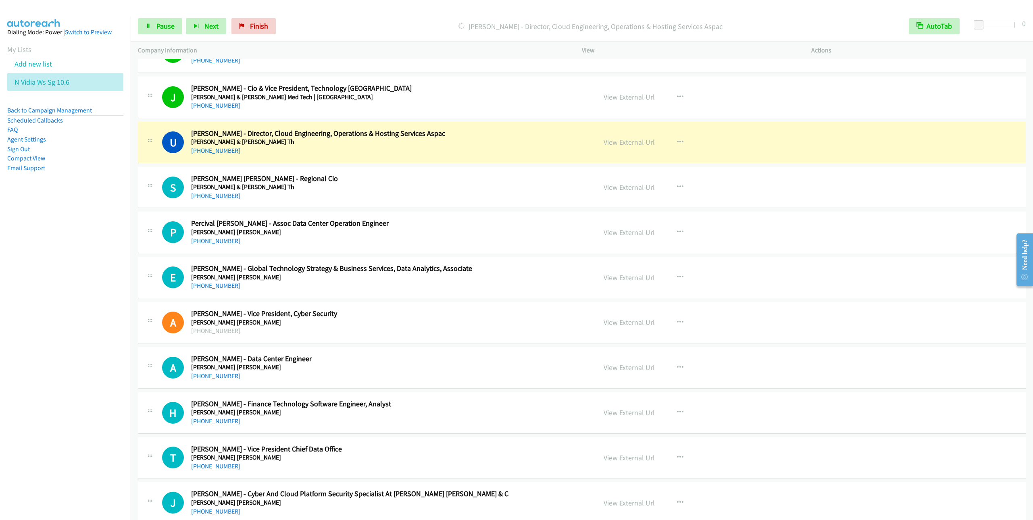
scroll to position [4735, 0]
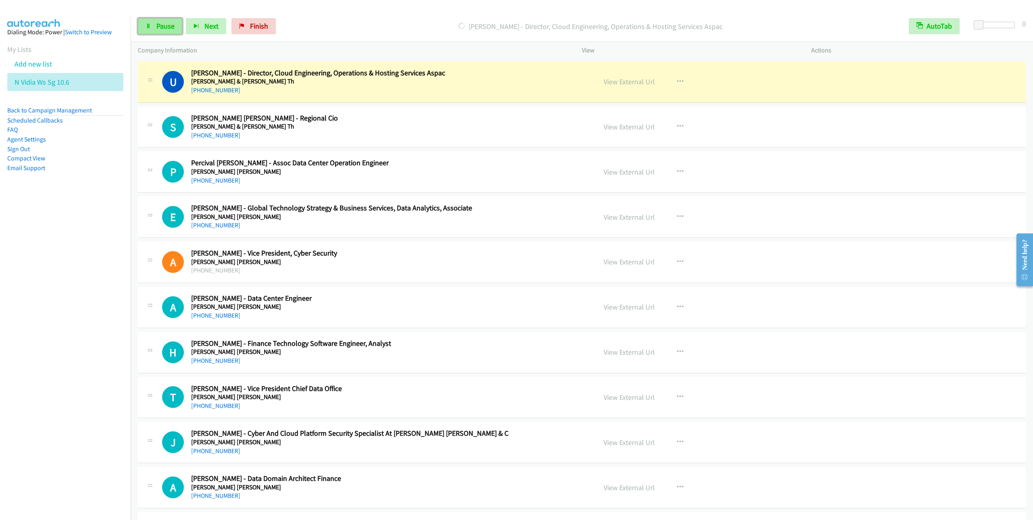
click at [158, 33] on link "Pause" at bounding box center [160, 26] width 44 height 16
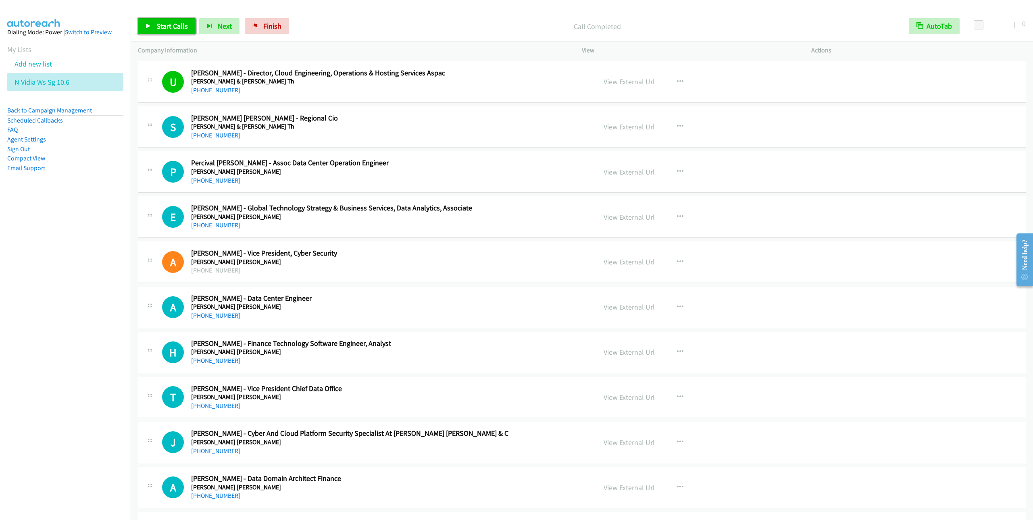
click at [164, 28] on span "Start Calls" at bounding box center [171, 25] width 31 height 9
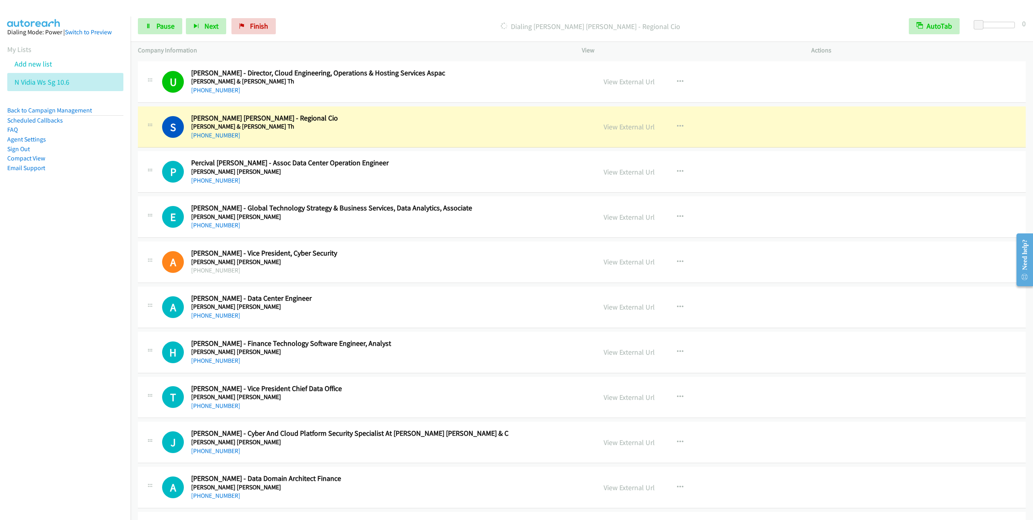
scroll to position [4795, 0]
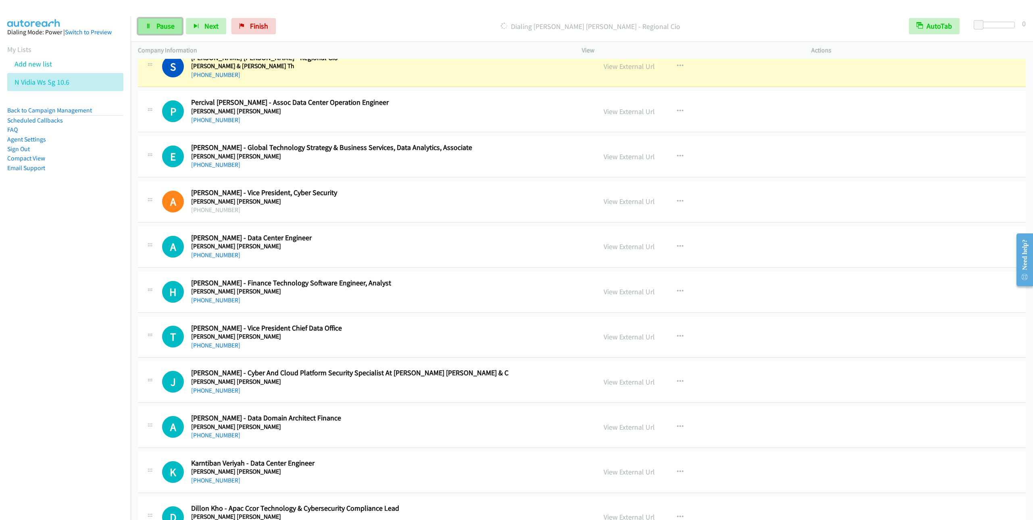
click at [152, 27] on link "Pause" at bounding box center [160, 26] width 44 height 16
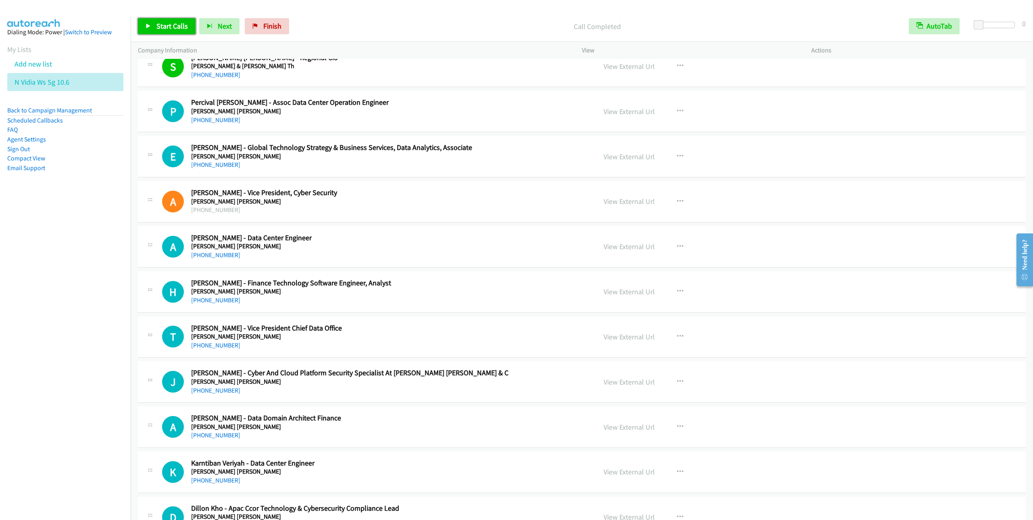
click at [176, 27] on span "Start Calls" at bounding box center [171, 25] width 31 height 9
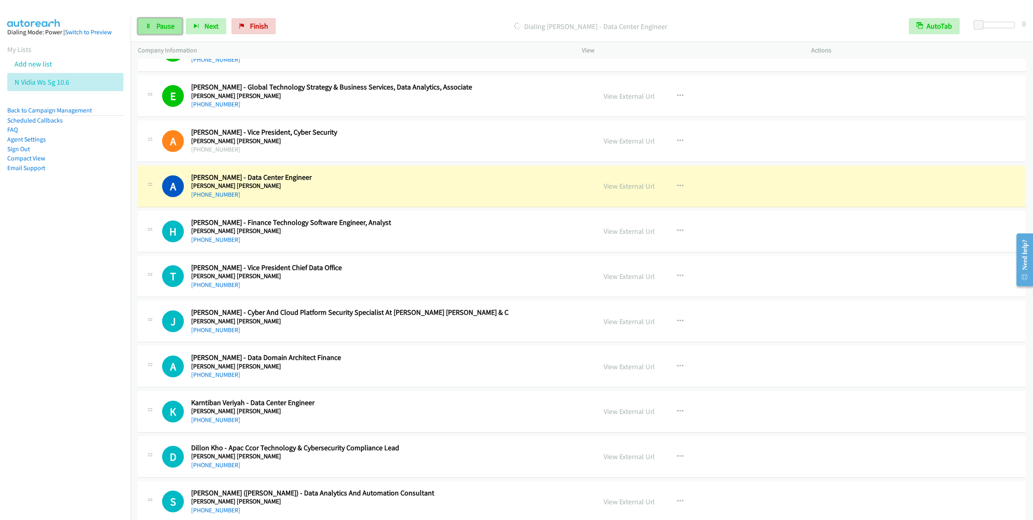
click at [166, 25] on span "Pause" at bounding box center [165, 25] width 18 height 9
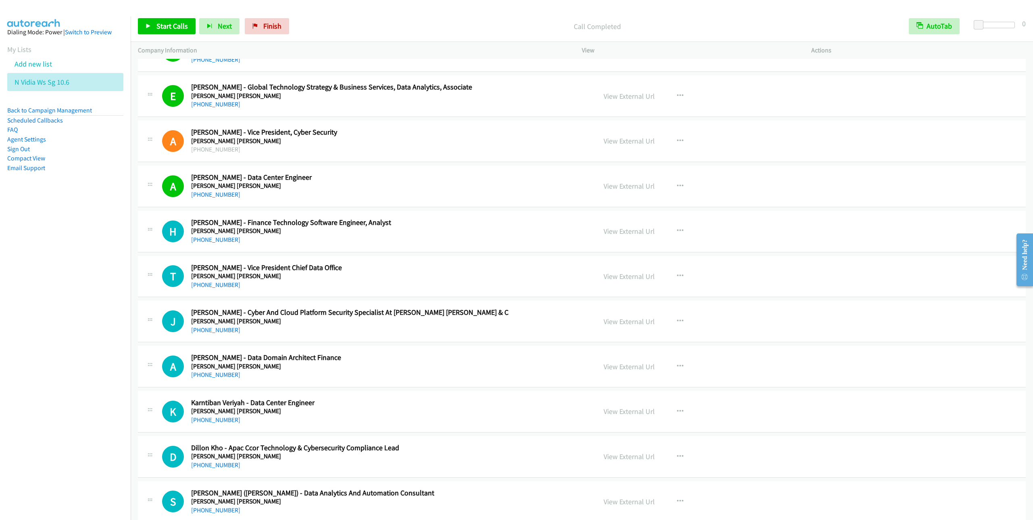
scroll to position [4916, 0]
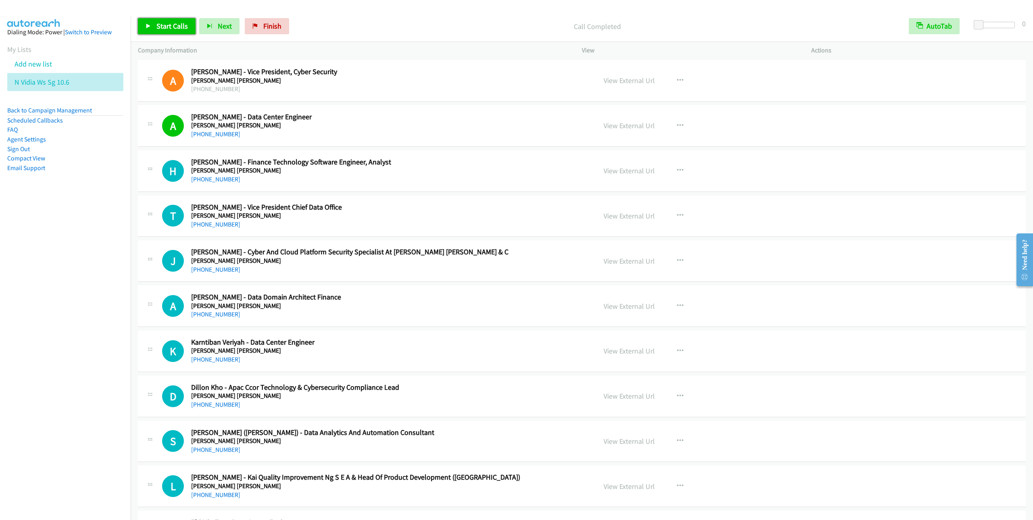
click at [177, 28] on span "Start Calls" at bounding box center [171, 25] width 31 height 9
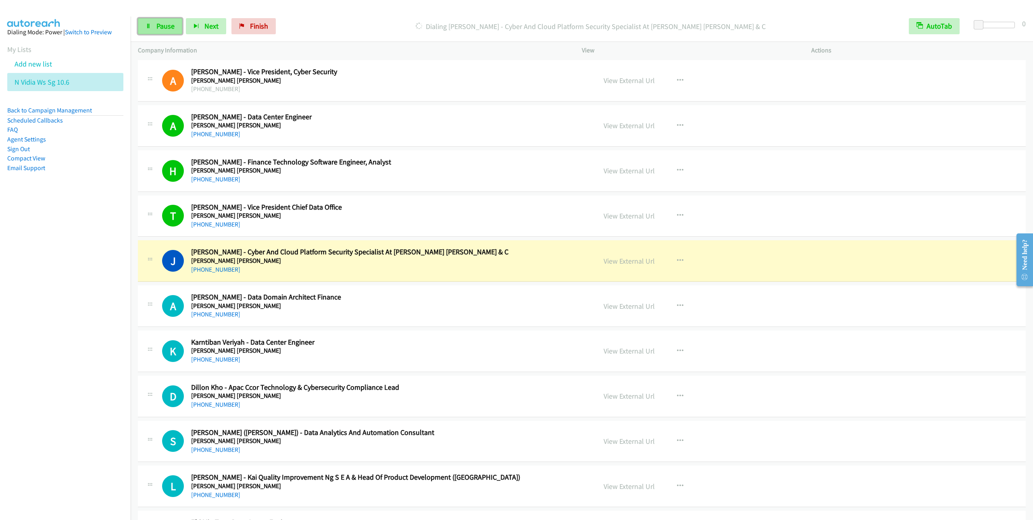
click at [150, 28] on icon at bounding box center [149, 27] width 6 height 6
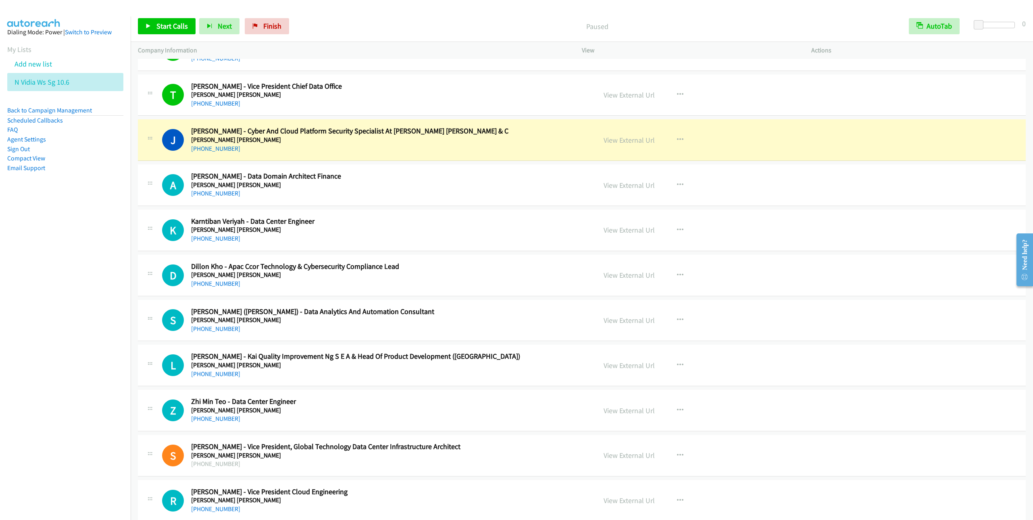
scroll to position [5098, 0]
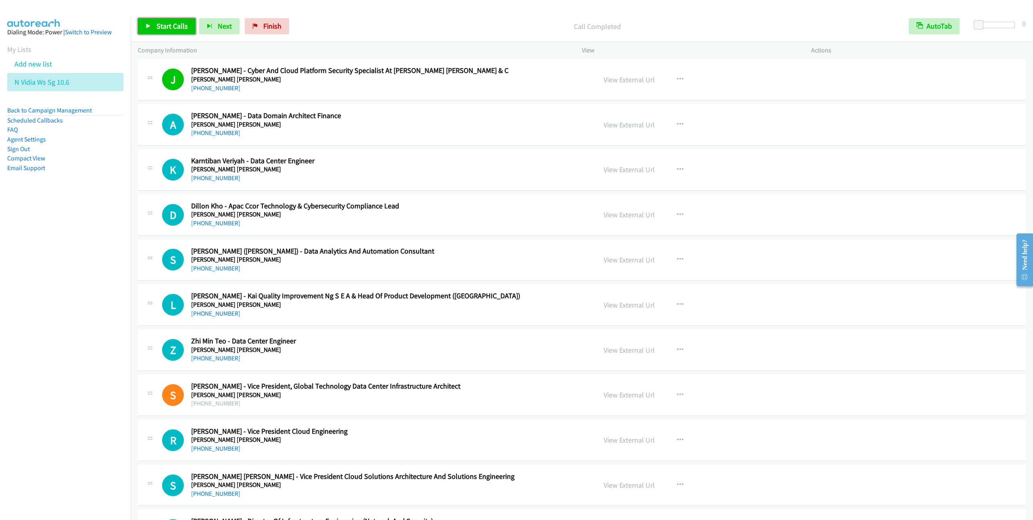
click at [162, 27] on span "Start Calls" at bounding box center [171, 25] width 31 height 9
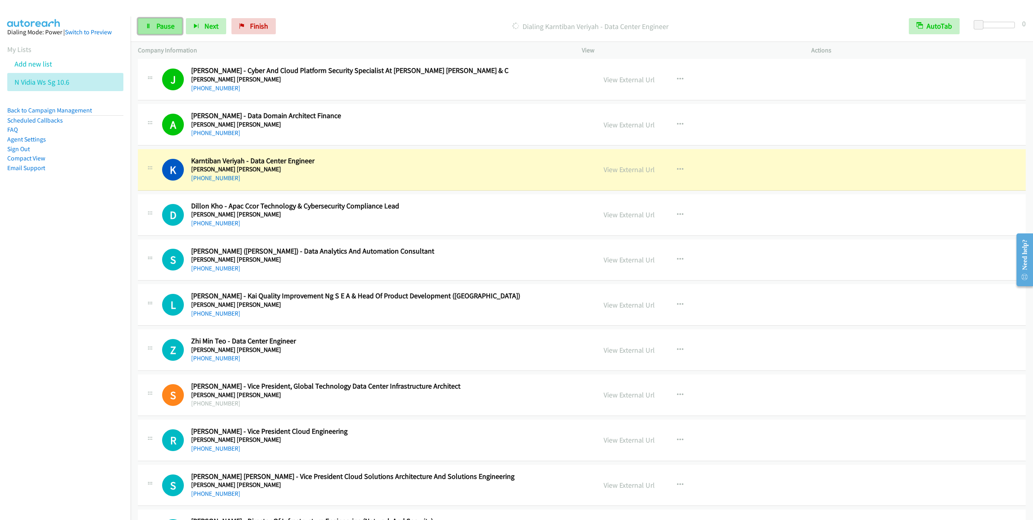
click at [159, 27] on span "Pause" at bounding box center [165, 25] width 18 height 9
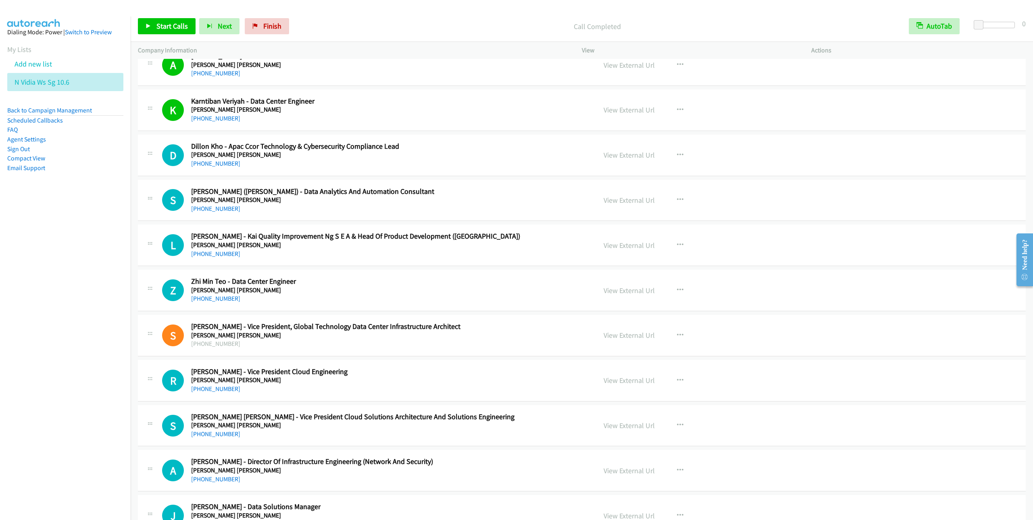
scroll to position [5158, 0]
click at [151, 28] on link "Start Calls" at bounding box center [167, 26] width 58 height 16
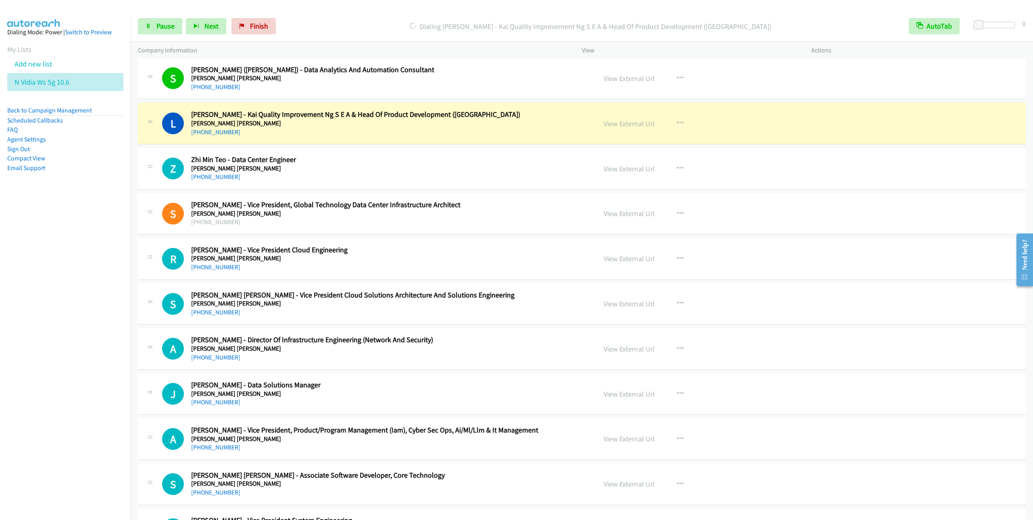
scroll to position [5340, 0]
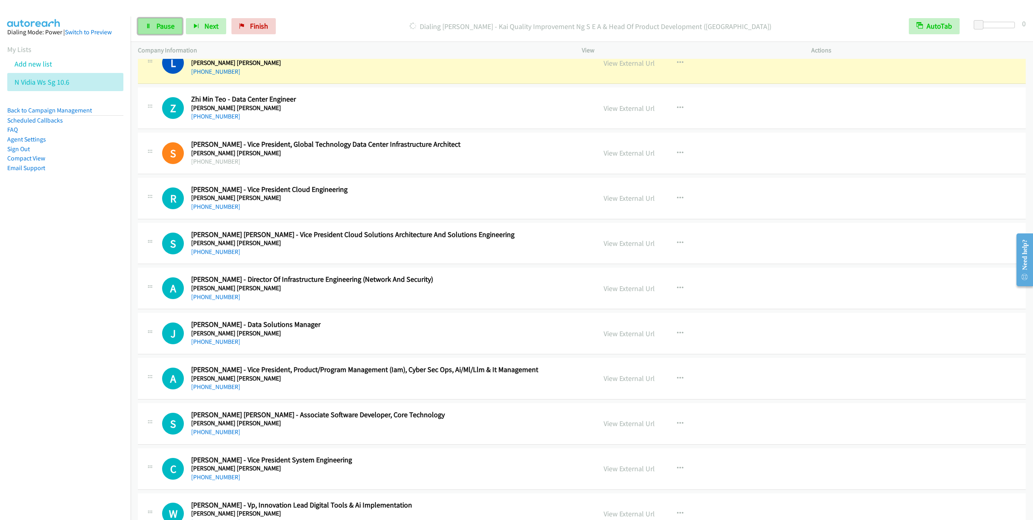
click at [146, 27] on icon at bounding box center [149, 27] width 6 height 6
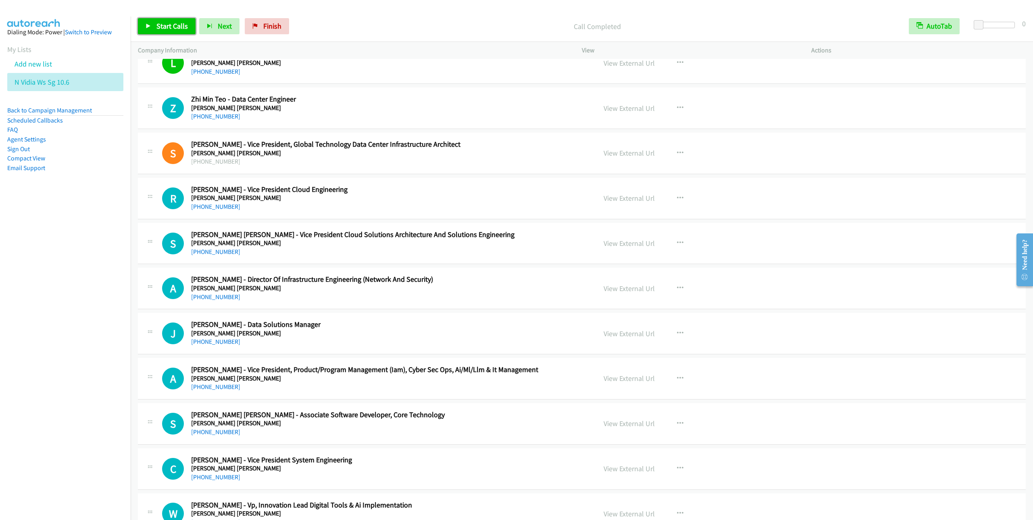
click at [161, 26] on span "Start Calls" at bounding box center [171, 25] width 31 height 9
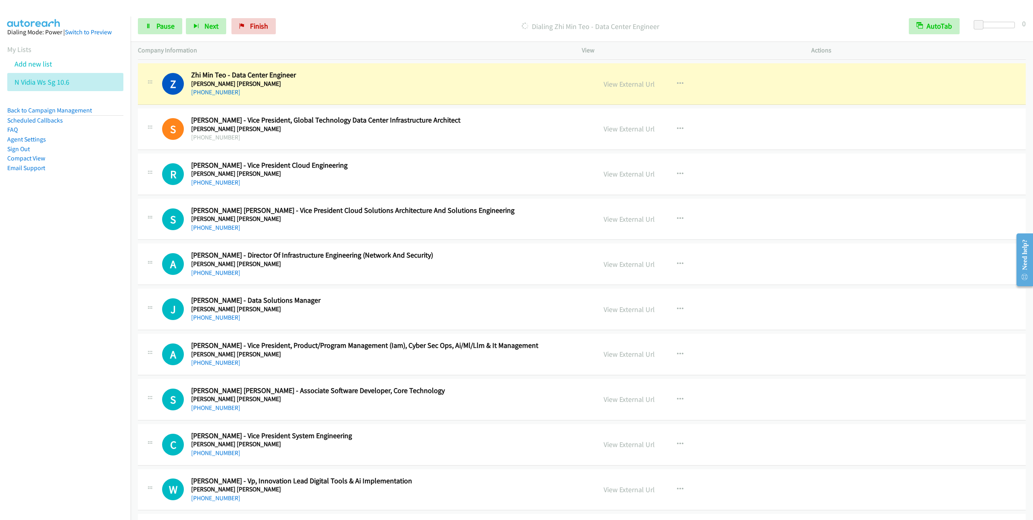
scroll to position [5424, 0]
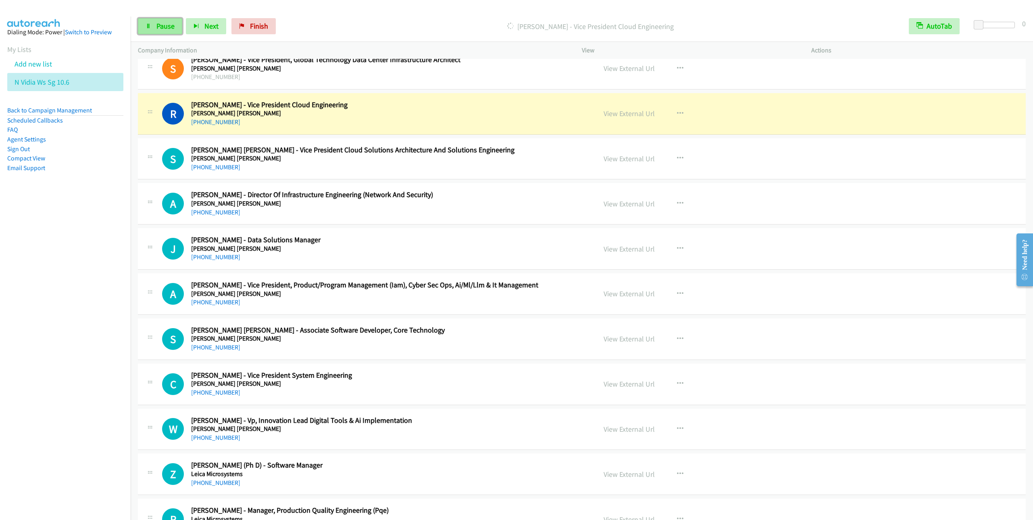
click at [165, 22] on span "Pause" at bounding box center [165, 25] width 18 height 9
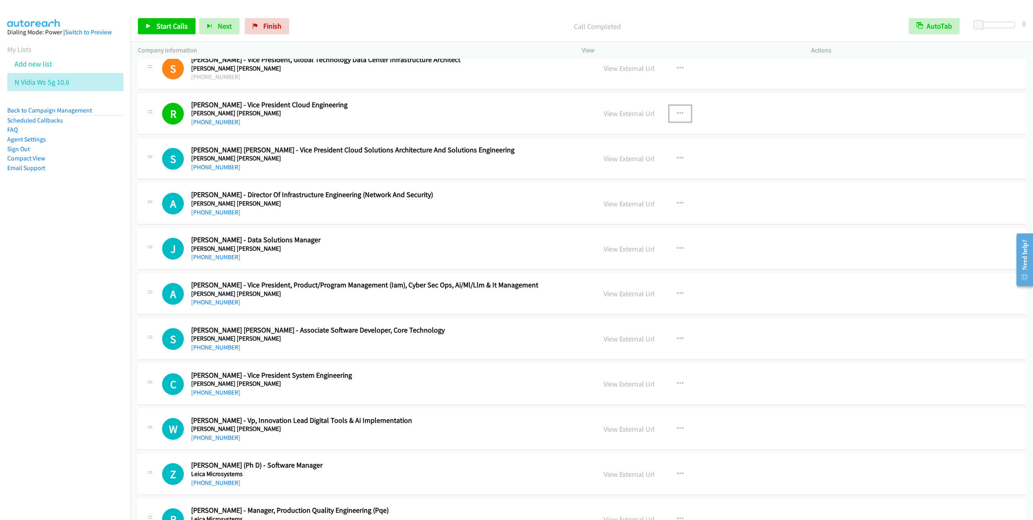
click at [679, 122] on button "button" at bounding box center [681, 114] width 22 height 16
click at [598, 191] on link "Remove from list" at bounding box center [637, 183] width 107 height 16
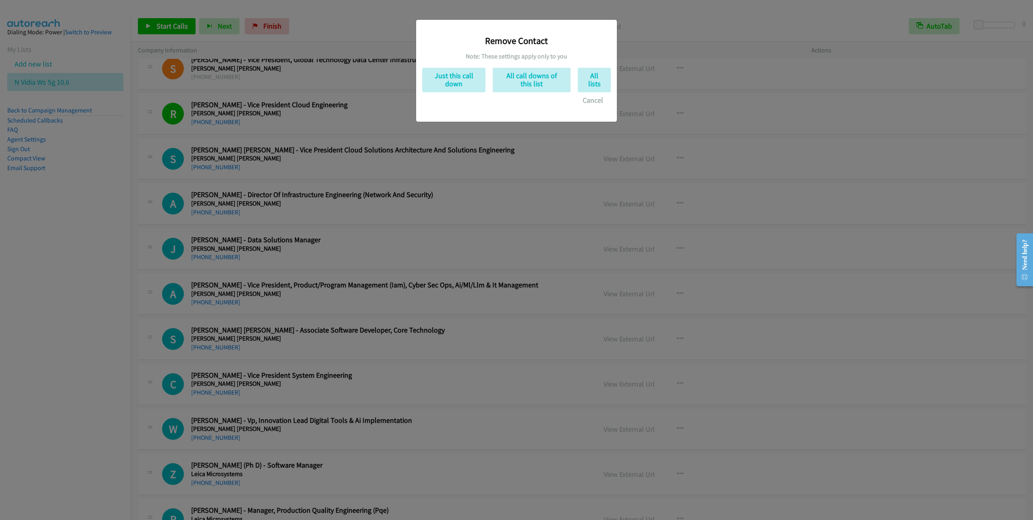
click at [451, 94] on div "Remove Contact Note: These settings apply only to you Just this call down All c…" at bounding box center [516, 67] width 189 height 83
click at [451, 79] on button "Just this call down" at bounding box center [453, 80] width 63 height 25
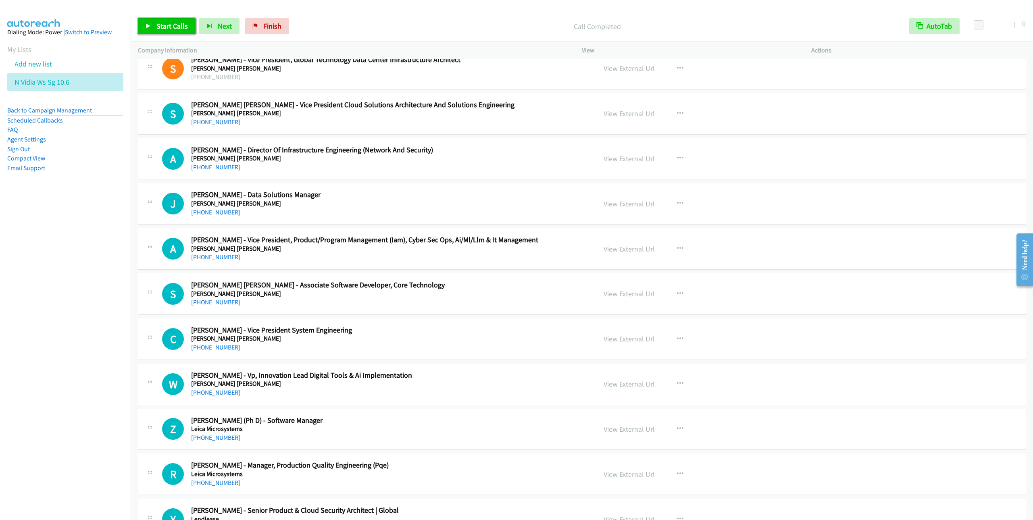
click at [147, 29] on link "Start Calls" at bounding box center [167, 26] width 58 height 16
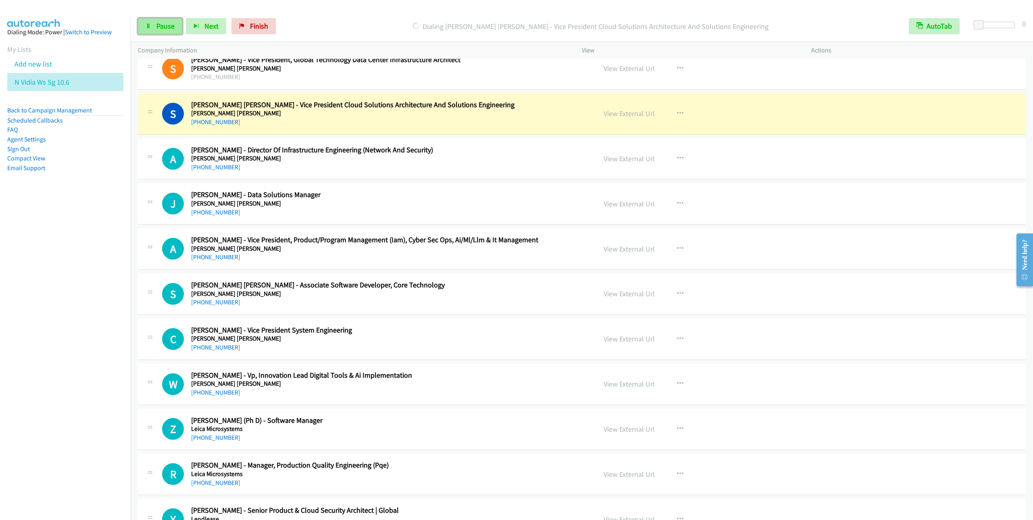
click at [158, 23] on span "Pause" at bounding box center [165, 25] width 18 height 9
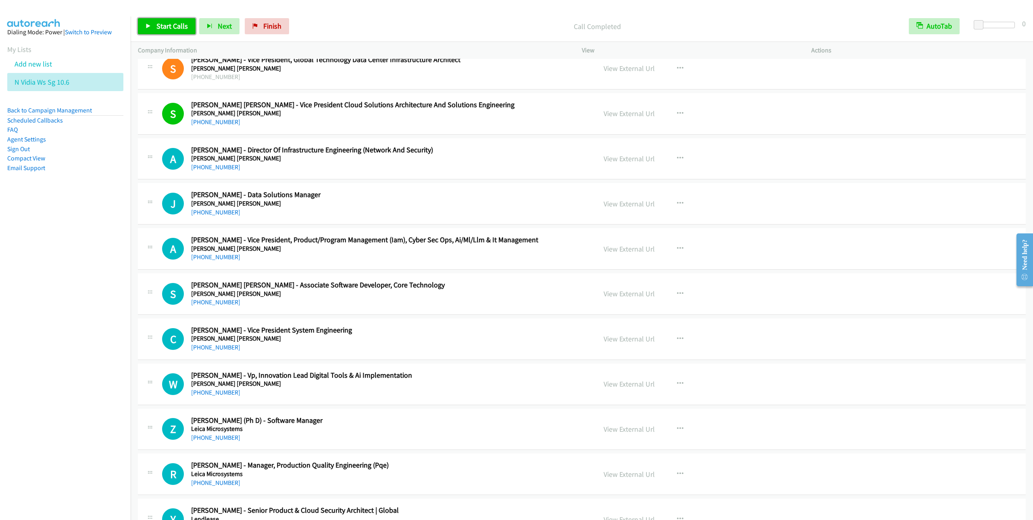
click at [156, 23] on span "Start Calls" at bounding box center [171, 25] width 31 height 9
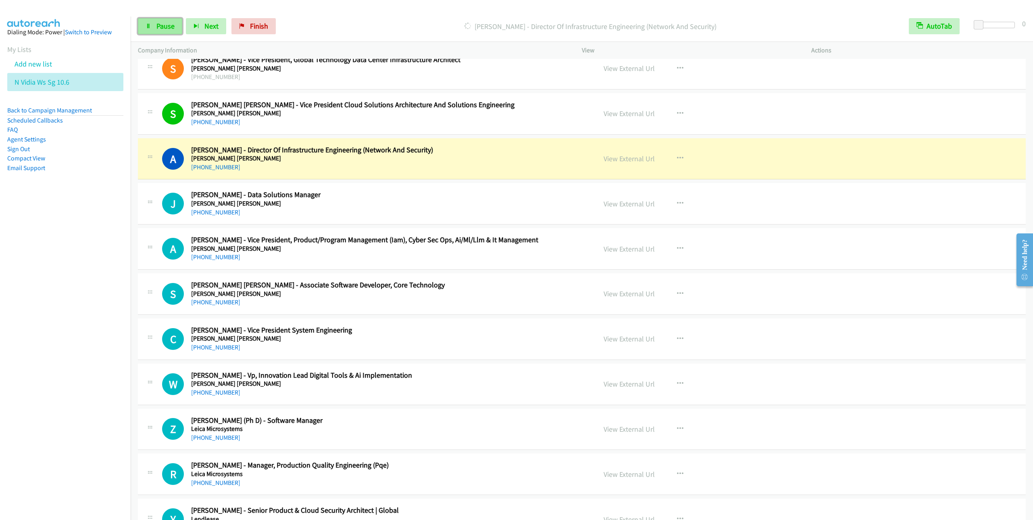
click at [155, 28] on link "Pause" at bounding box center [160, 26] width 44 height 16
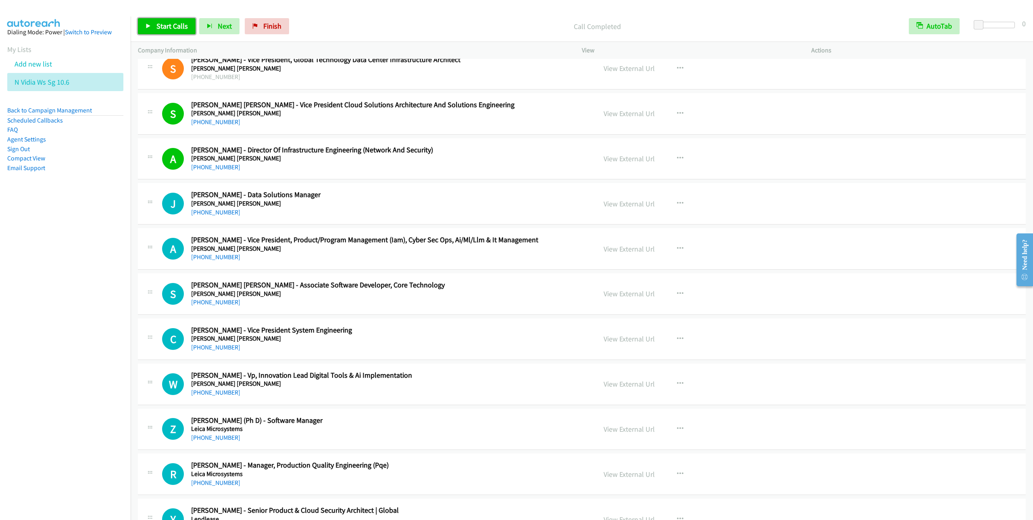
click at [181, 24] on span "Start Calls" at bounding box center [171, 25] width 31 height 9
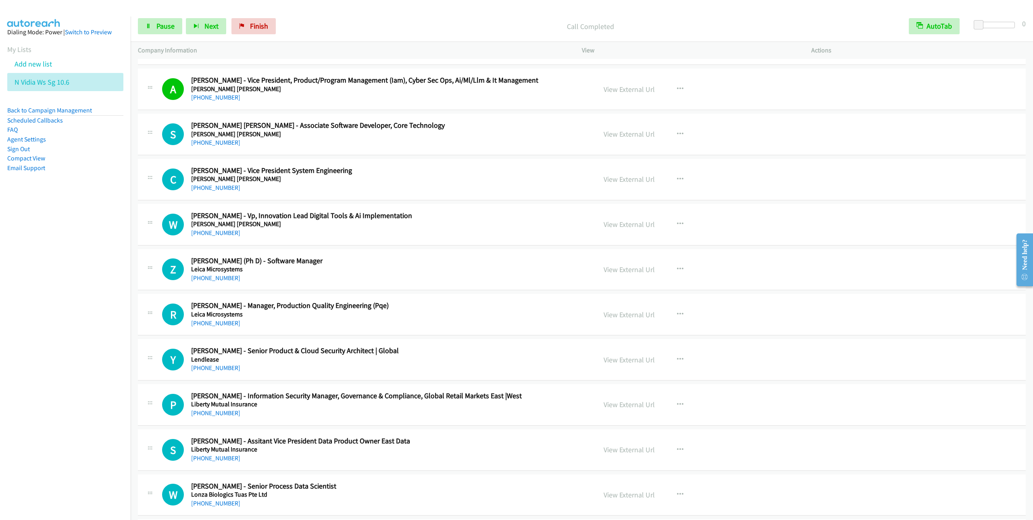
scroll to position [5606, 0]
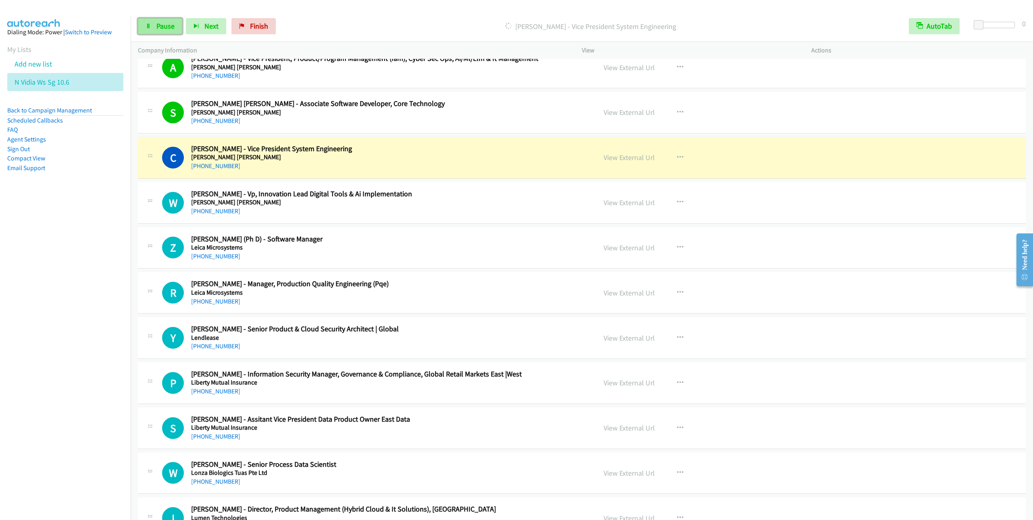
click at [159, 29] on span "Pause" at bounding box center [165, 25] width 18 height 9
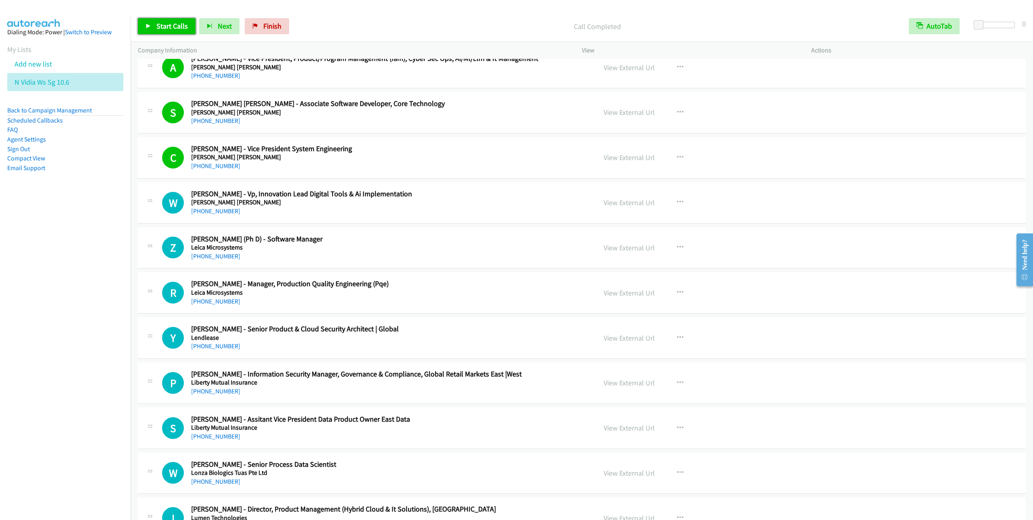
click at [167, 17] on div "Start Calls Pause Next Finish Call Completed AutoTab AutoTab 0" at bounding box center [582, 26] width 903 height 31
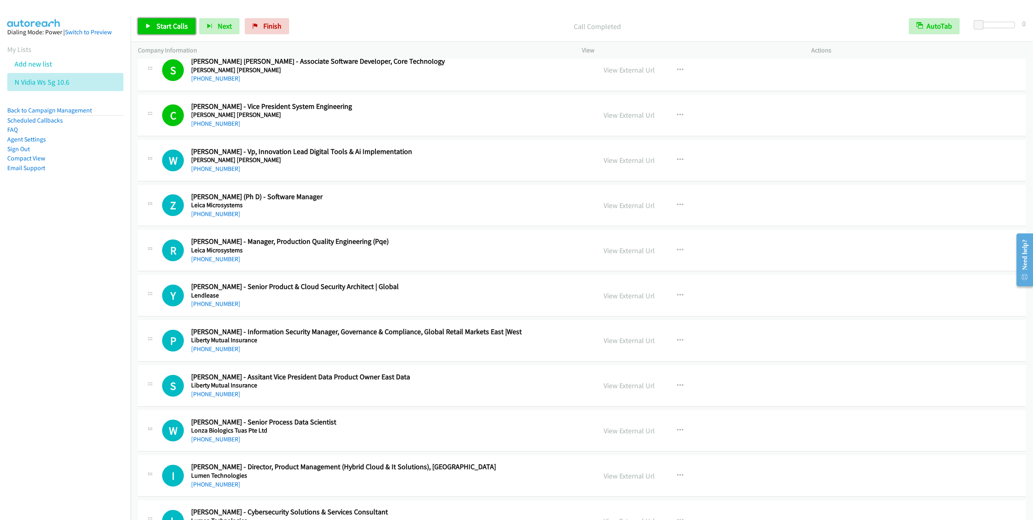
scroll to position [5666, 0]
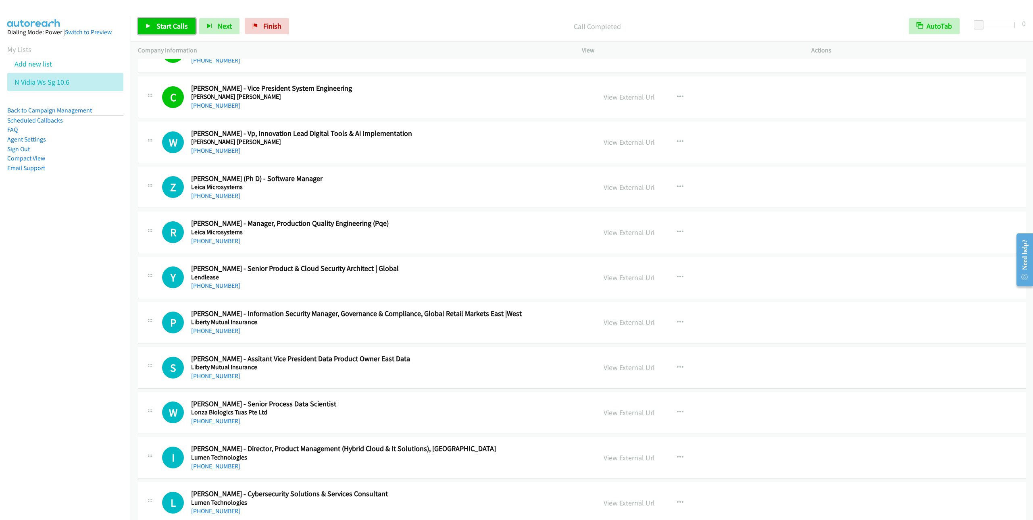
click at [166, 22] on span "Start Calls" at bounding box center [171, 25] width 31 height 9
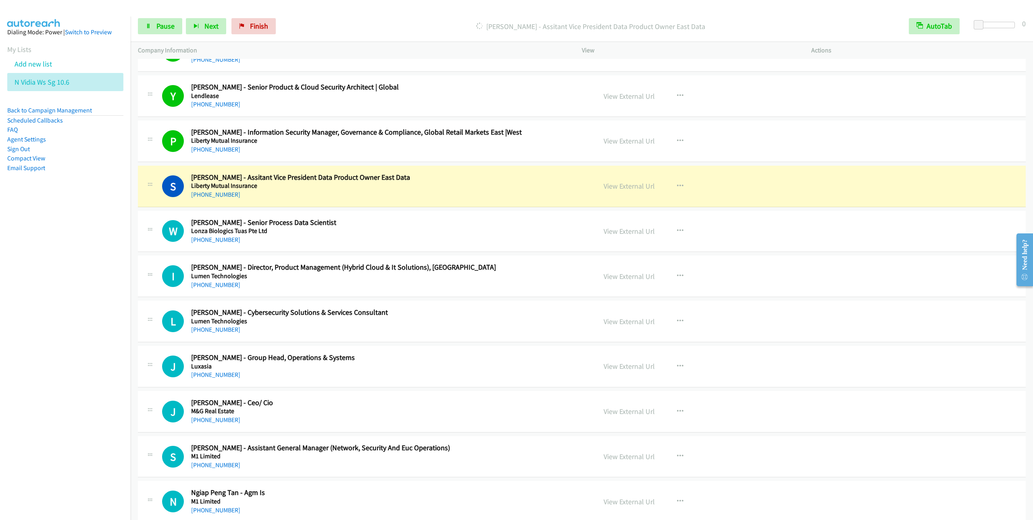
scroll to position [5908, 0]
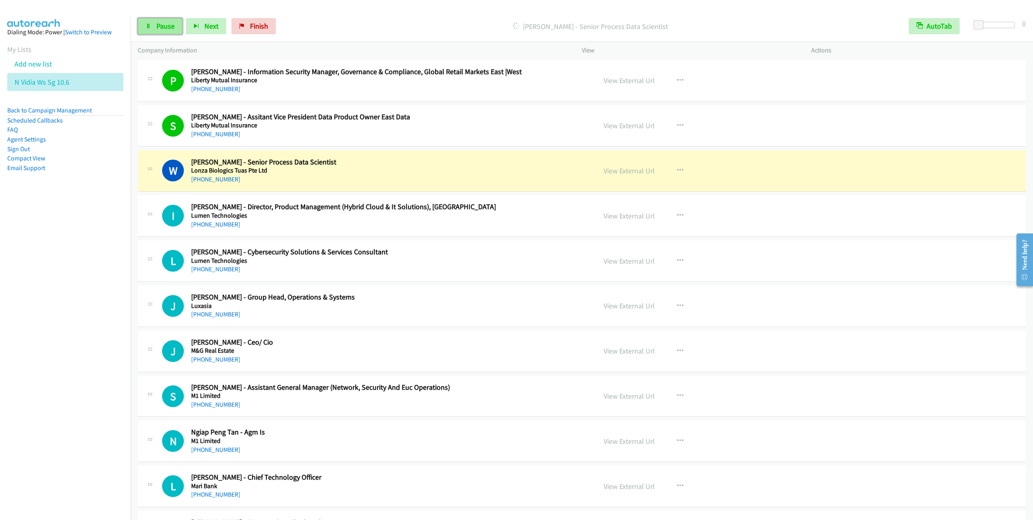
click at [157, 23] on span "Pause" at bounding box center [165, 25] width 18 height 9
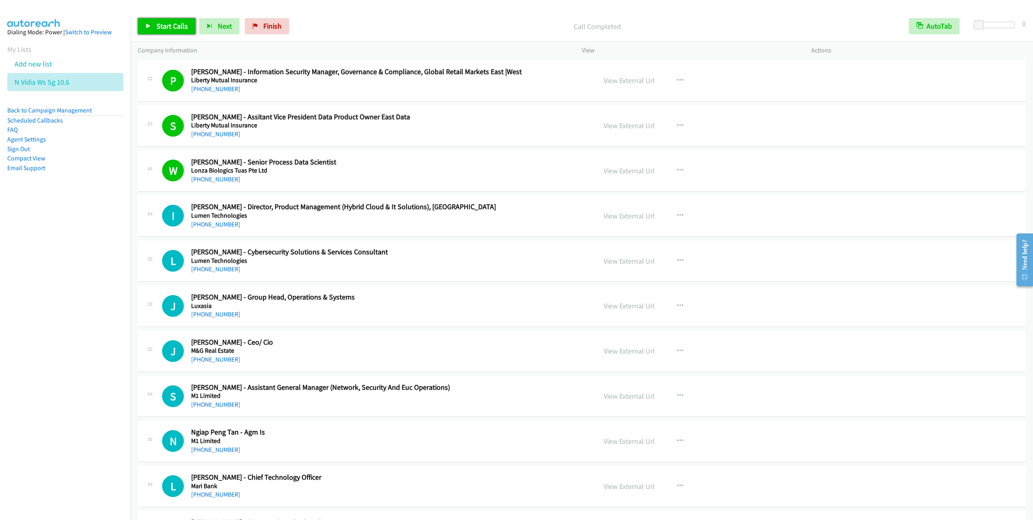
click at [159, 18] on link "Start Calls" at bounding box center [167, 26] width 58 height 16
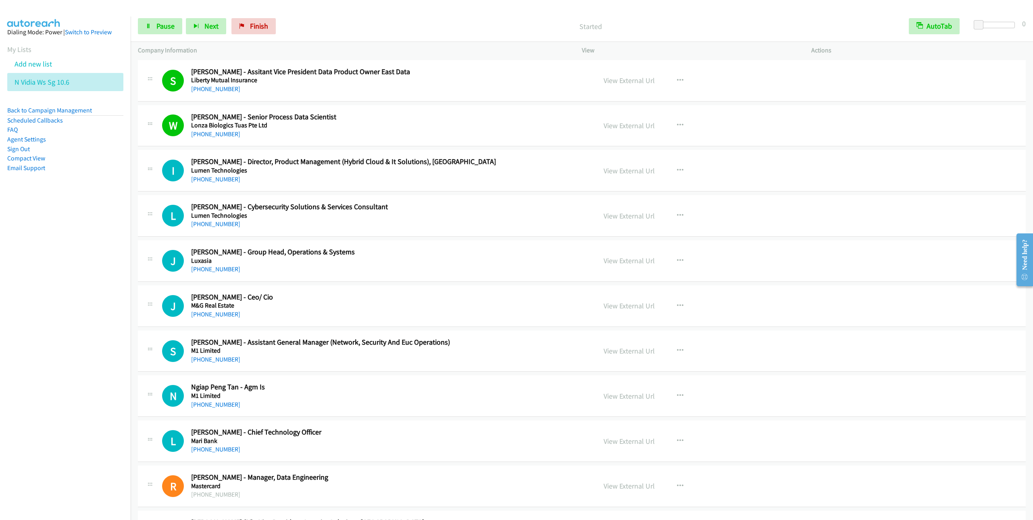
scroll to position [6029, 0]
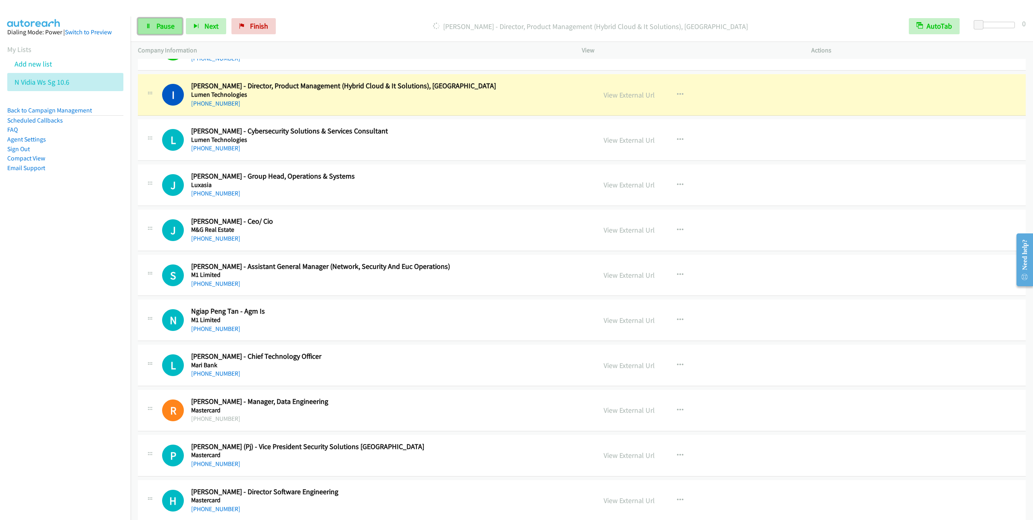
click at [148, 27] on icon at bounding box center [149, 27] width 6 height 6
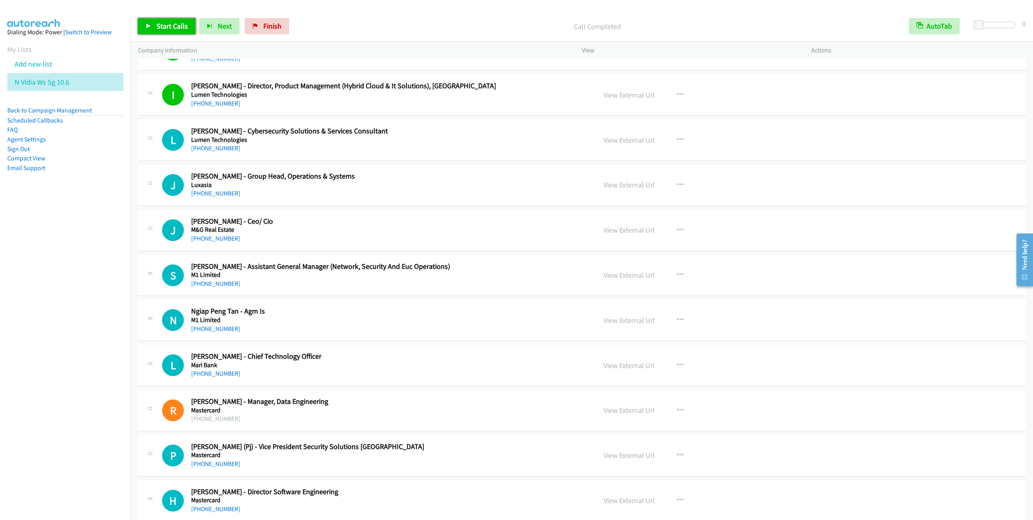
click at [159, 23] on span "Start Calls" at bounding box center [171, 25] width 31 height 9
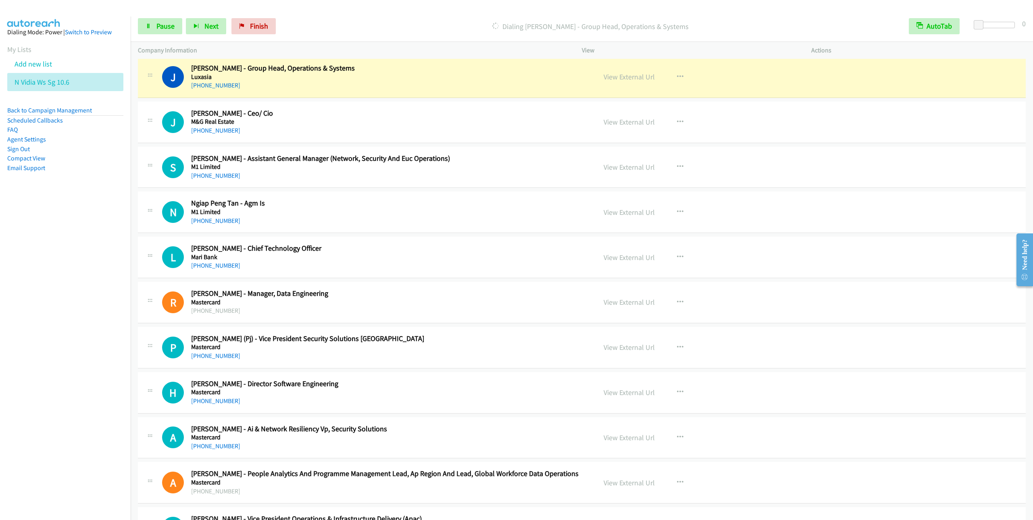
scroll to position [6150, 0]
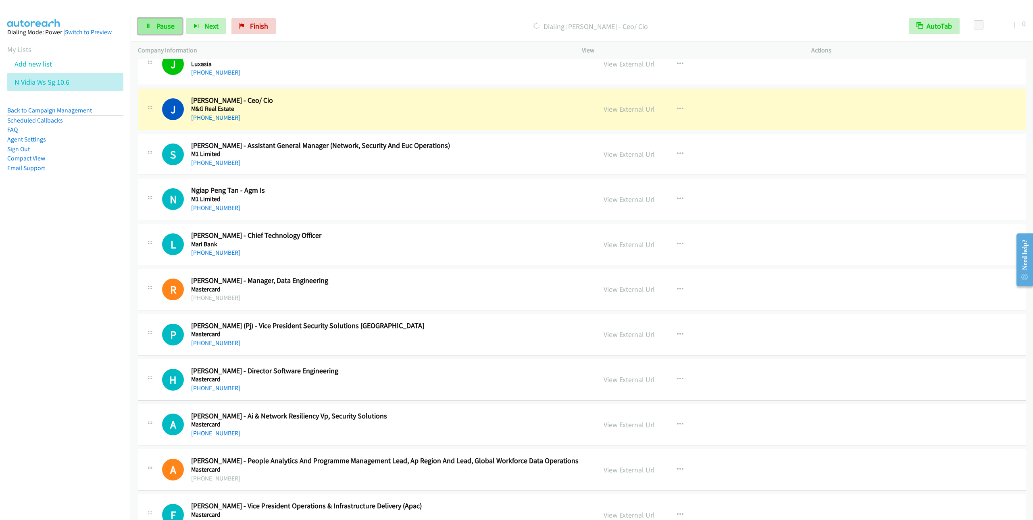
click at [155, 34] on link "Pause" at bounding box center [160, 26] width 44 height 16
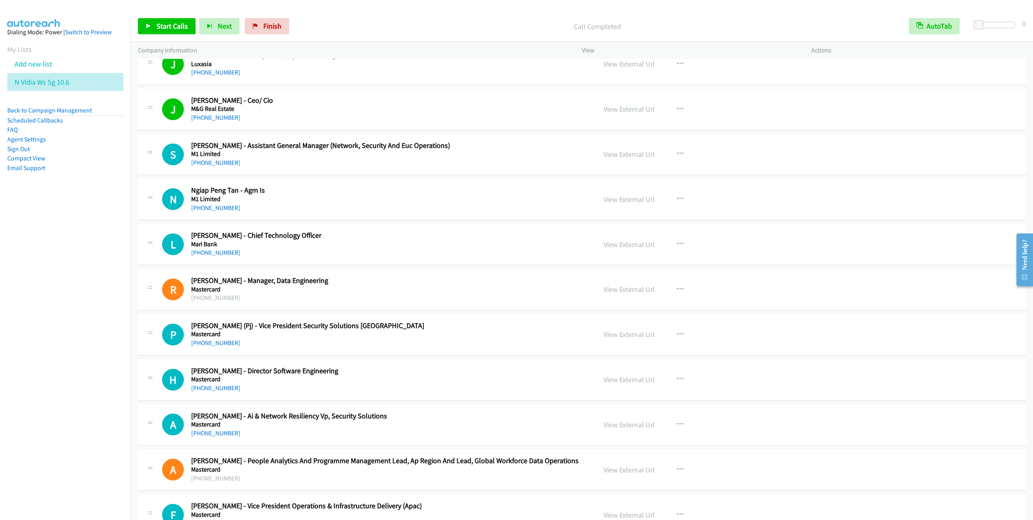
scroll to position [6211, 0]
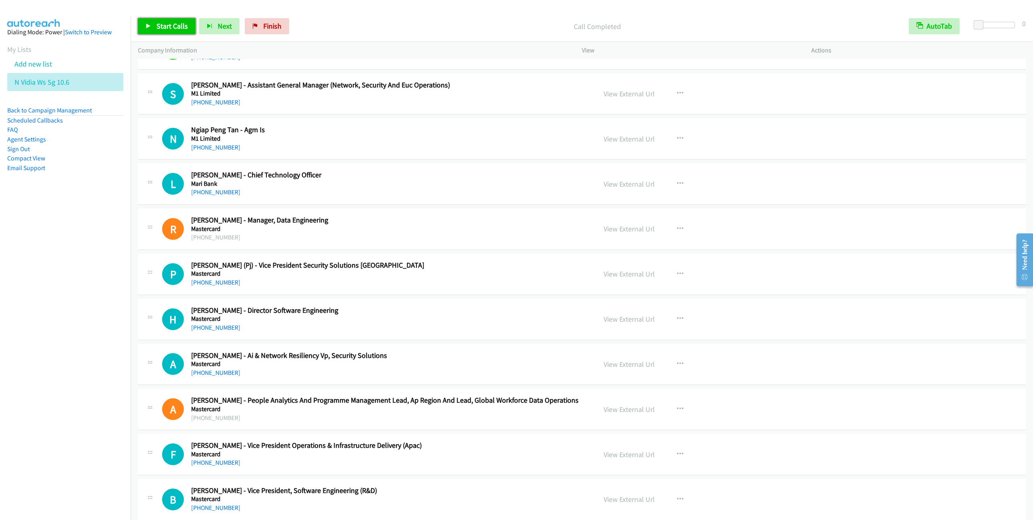
click at [162, 23] on span "Start Calls" at bounding box center [171, 25] width 31 height 9
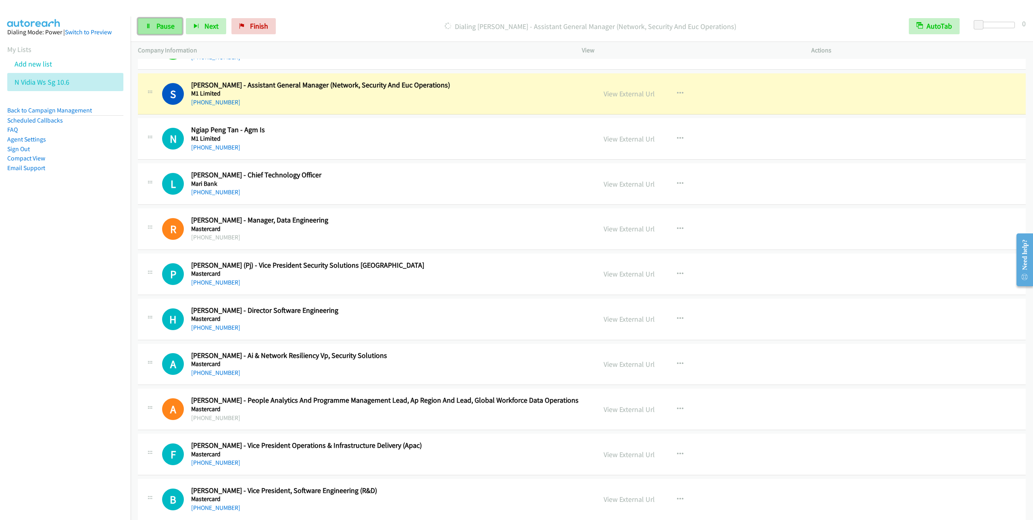
click at [163, 27] on span "Pause" at bounding box center [165, 25] width 18 height 9
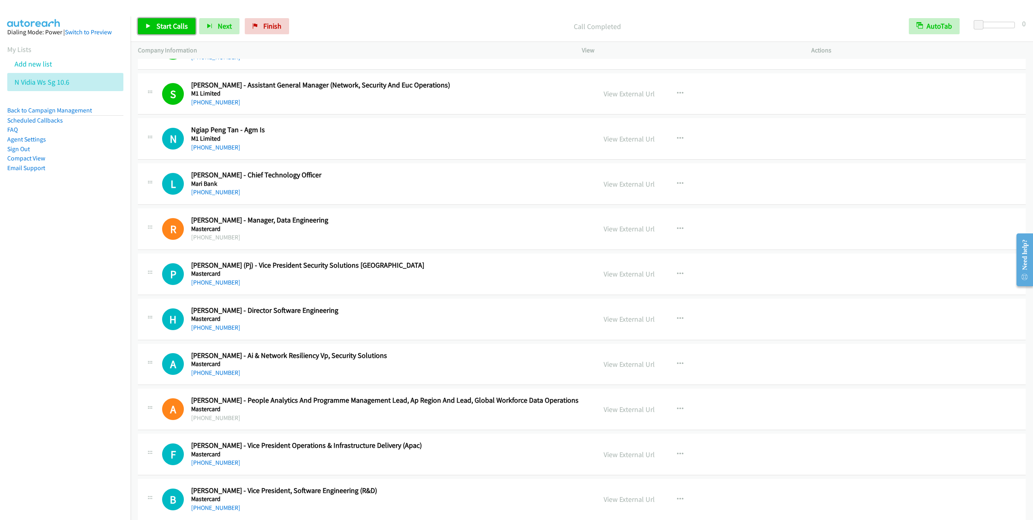
click at [159, 26] on span "Start Calls" at bounding box center [171, 25] width 31 height 9
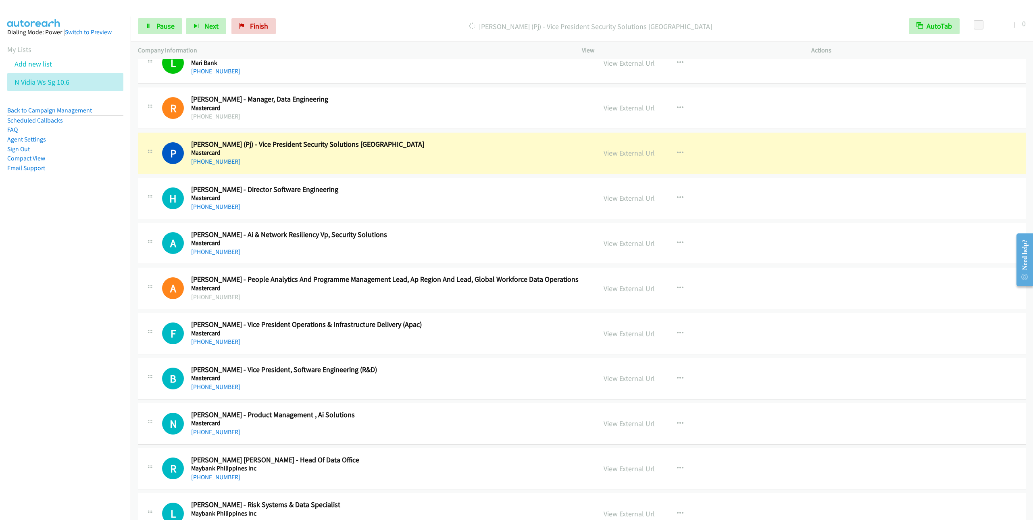
scroll to position [6392, 0]
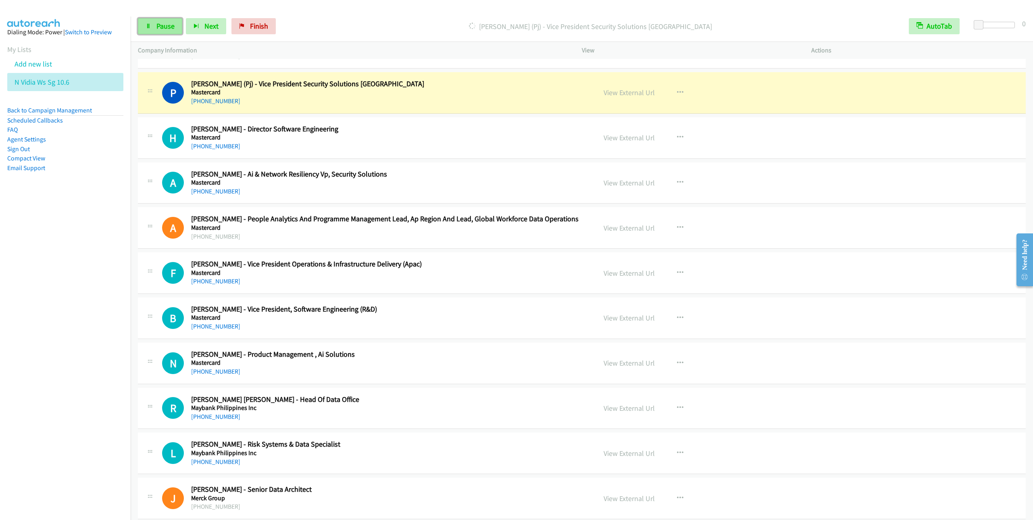
click at [160, 26] on span "Pause" at bounding box center [165, 25] width 18 height 9
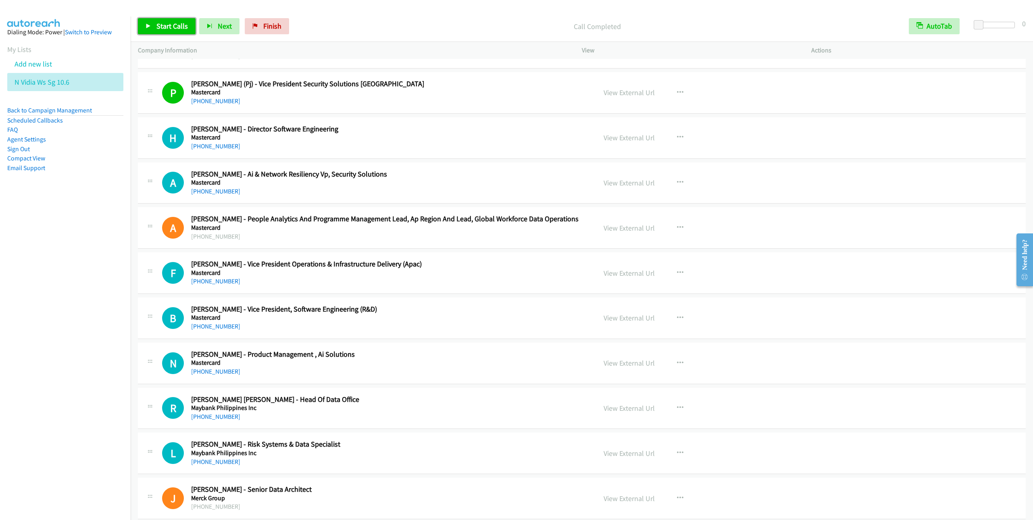
click at [176, 26] on span "Start Calls" at bounding box center [171, 25] width 31 height 9
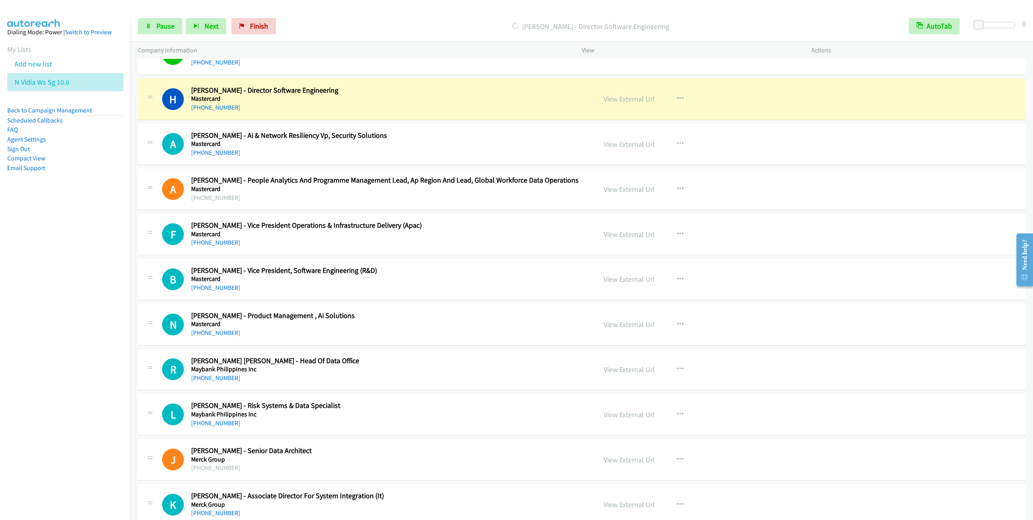
scroll to position [6453, 0]
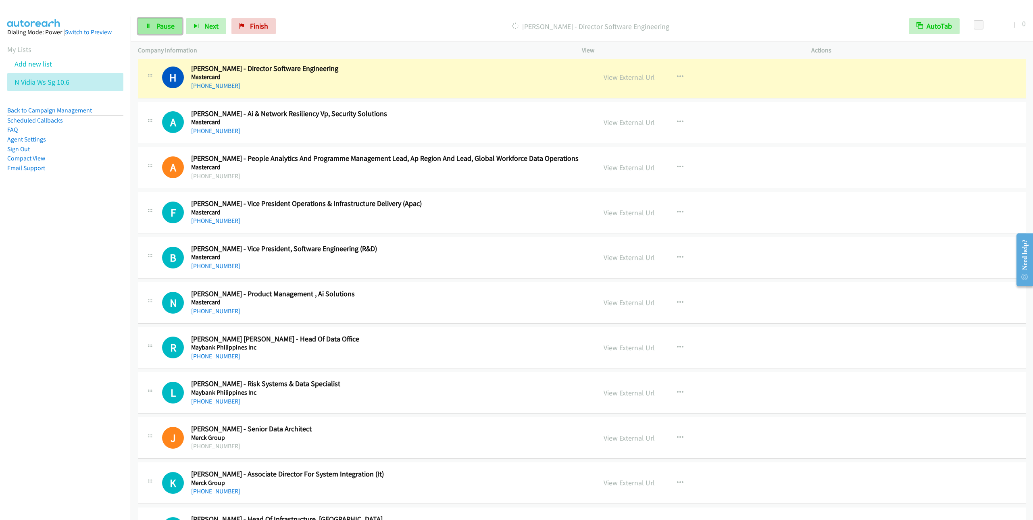
click at [162, 28] on span "Pause" at bounding box center [165, 25] width 18 height 9
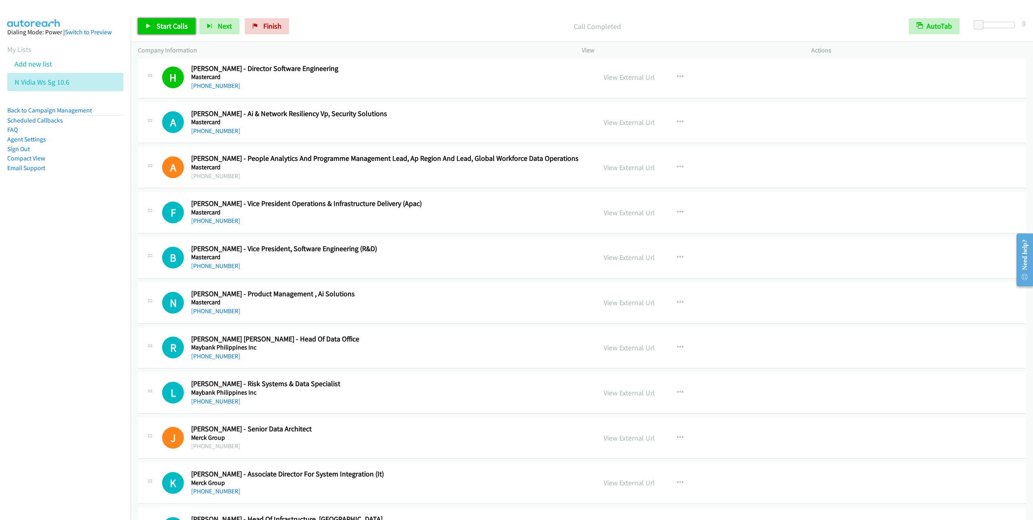
click at [163, 28] on span "Start Calls" at bounding box center [171, 25] width 31 height 9
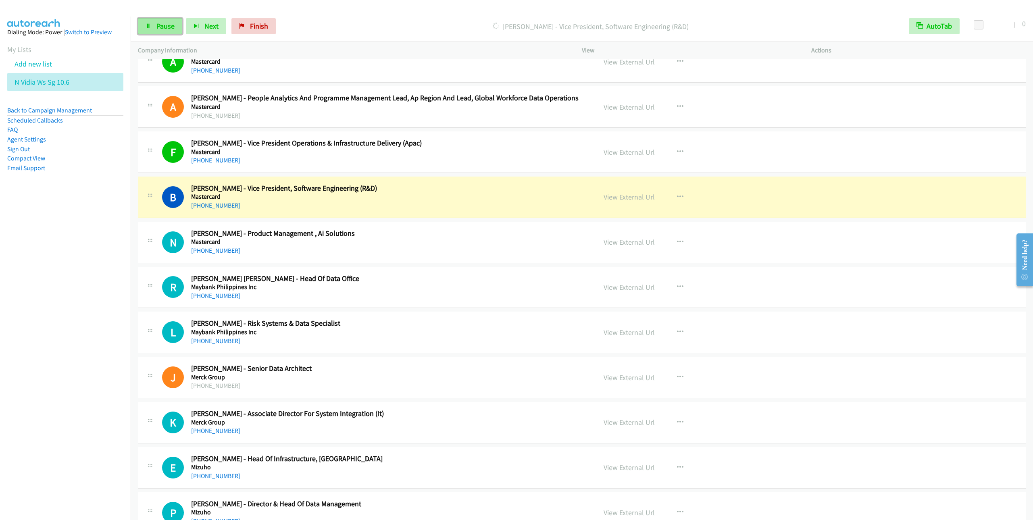
click at [154, 29] on link "Pause" at bounding box center [160, 26] width 44 height 16
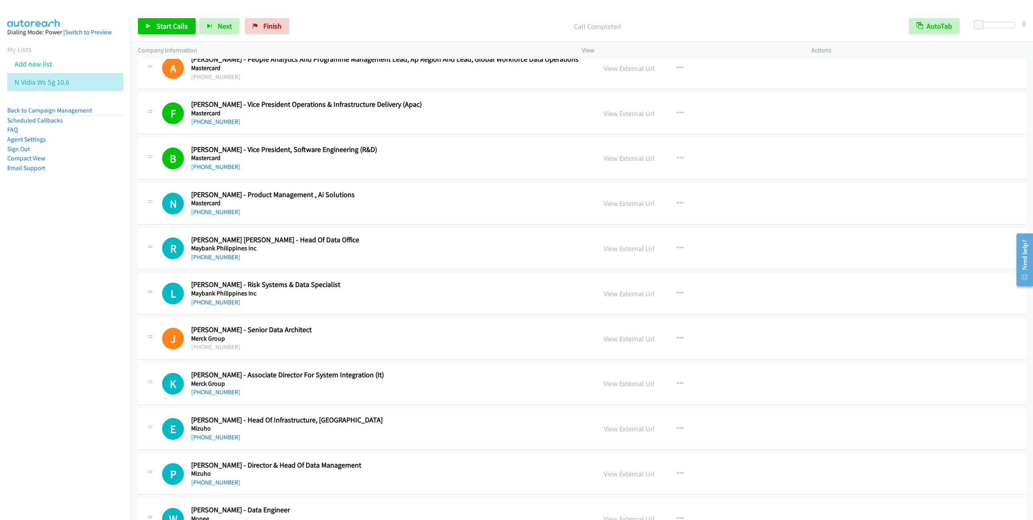
scroll to position [6574, 0]
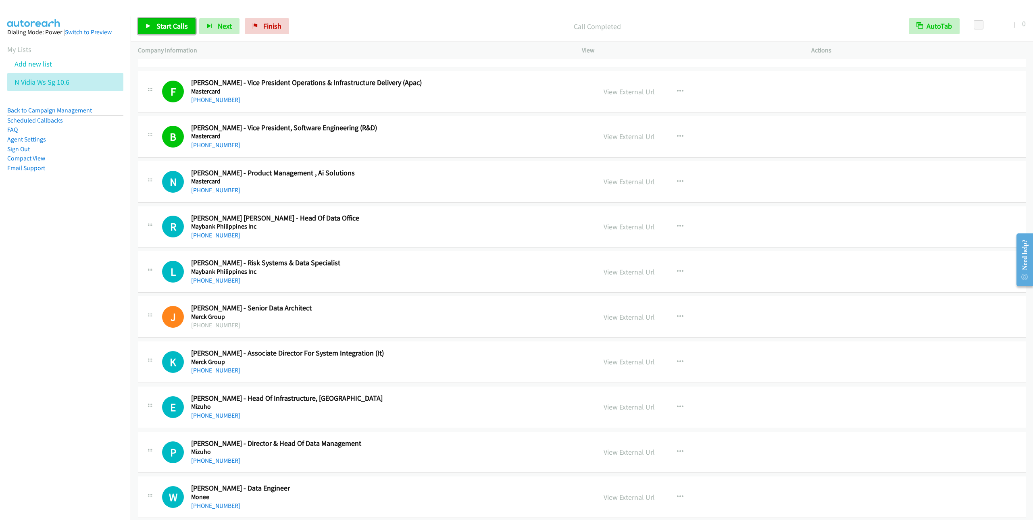
click at [169, 29] on span "Start Calls" at bounding box center [171, 25] width 31 height 9
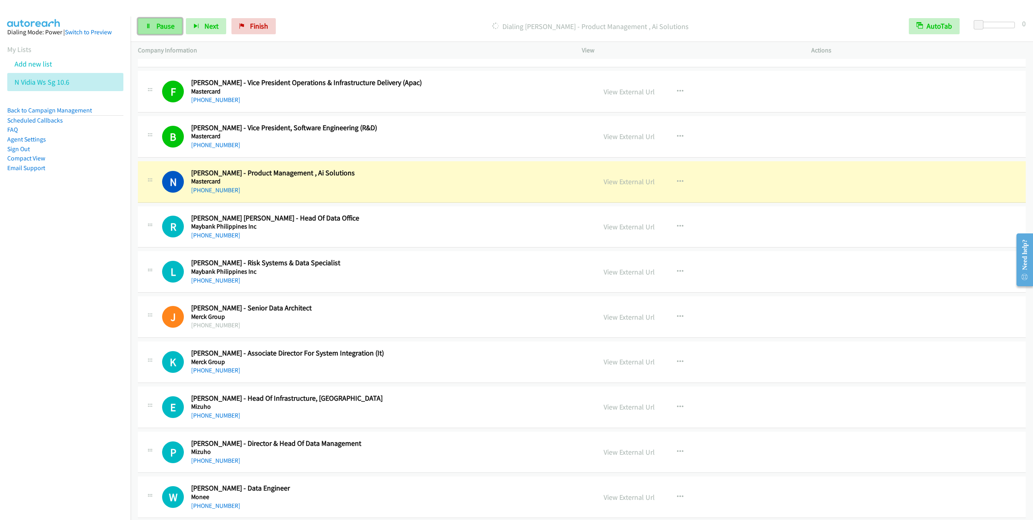
click at [161, 25] on span "Pause" at bounding box center [165, 25] width 18 height 9
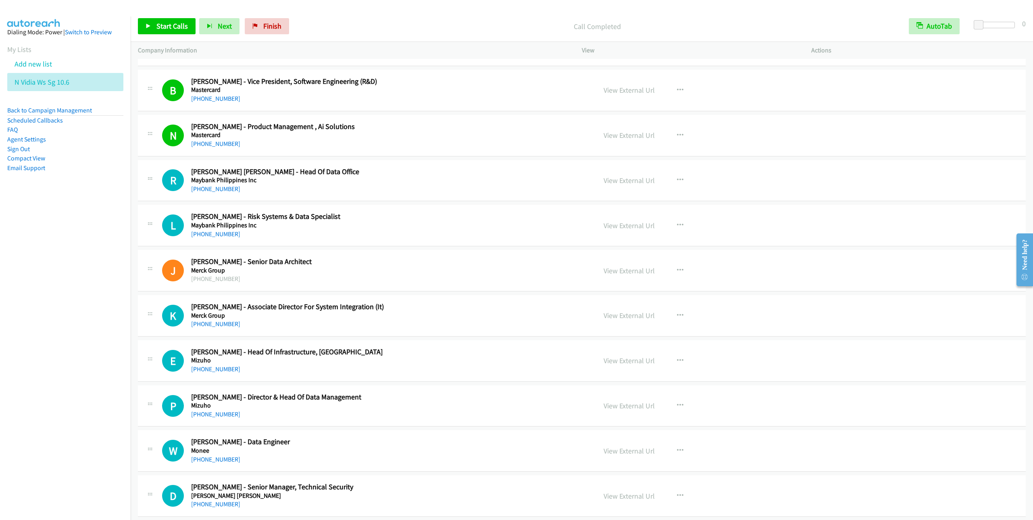
scroll to position [6634, 0]
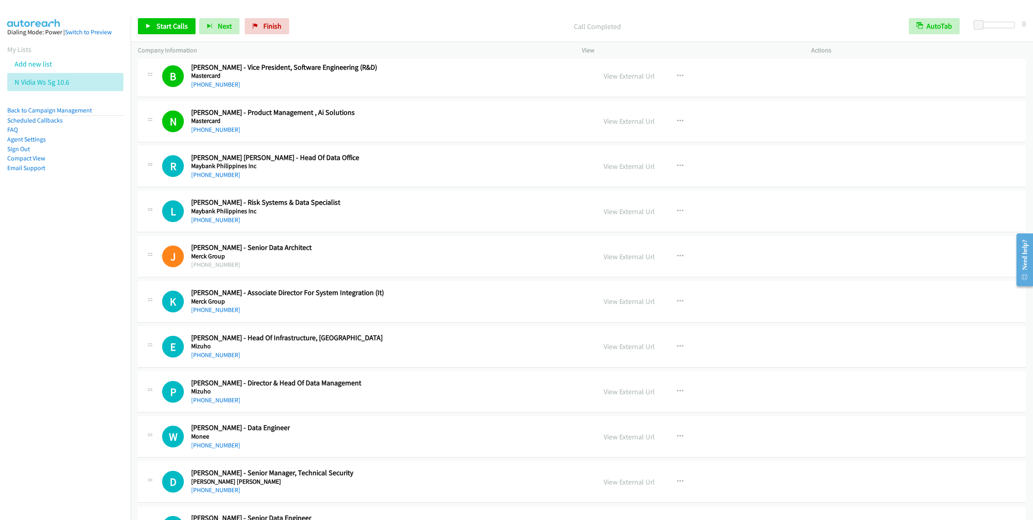
click at [156, 16] on div "Start Calls Pause Next Finish Call Completed AutoTab AutoTab 0" at bounding box center [582, 26] width 903 height 31
click at [171, 25] on span "Start Calls" at bounding box center [171, 25] width 31 height 9
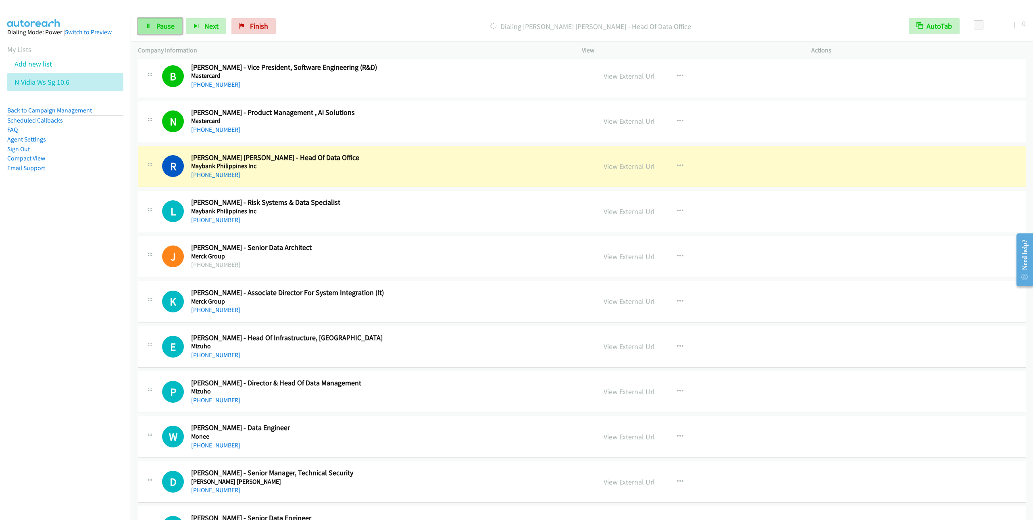
click at [157, 29] on span "Pause" at bounding box center [165, 25] width 18 height 9
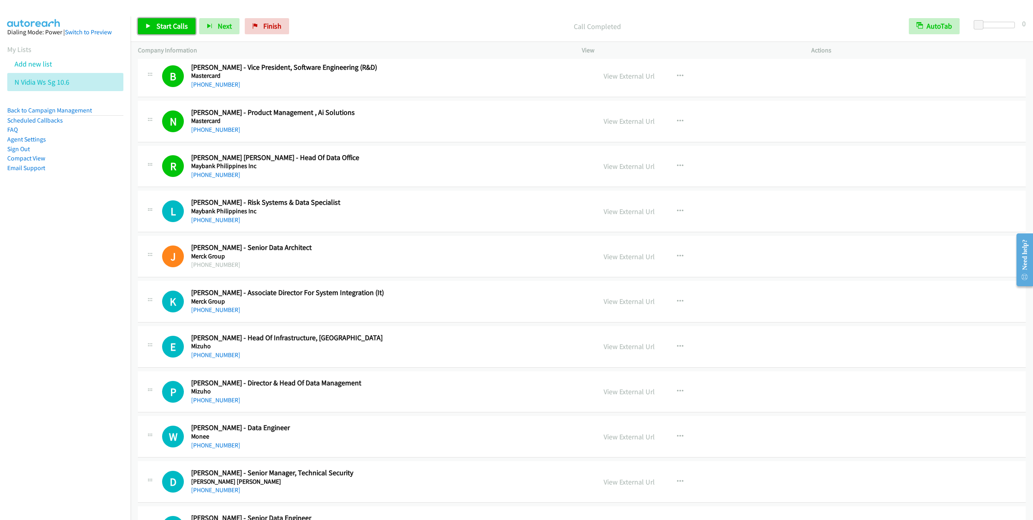
click at [175, 23] on span "Start Calls" at bounding box center [171, 25] width 31 height 9
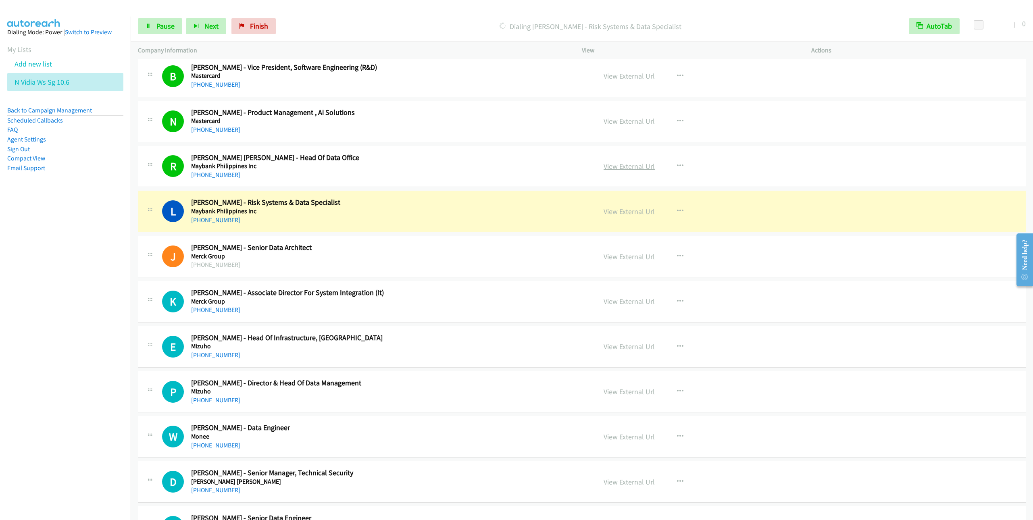
click at [632, 171] on link "View External Url" at bounding box center [629, 166] width 51 height 9
click at [158, 28] on span "Pause" at bounding box center [165, 25] width 18 height 9
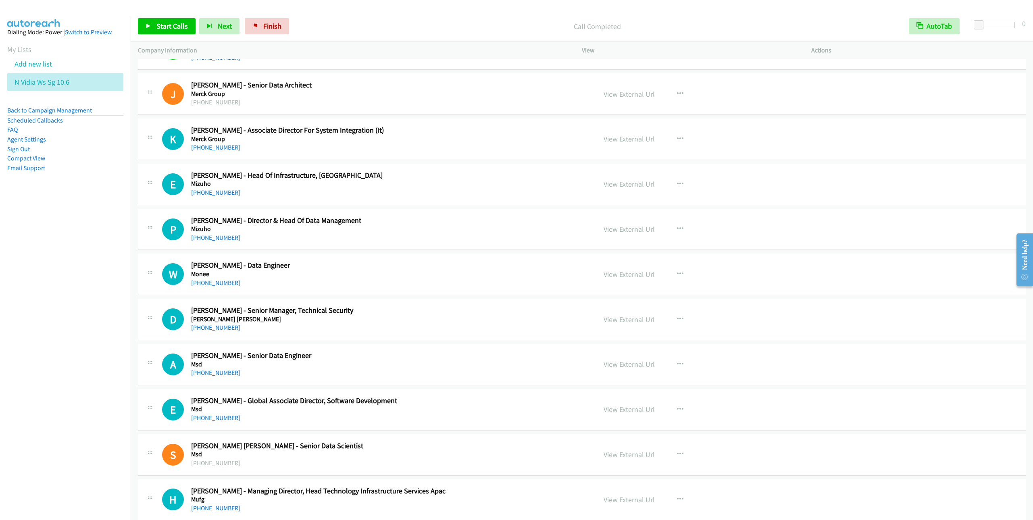
scroll to position [6816, 0]
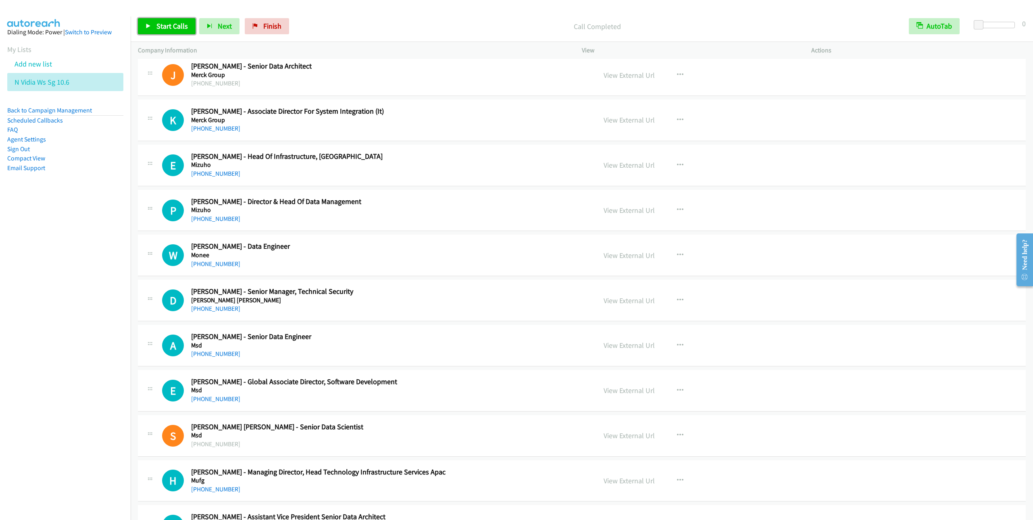
click at [159, 29] on span "Start Calls" at bounding box center [171, 25] width 31 height 9
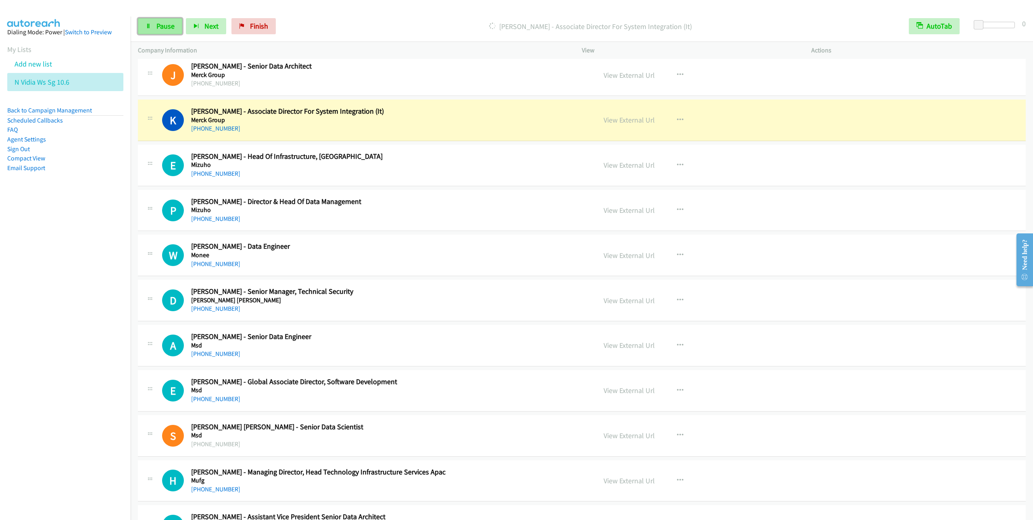
click at [151, 28] on link "Pause" at bounding box center [160, 26] width 44 height 16
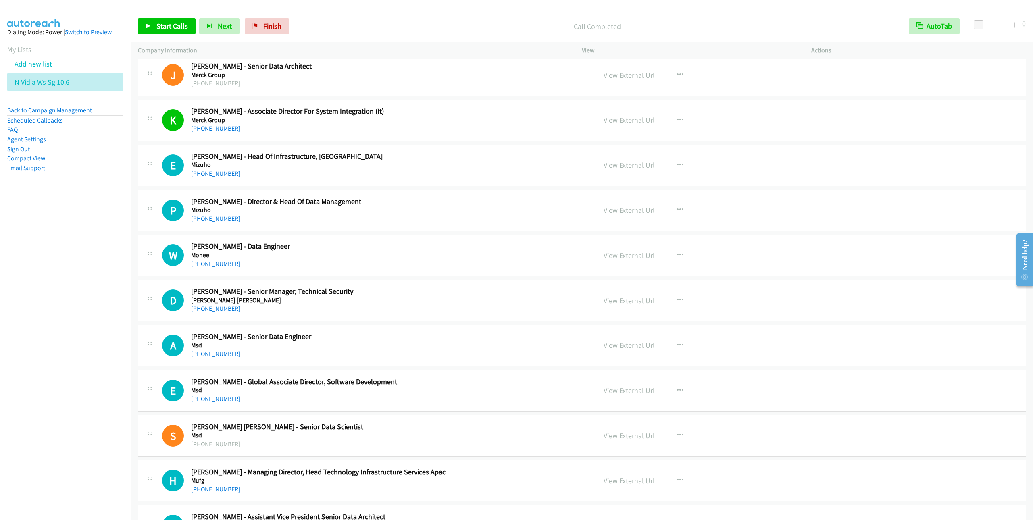
scroll to position [6876, 0]
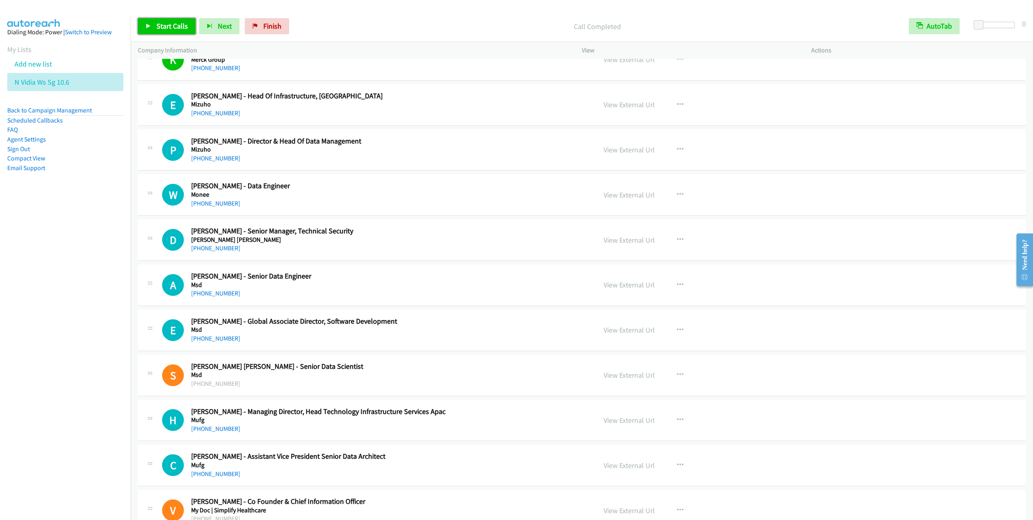
click at [173, 29] on span "Start Calls" at bounding box center [171, 25] width 31 height 9
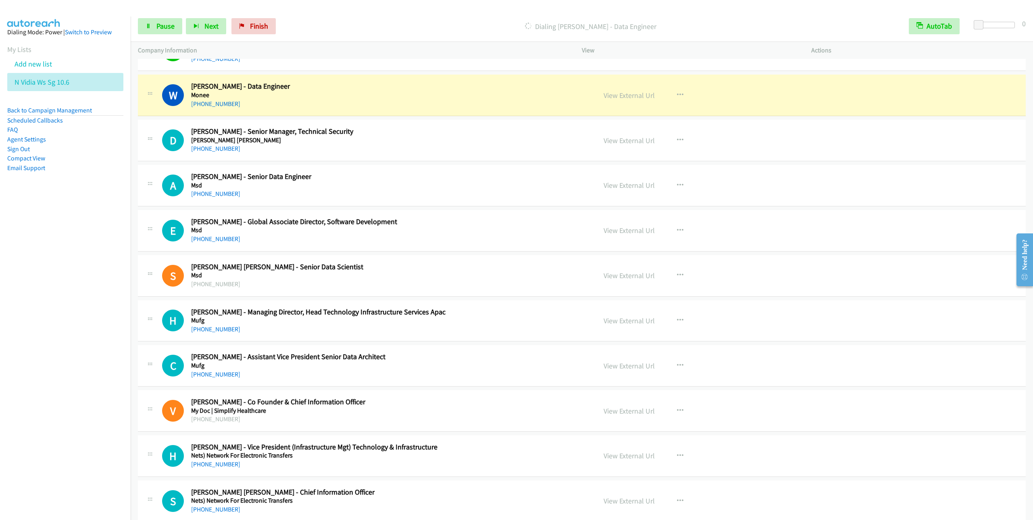
scroll to position [6997, 0]
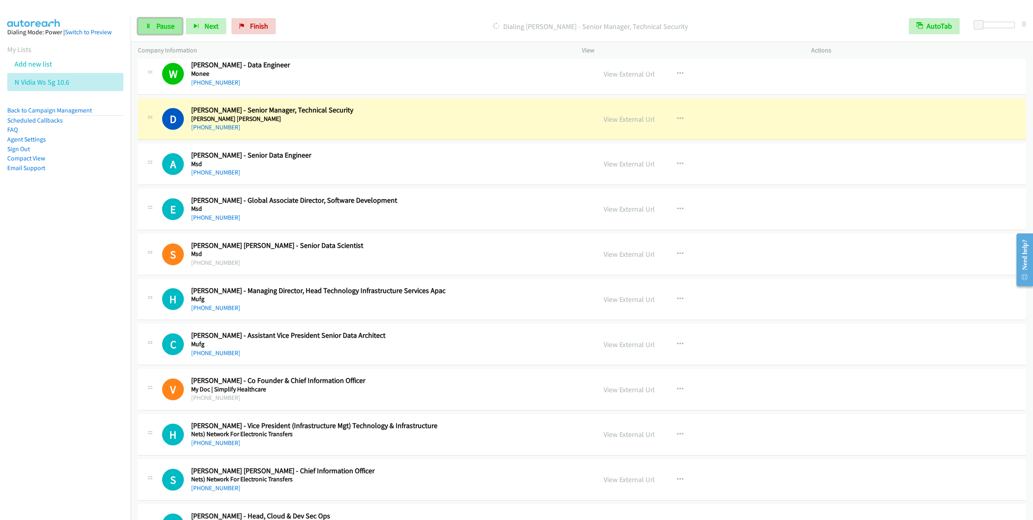
click at [151, 27] on link "Pause" at bounding box center [160, 26] width 44 height 16
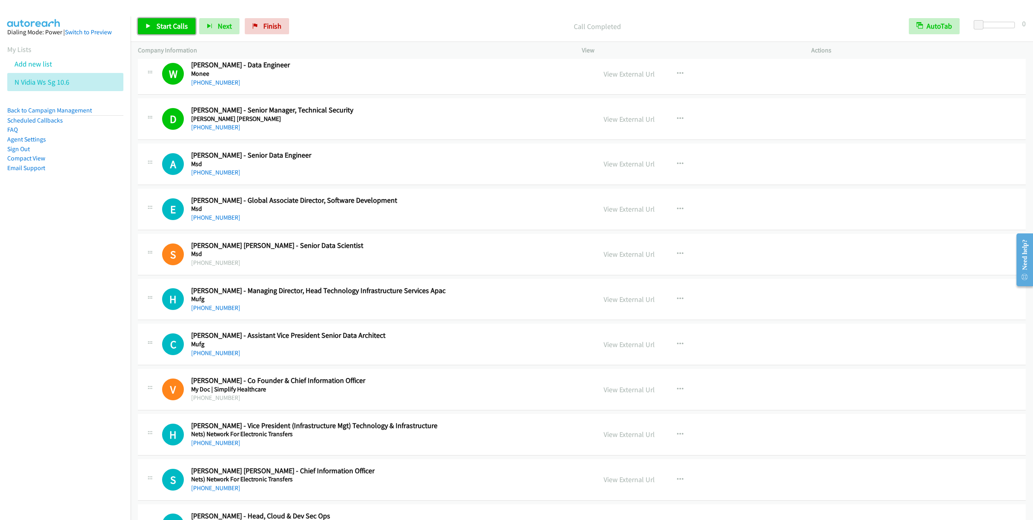
click at [165, 28] on span "Start Calls" at bounding box center [171, 25] width 31 height 9
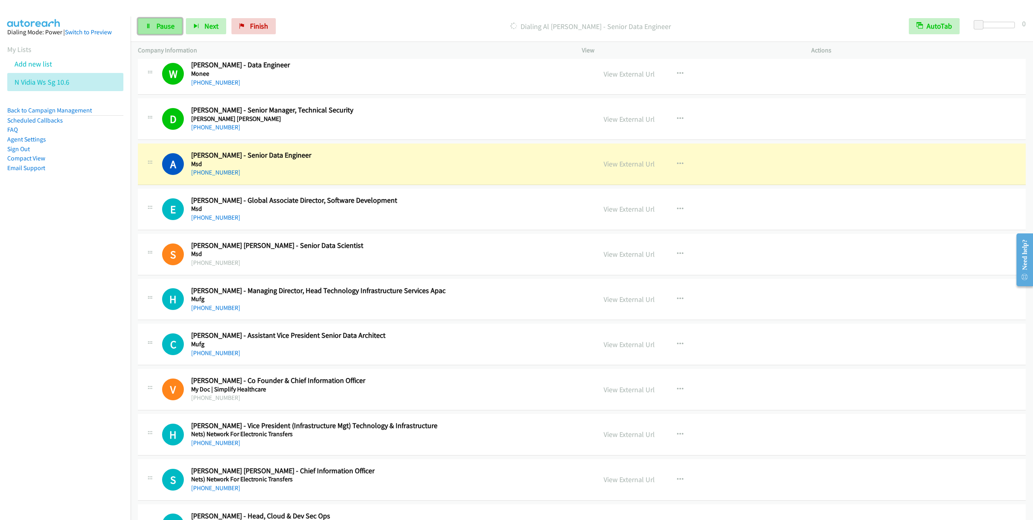
click at [159, 25] on span "Pause" at bounding box center [165, 25] width 18 height 9
